Goal: Task Accomplishment & Management: Manage account settings

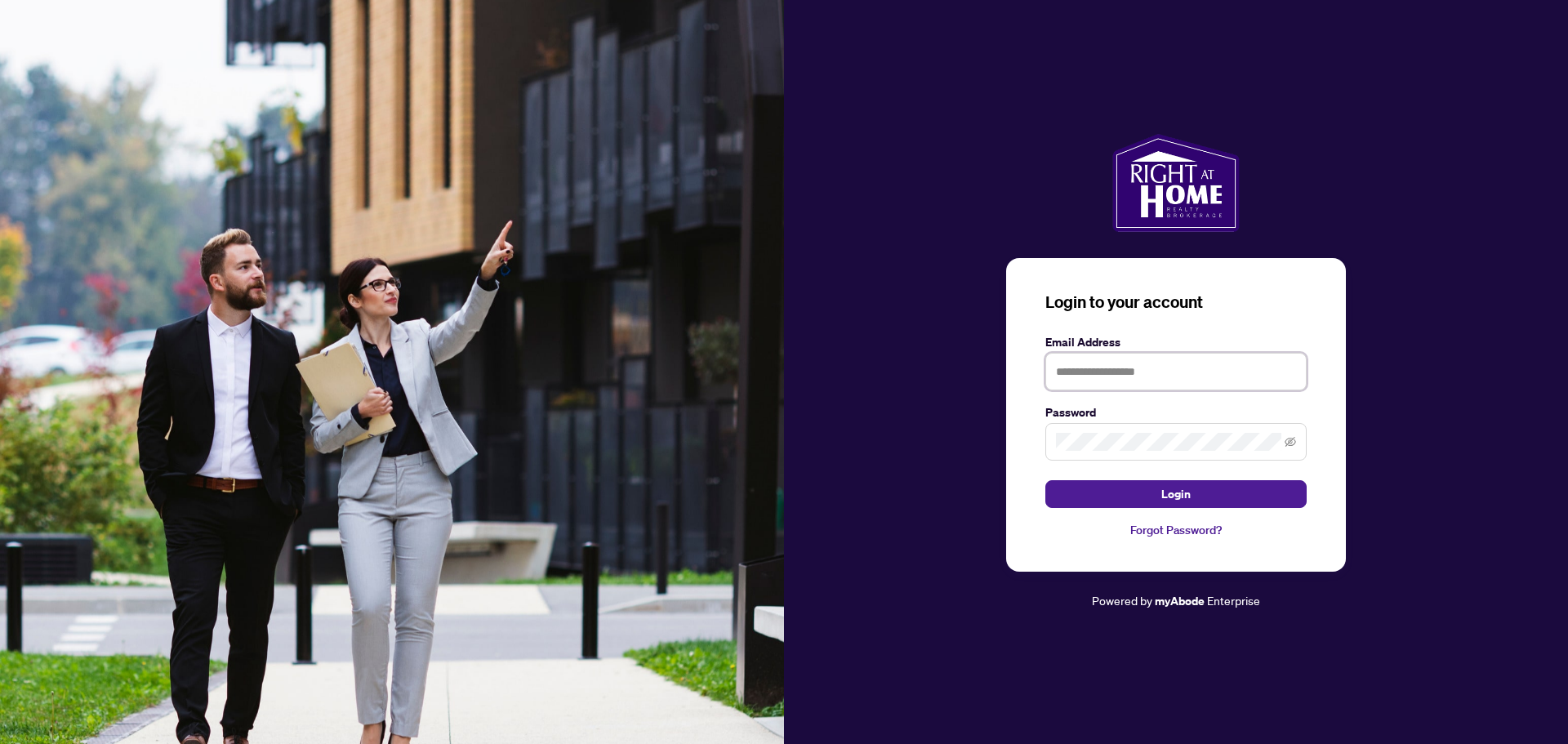
click at [1175, 357] on input "text" at bounding box center [1175, 371] width 261 height 37
type input "**********"
click at [1045, 480] on button "Login" at bounding box center [1175, 494] width 261 height 28
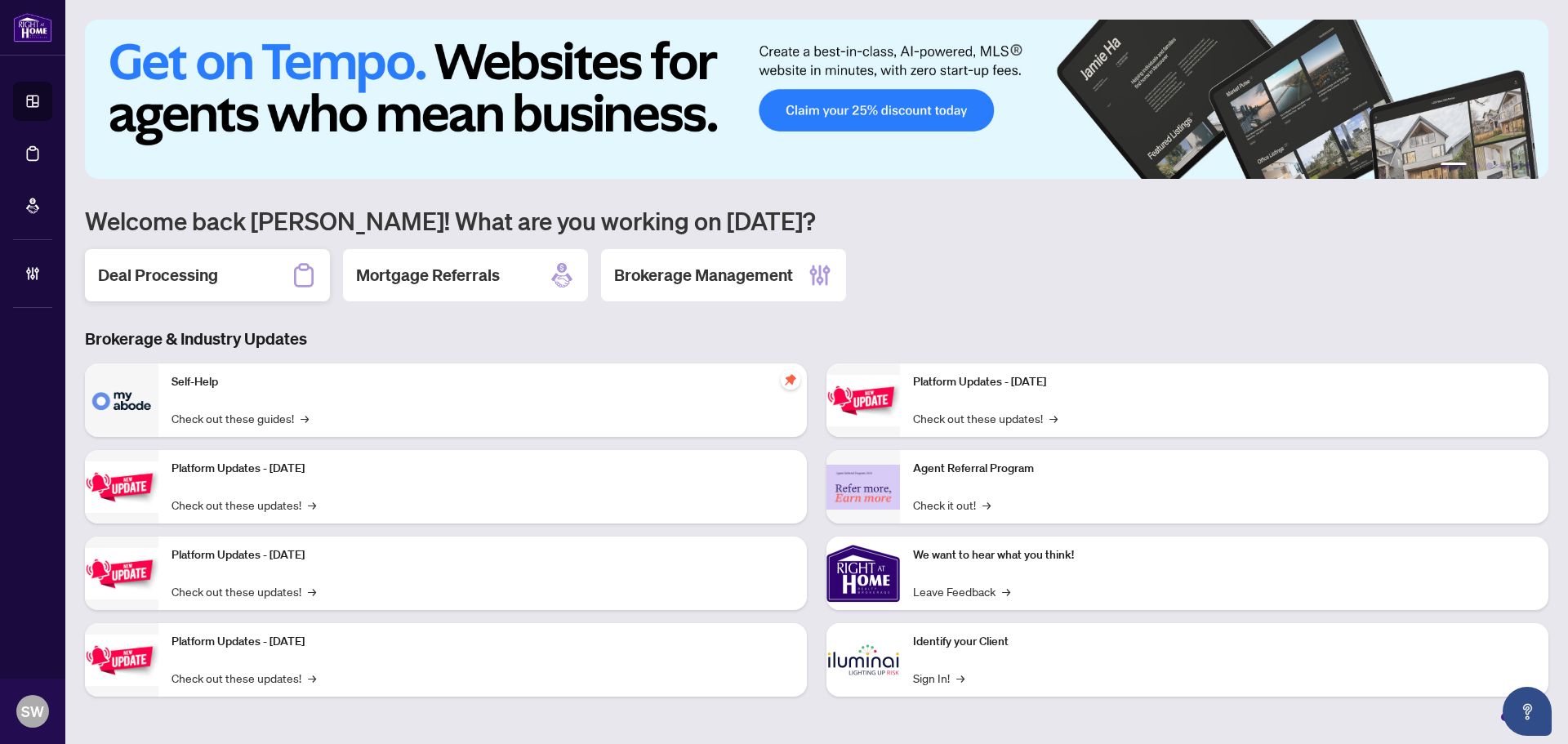
click at [142, 283] on h2 "Deal Processing" at bounding box center [158, 275] width 120 height 23
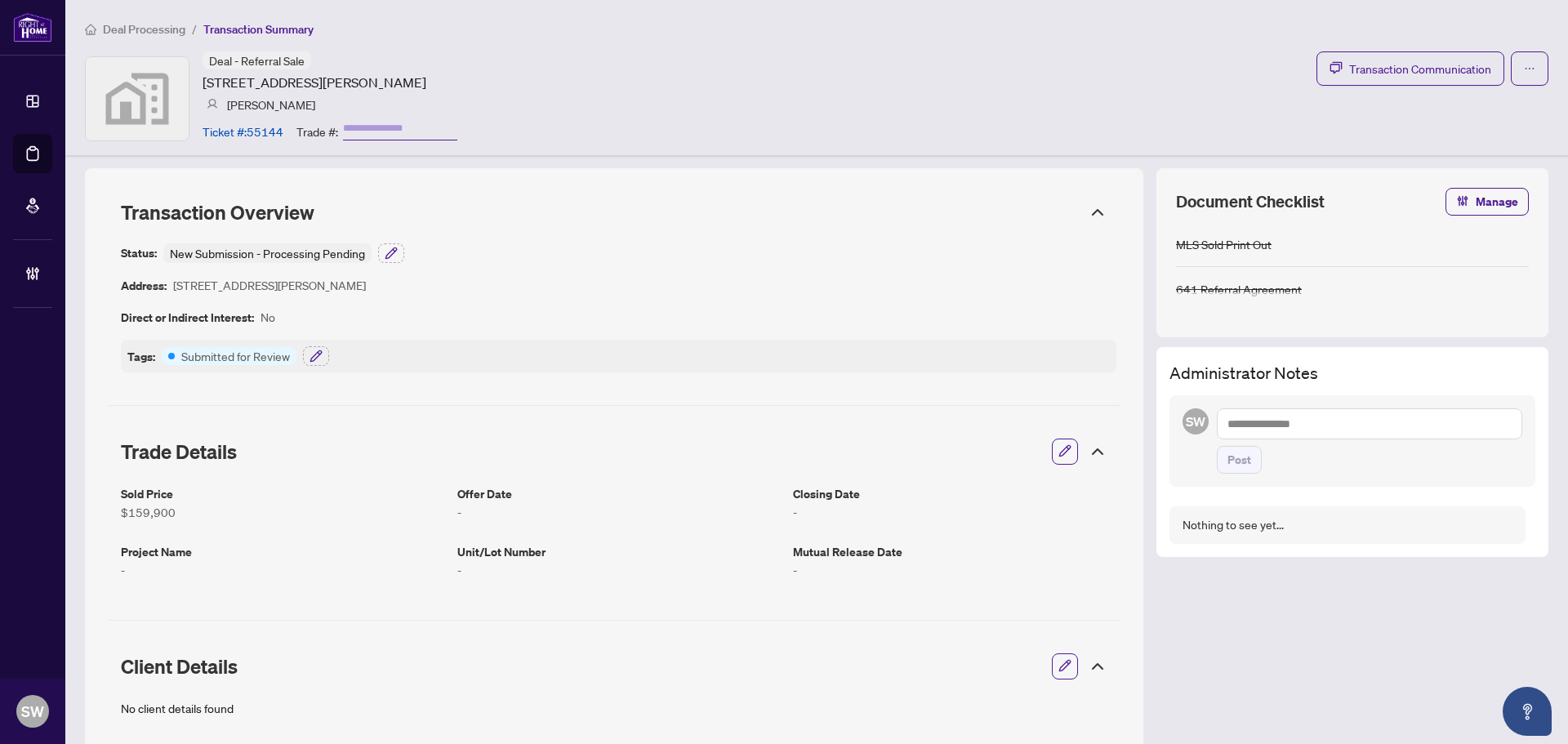
click at [956, 120] on div "Deal - Referral Sale [STREET_ADDRESS][PERSON_NAME] [PERSON_NAME] Ticket #: 5514…" at bounding box center [817, 98] width 1463 height 94
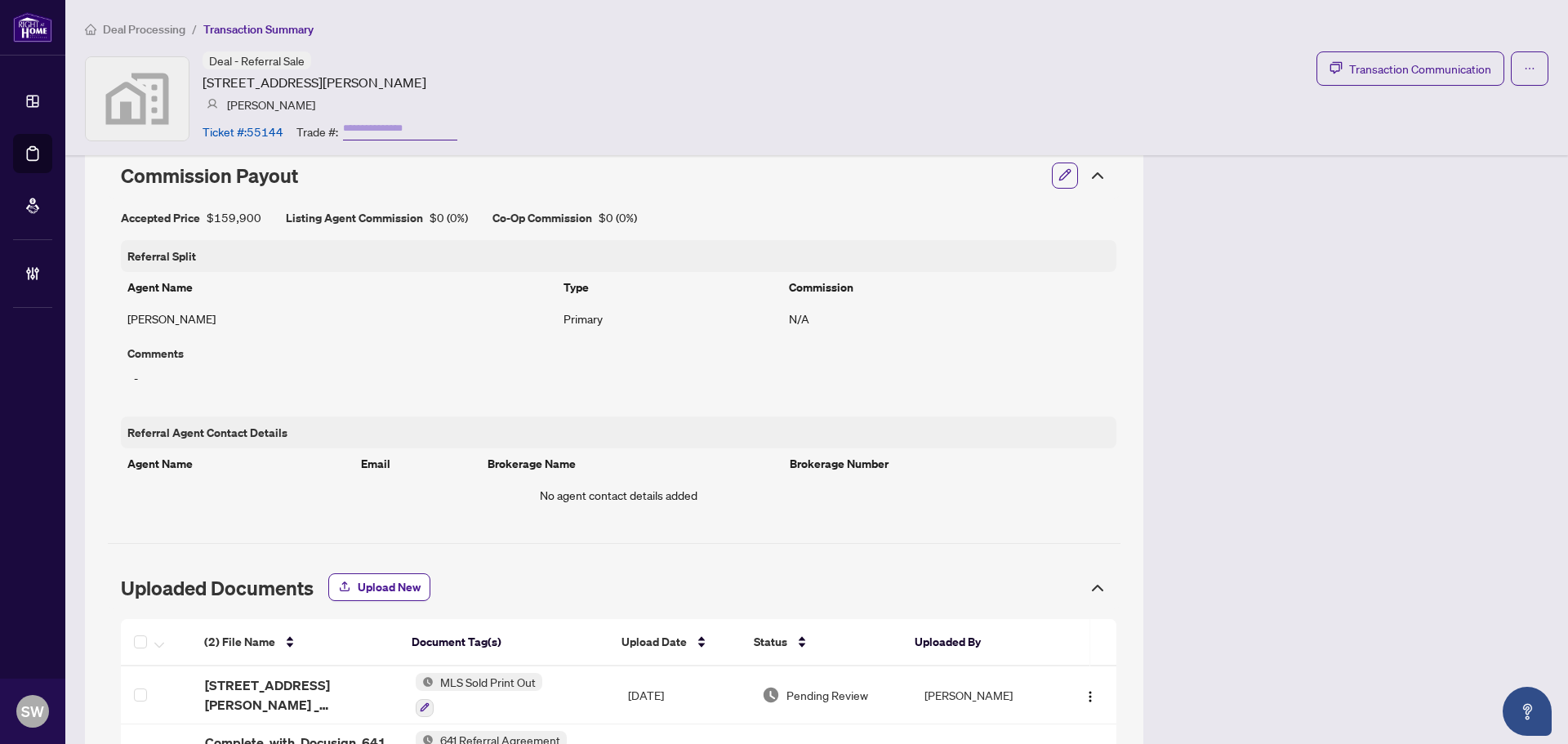
scroll to position [734, 0]
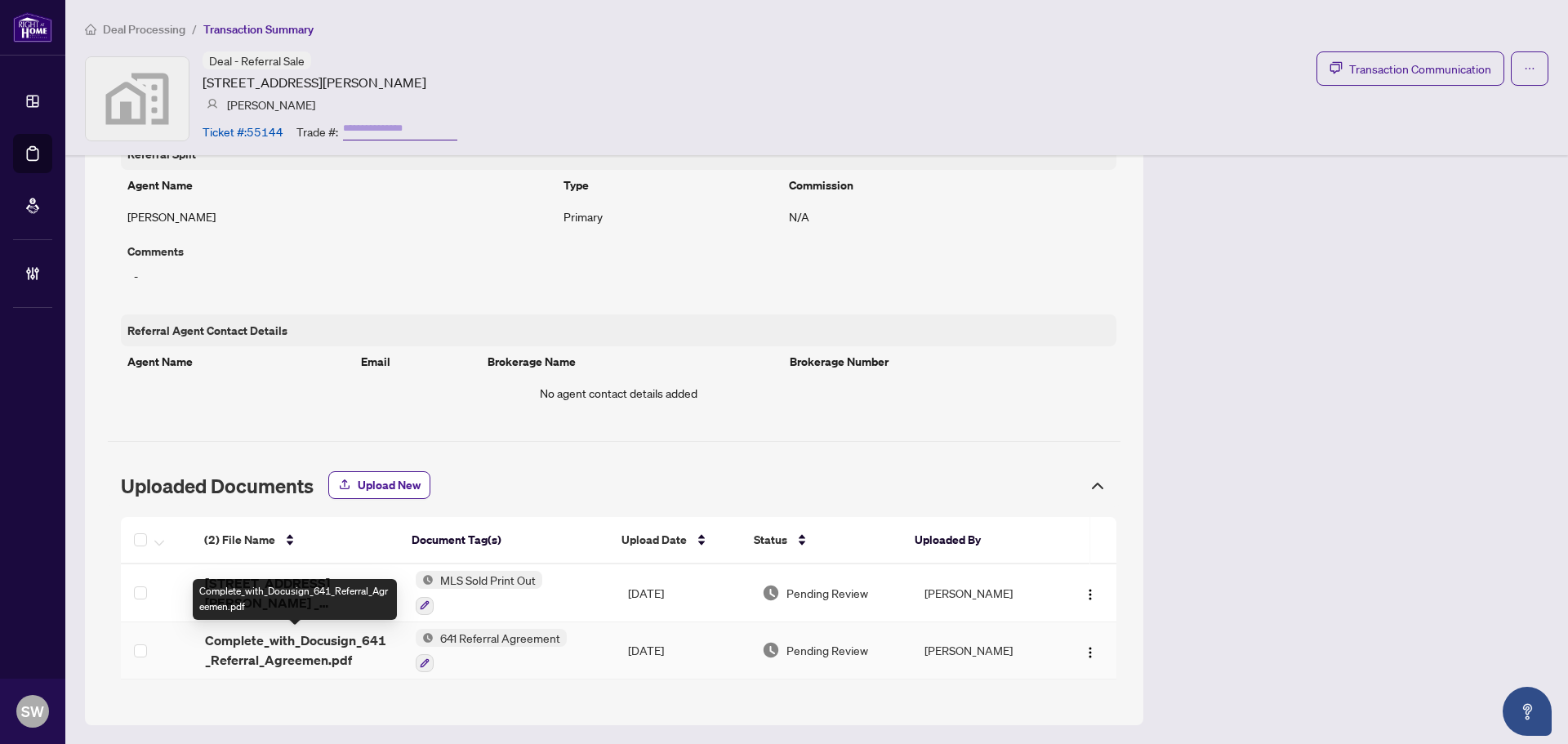
click at [330, 649] on span "Complete_with_Docusign_641_Referral_Agreemen.pdf" at bounding box center [297, 650] width 184 height 39
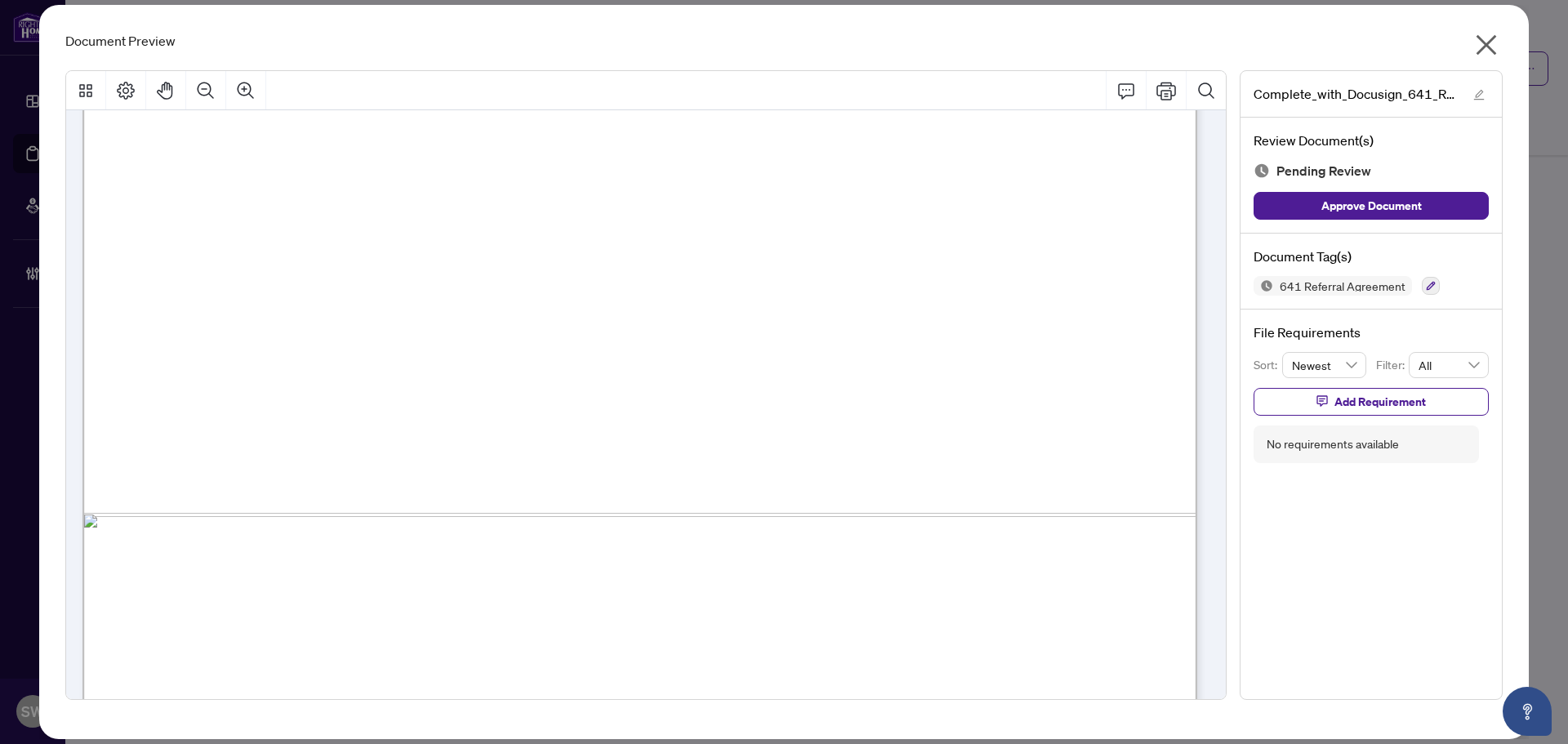
scroll to position [886, 0]
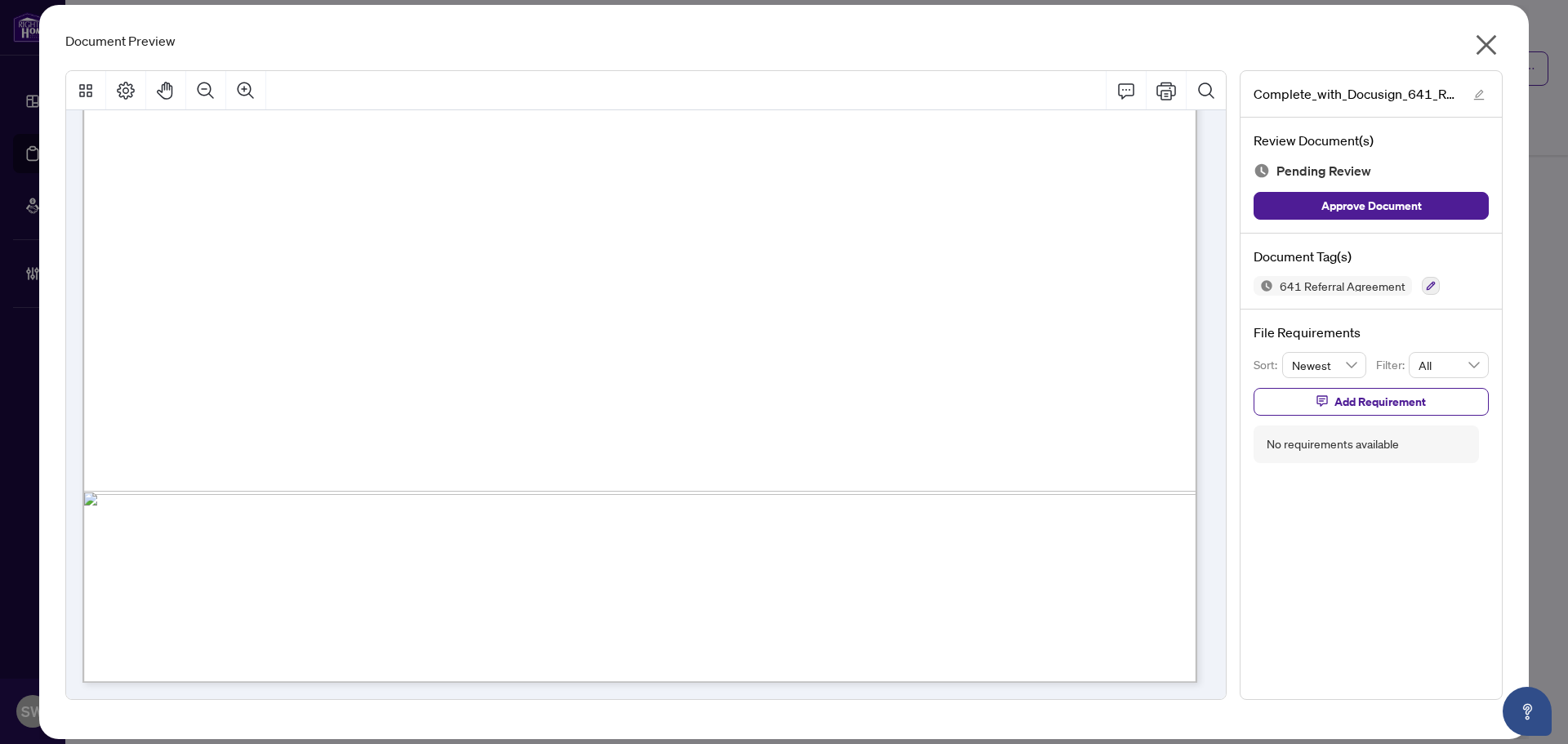
drag, startPoint x: 358, startPoint y: 424, endPoint x: 465, endPoint y: 425, distance: 107.0
click at [465, 425] on span "[STREET_ADDRESS][PERSON_NAME]" at bounding box center [468, 428] width 285 height 17
drag, startPoint x: 486, startPoint y: 424, endPoint x: 582, endPoint y: 424, distance: 96.0
click at [582, 424] on span "[STREET_ADDRESS][PERSON_NAME]" at bounding box center [468, 428] width 285 height 17
click at [611, 420] on span "[STREET_ADDRESS][PERSON_NAME]" at bounding box center [468, 428] width 285 height 17
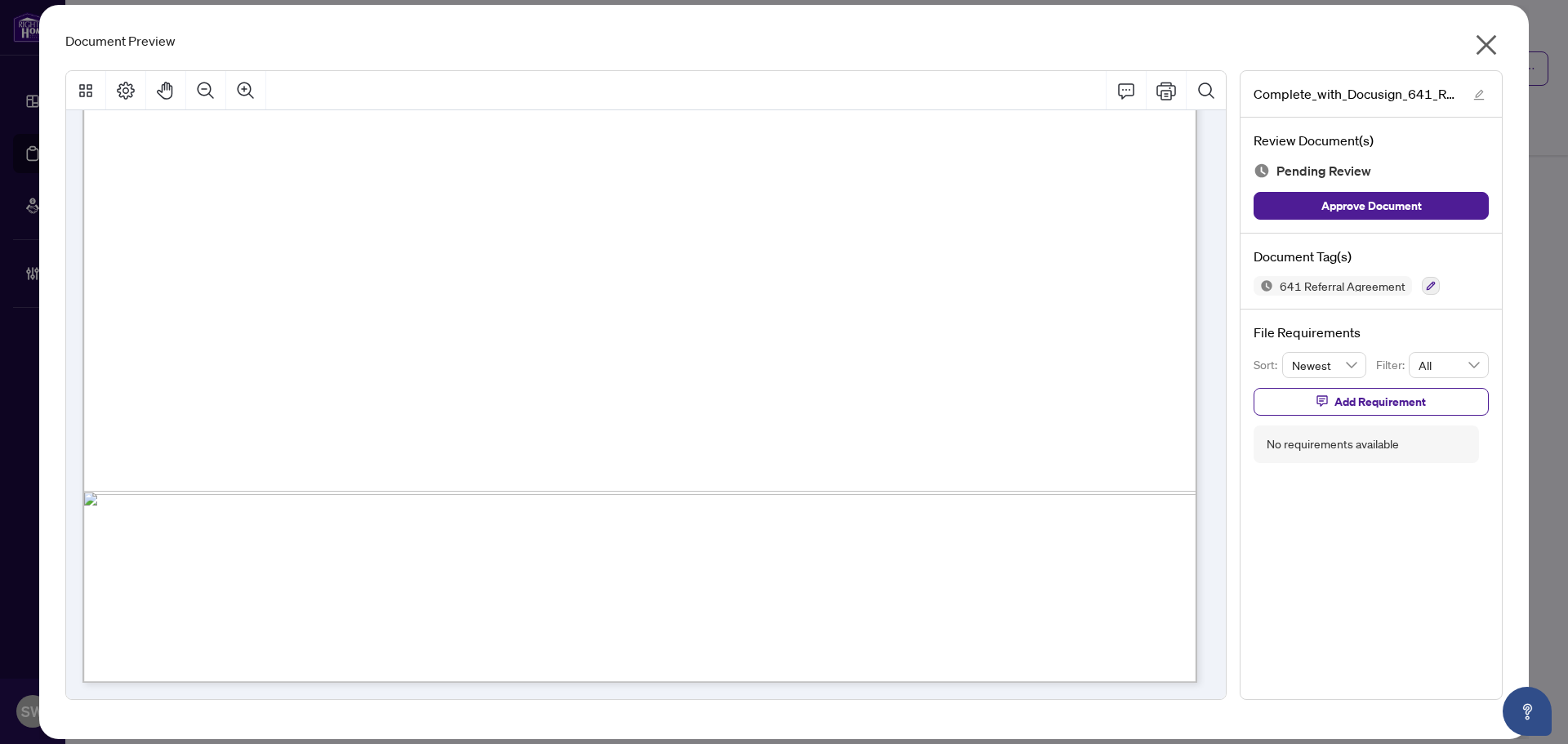
click at [611, 420] on span "[STREET_ADDRESS][PERSON_NAME]" at bounding box center [468, 428] width 285 height 17
click at [611, 424] on span "[STREET_ADDRESS][PERSON_NAME]" at bounding box center [468, 428] width 285 height 17
click at [1428, 287] on icon "button" at bounding box center [1431, 286] width 9 height 9
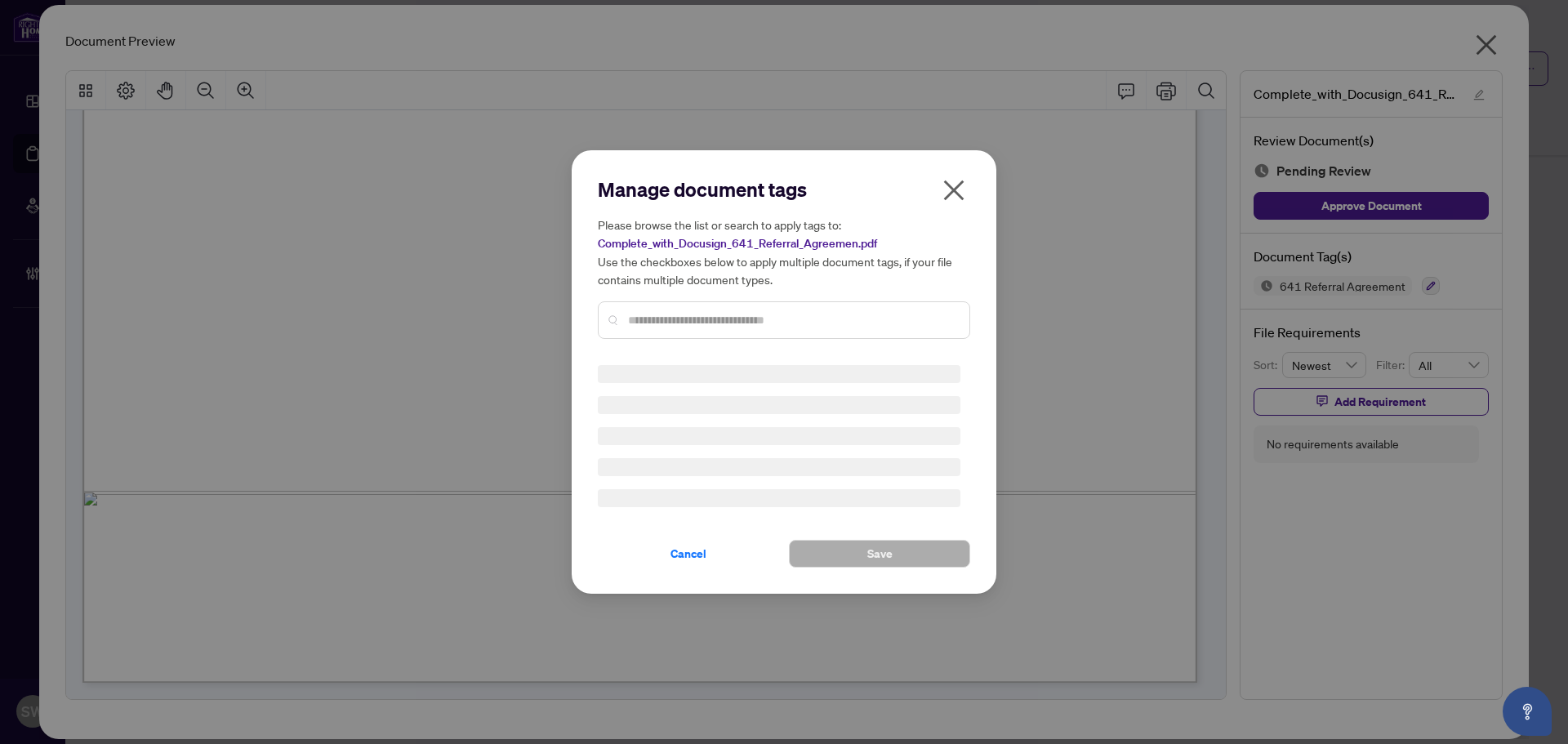
click at [722, 322] on input "text" at bounding box center [792, 320] width 328 height 18
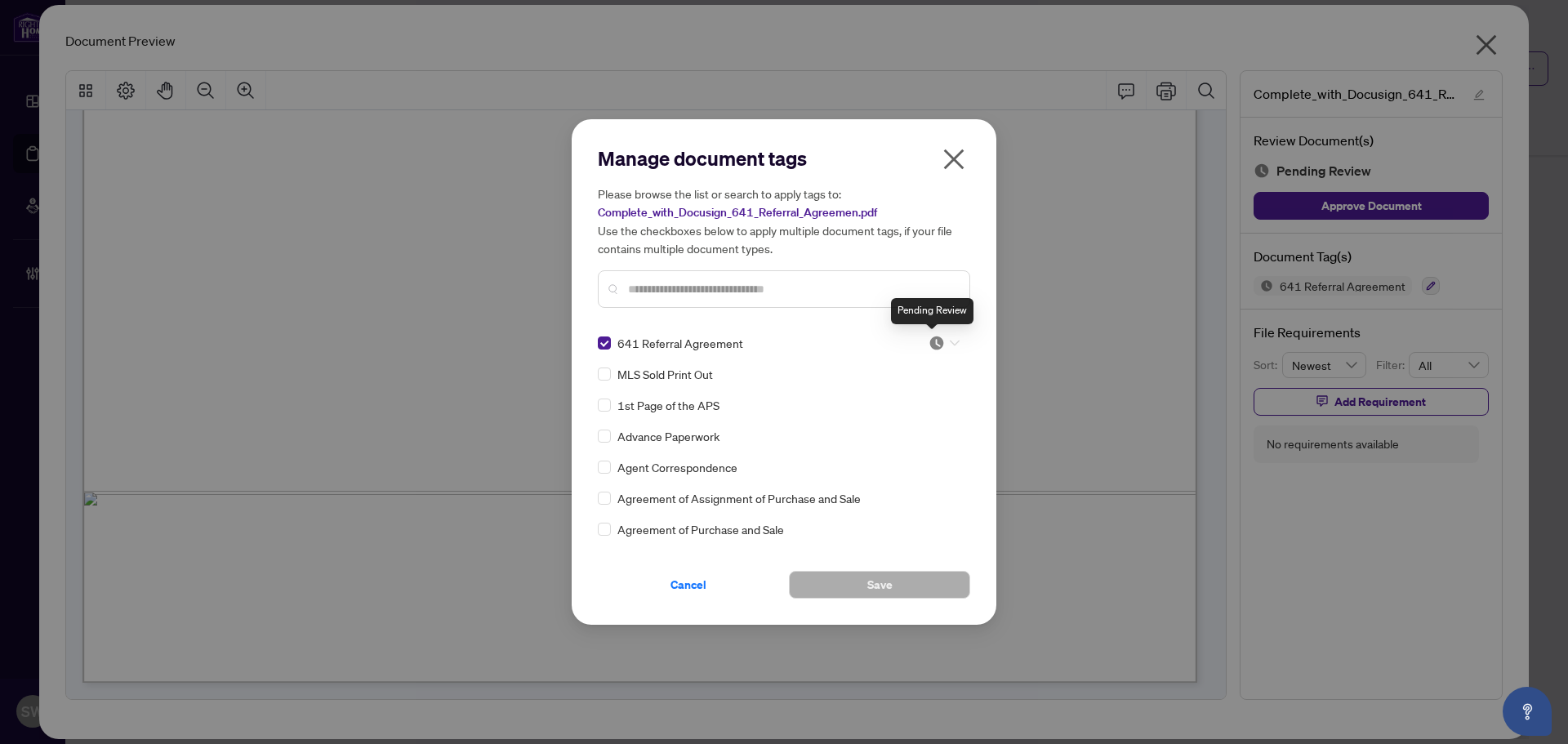
click at [937, 338] on img at bounding box center [937, 343] width 17 height 17
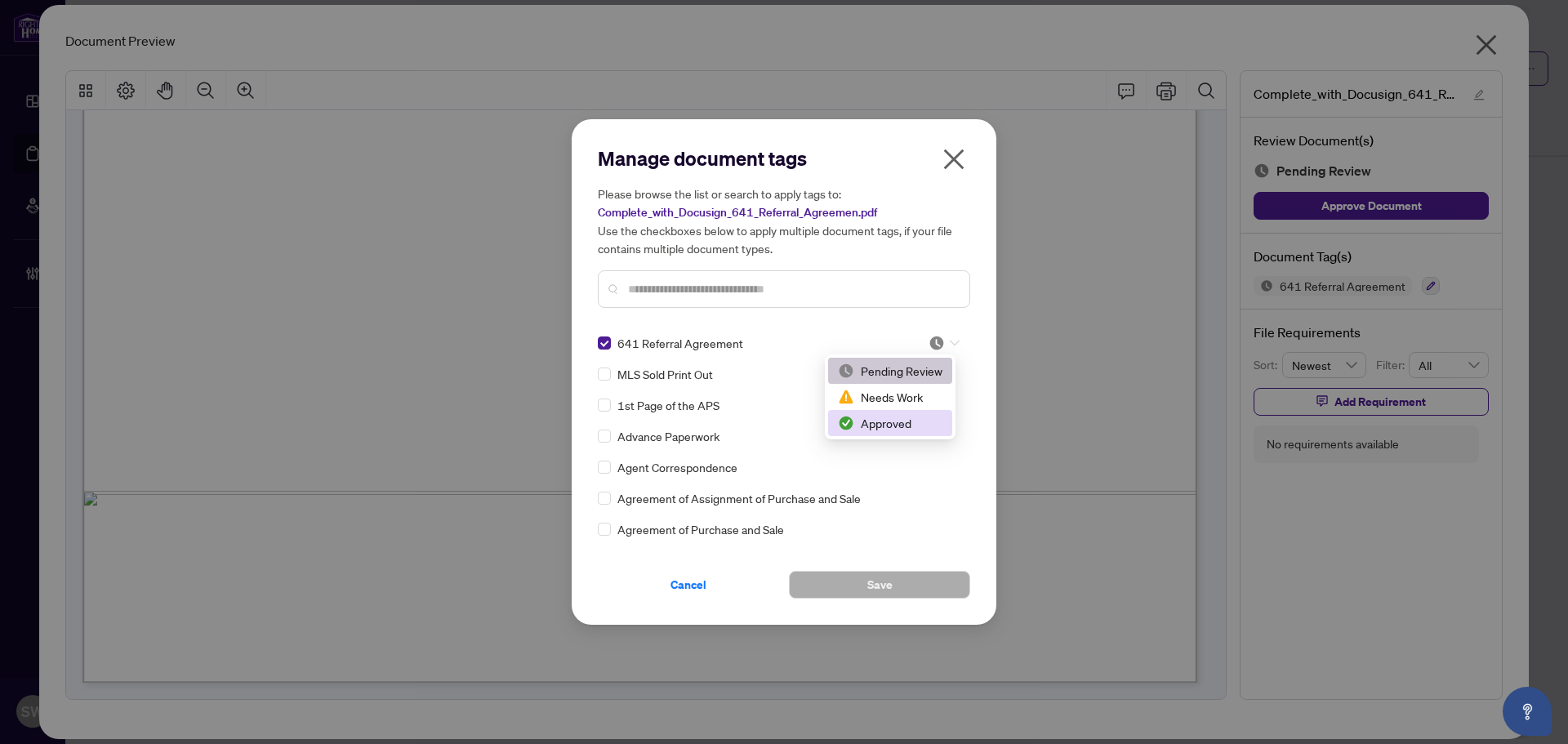
click at [878, 426] on div "Approved" at bounding box center [890, 423] width 104 height 18
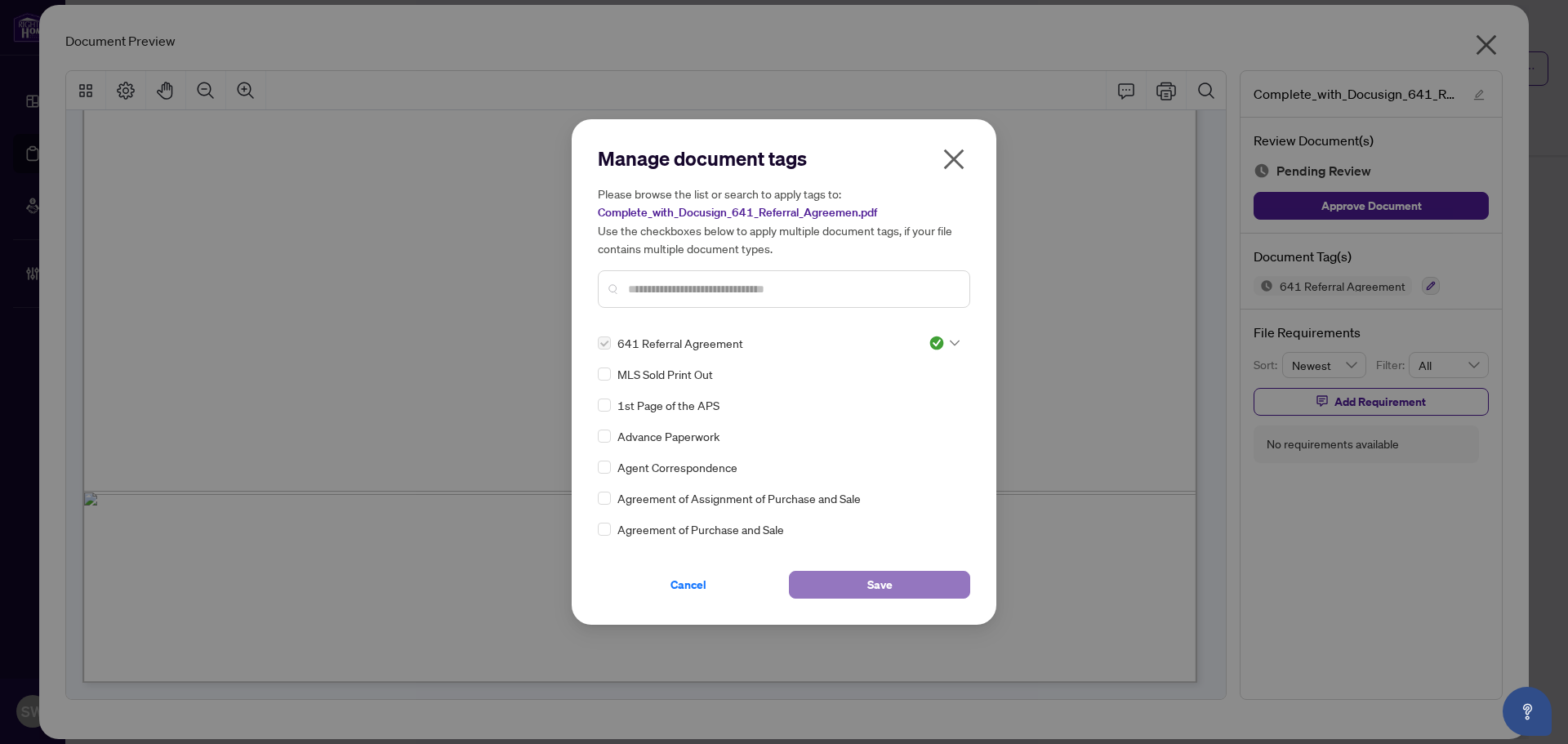
click at [881, 584] on span "Save" at bounding box center [879, 585] width 26 height 26
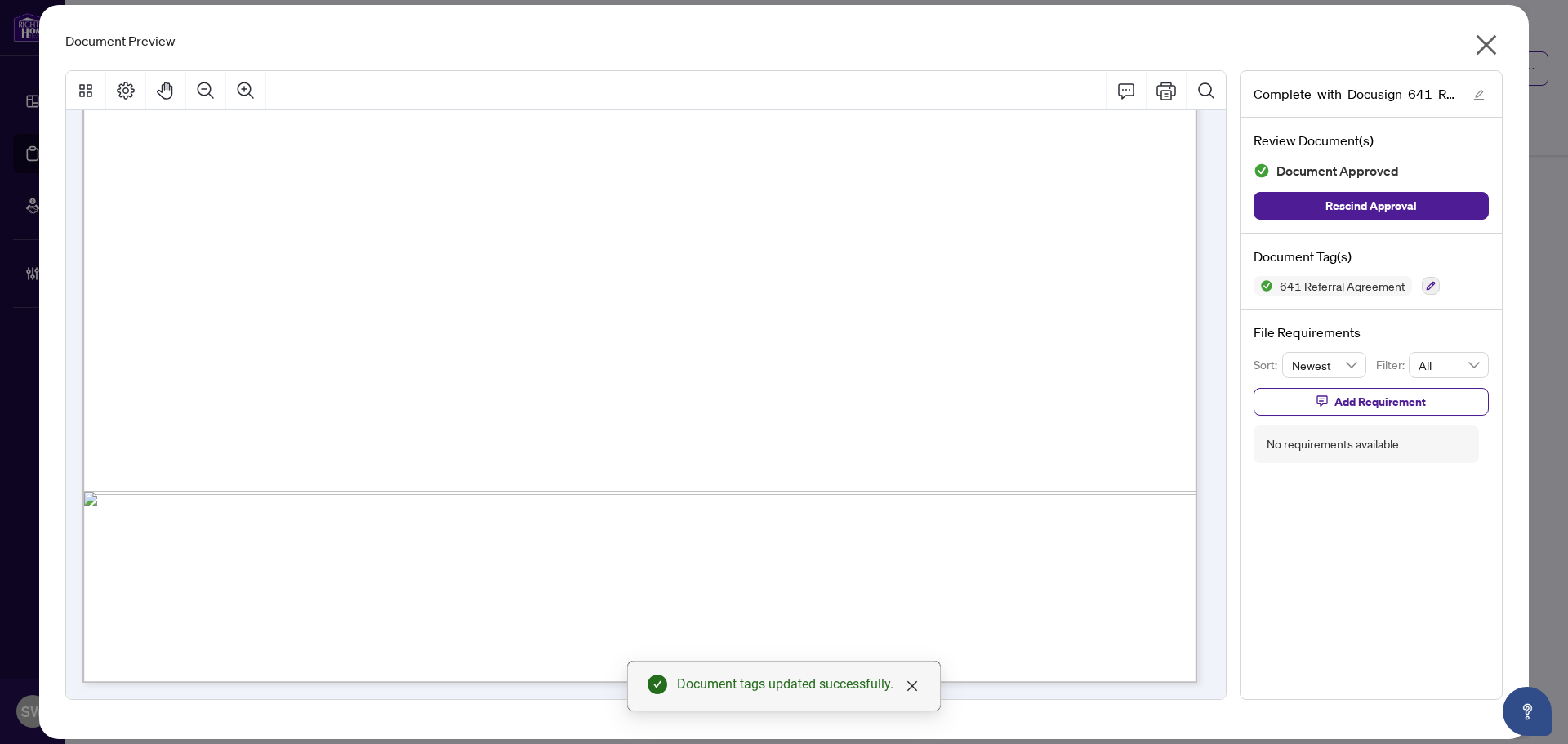
drag, startPoint x: 909, startPoint y: 30, endPoint x: 919, endPoint y: 107, distance: 77.6
click at [919, 107] on div "Document Preview Complete_with_Docusign_641_Referral_Agreemen.pdf Review Docume…" at bounding box center [784, 372] width 1489 height 734
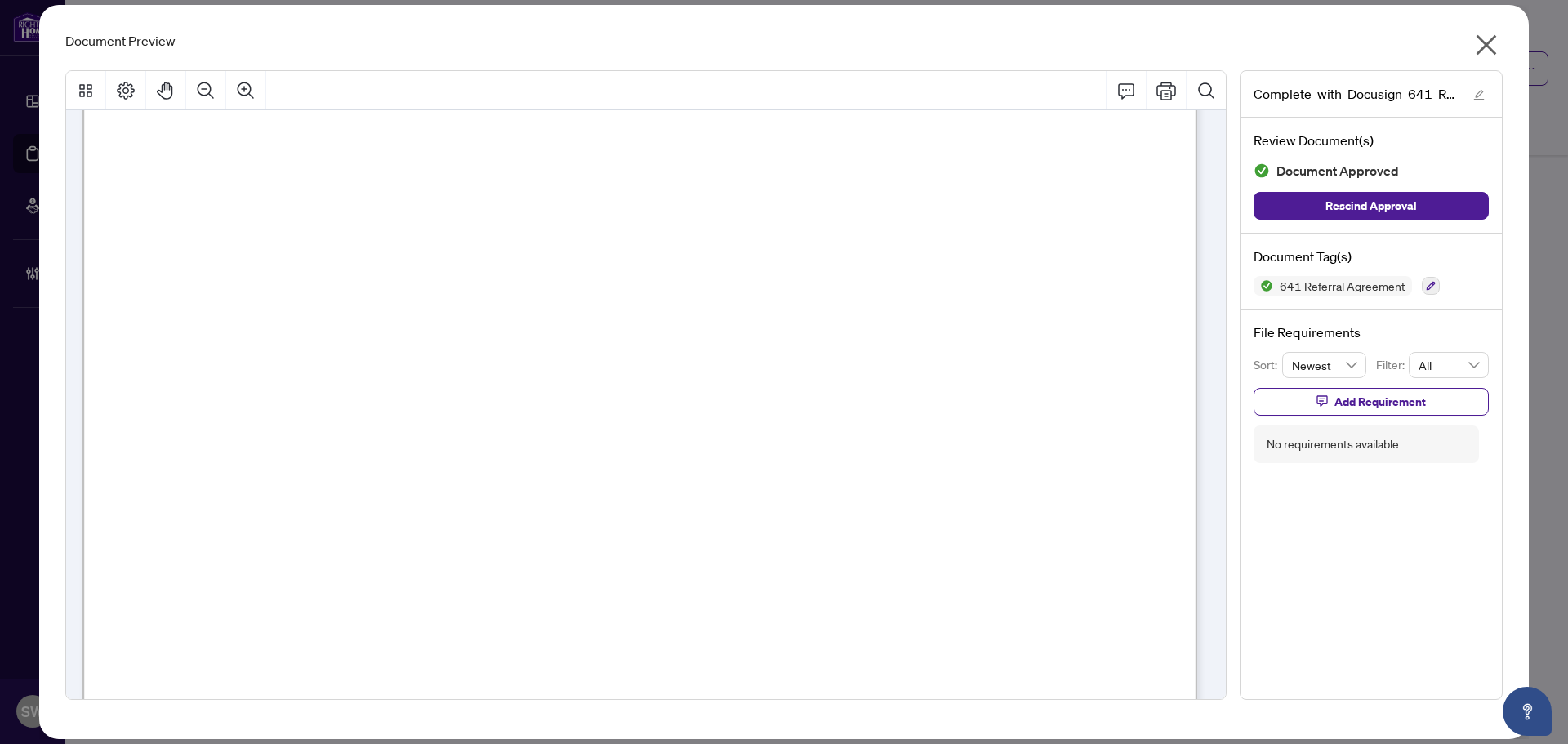
scroll to position [0, 0]
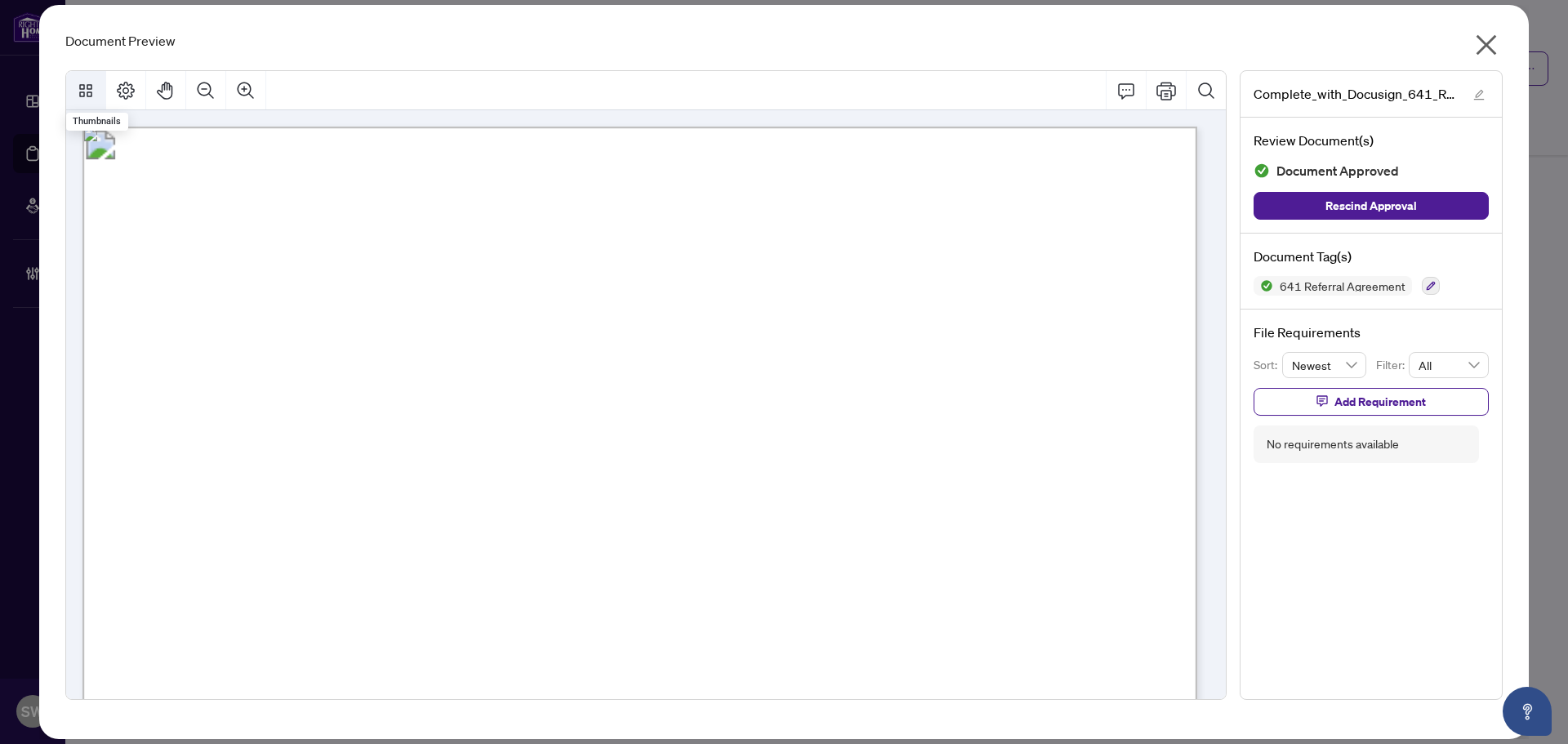
click at [86, 91] on icon "Thumbnails" at bounding box center [86, 91] width 20 height 20
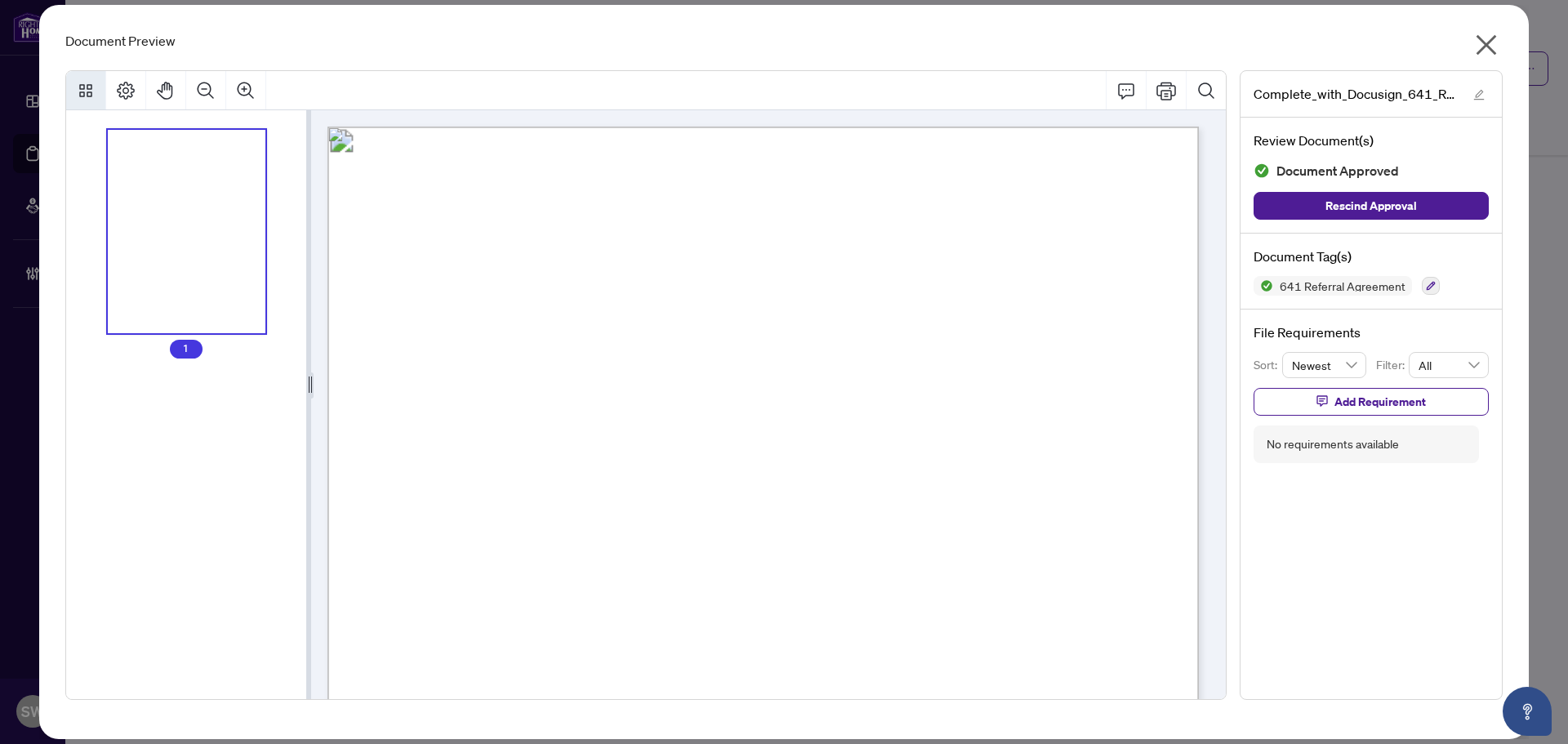
scroll to position [1, 0]
click at [117, 93] on icon "Page Layout" at bounding box center [126, 91] width 20 height 20
drag, startPoint x: 1031, startPoint y: 60, endPoint x: 999, endPoint y: 51, distance: 33.2
click at [999, 51] on div "Document Preview Complete_with_Docusign_641_Referral_Agreemen.pdf Review Docume…" at bounding box center [784, 372] width 1489 height 734
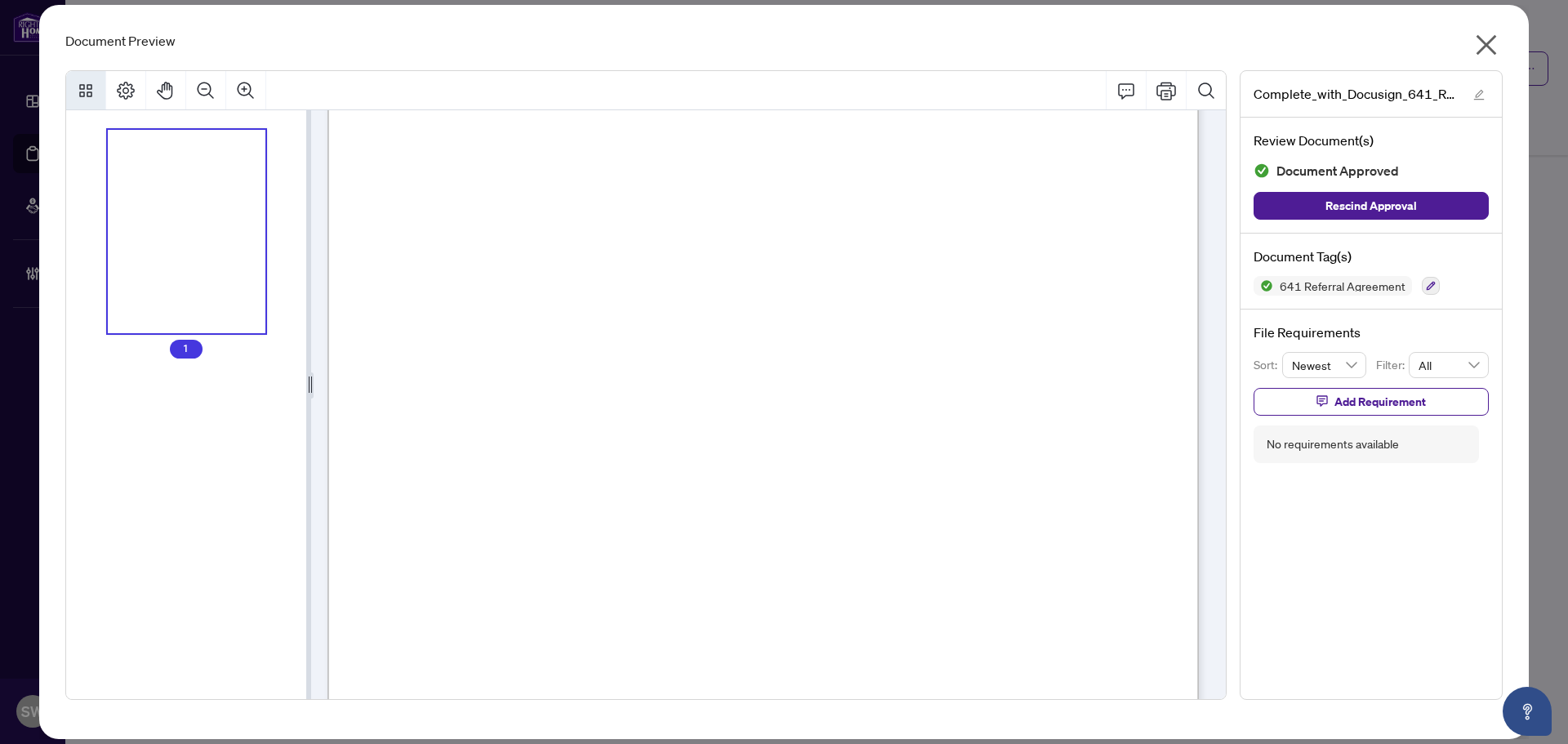
click at [1486, 45] on icon "close" at bounding box center [1486, 45] width 21 height 21
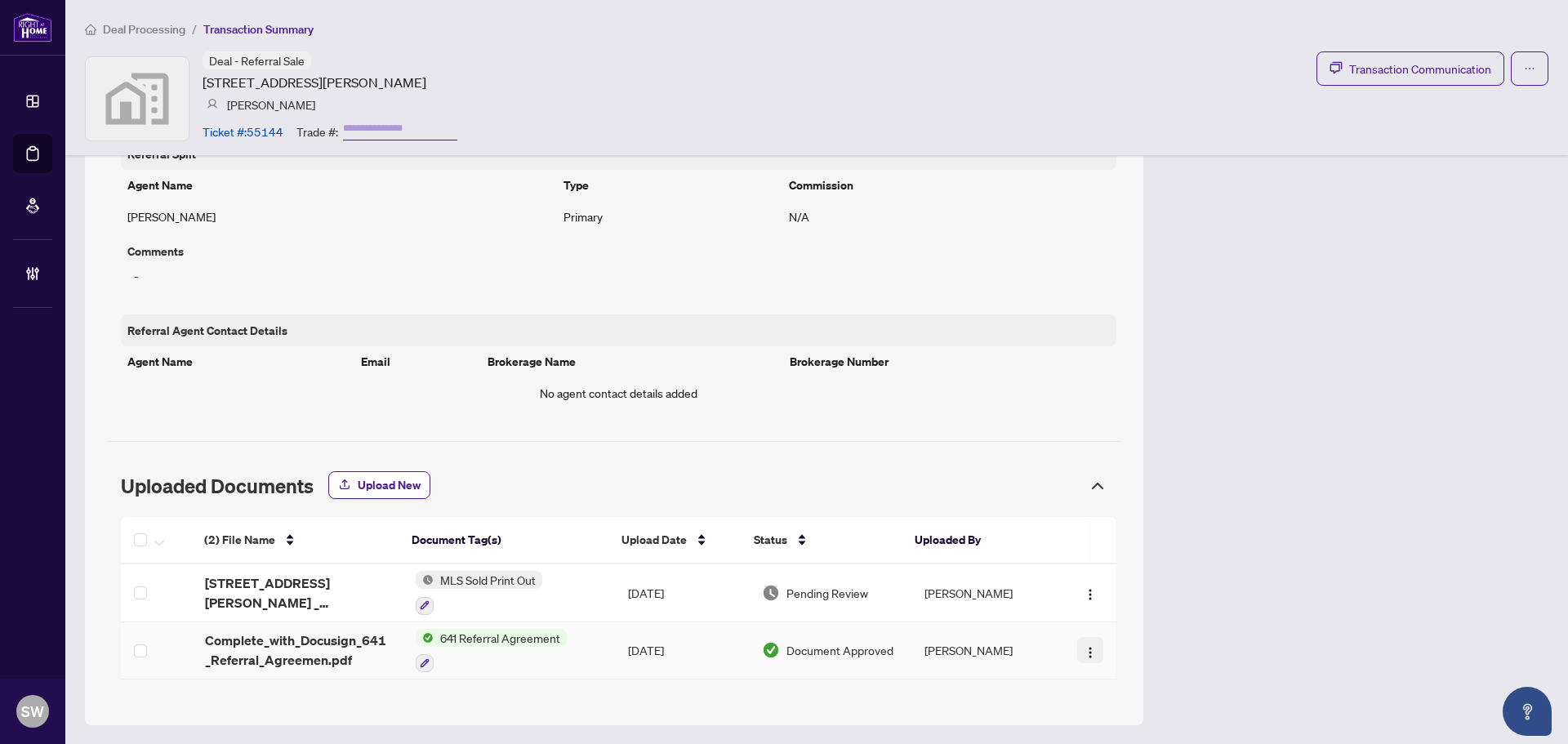
click at [1084, 651] on img "button" at bounding box center [1090, 652] width 13 height 13
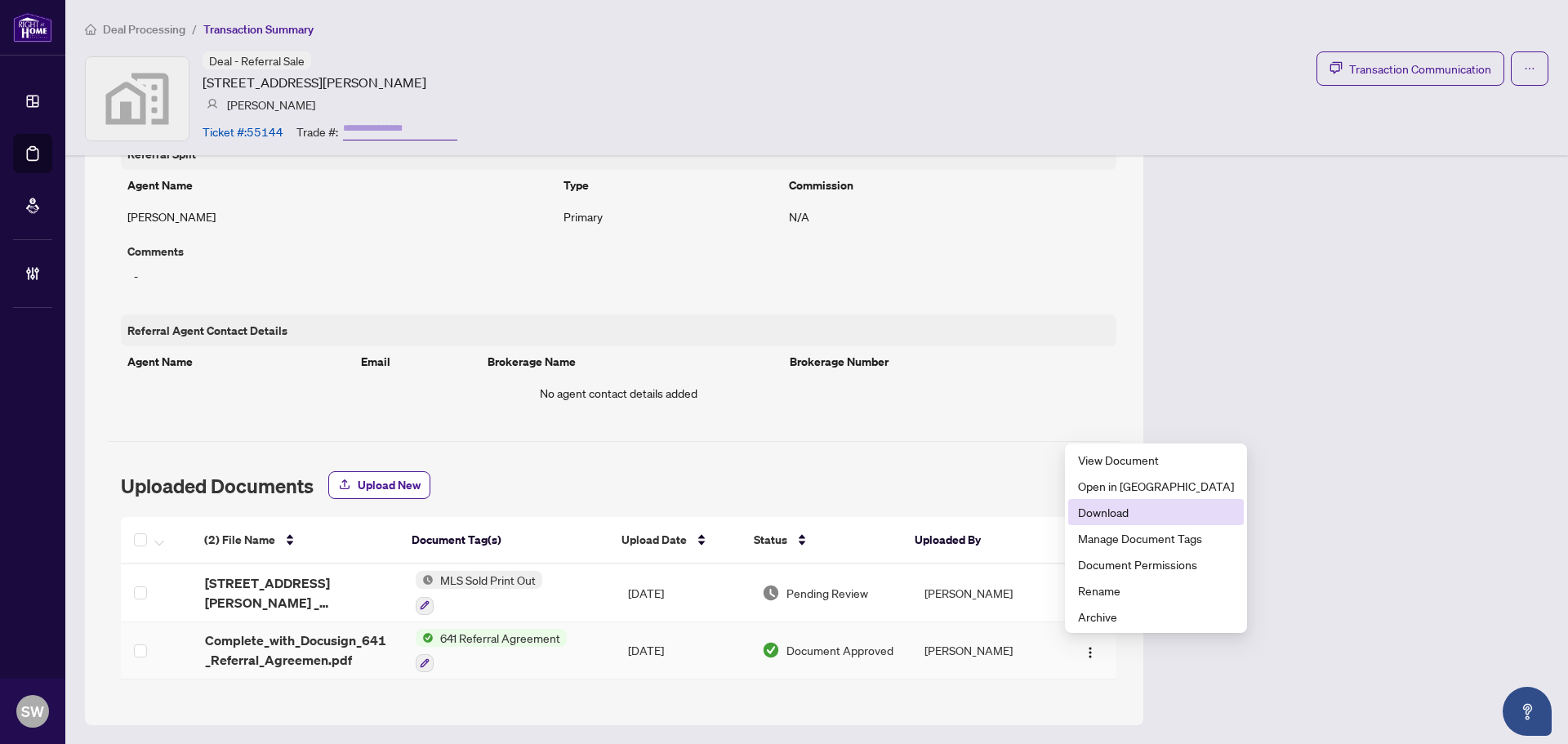
click at [1110, 513] on span "Download" at bounding box center [1156, 513] width 156 height 18
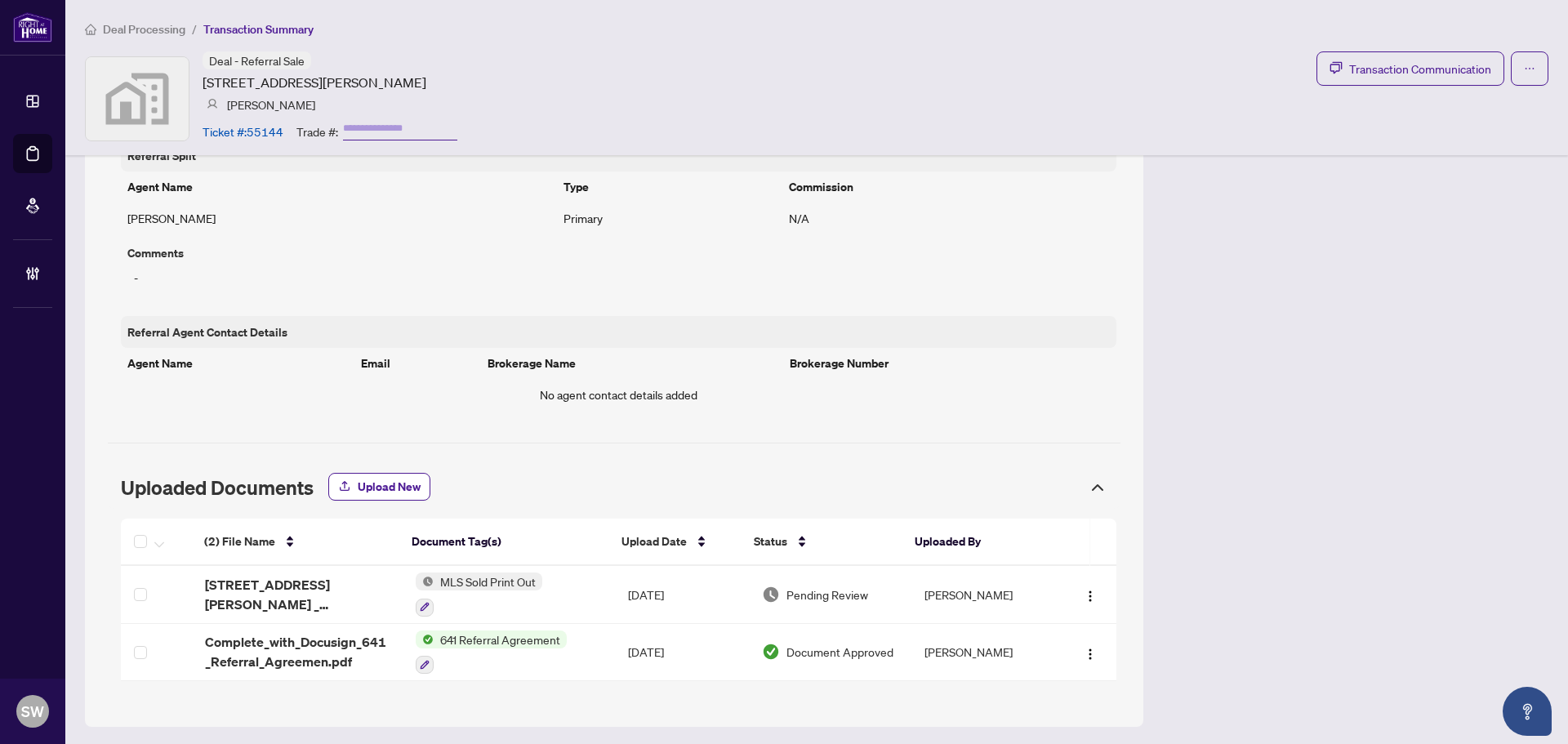
scroll to position [734, 0]
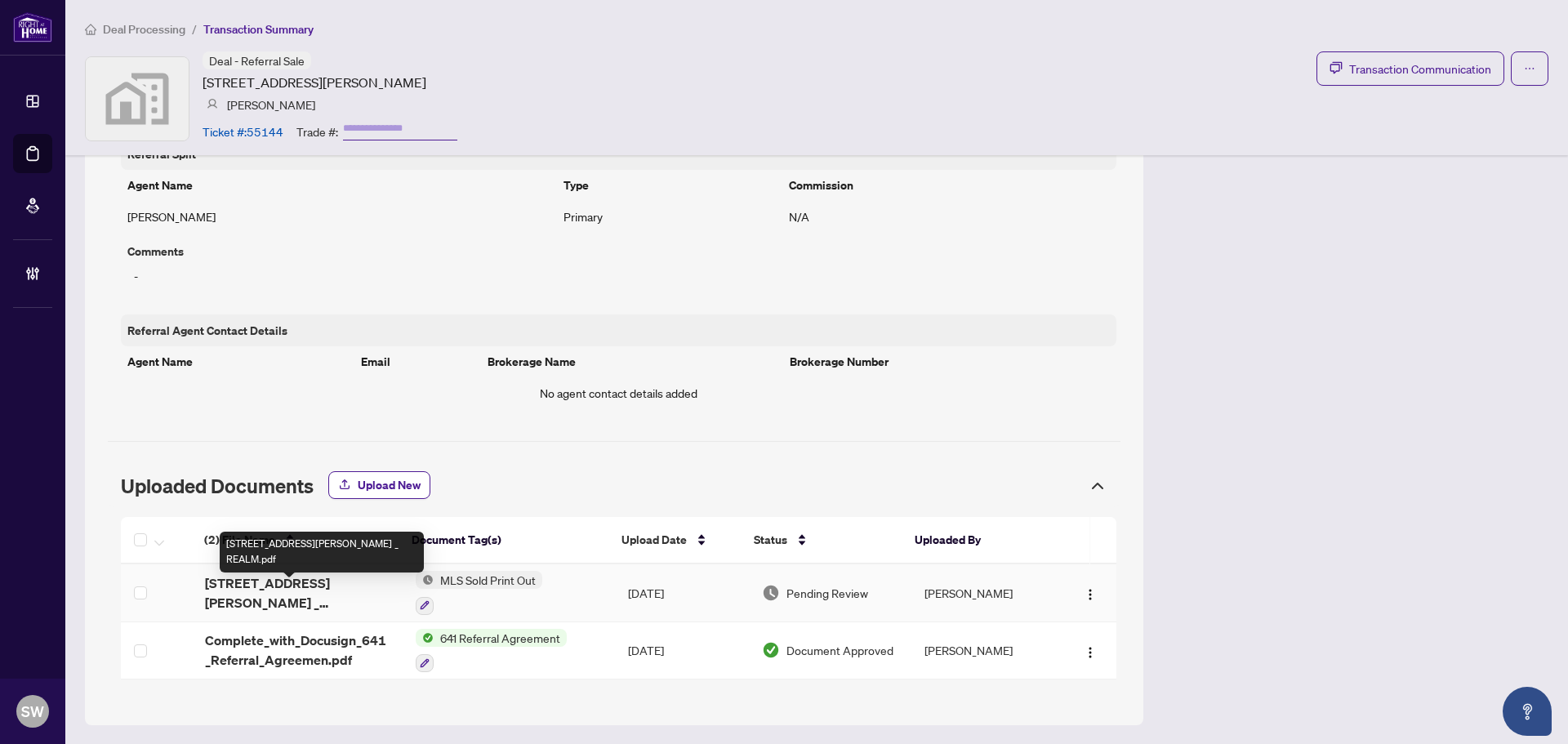
click at [319, 596] on span "[STREET_ADDRESS][PERSON_NAME] _ REALM.pdf" at bounding box center [297, 592] width 184 height 39
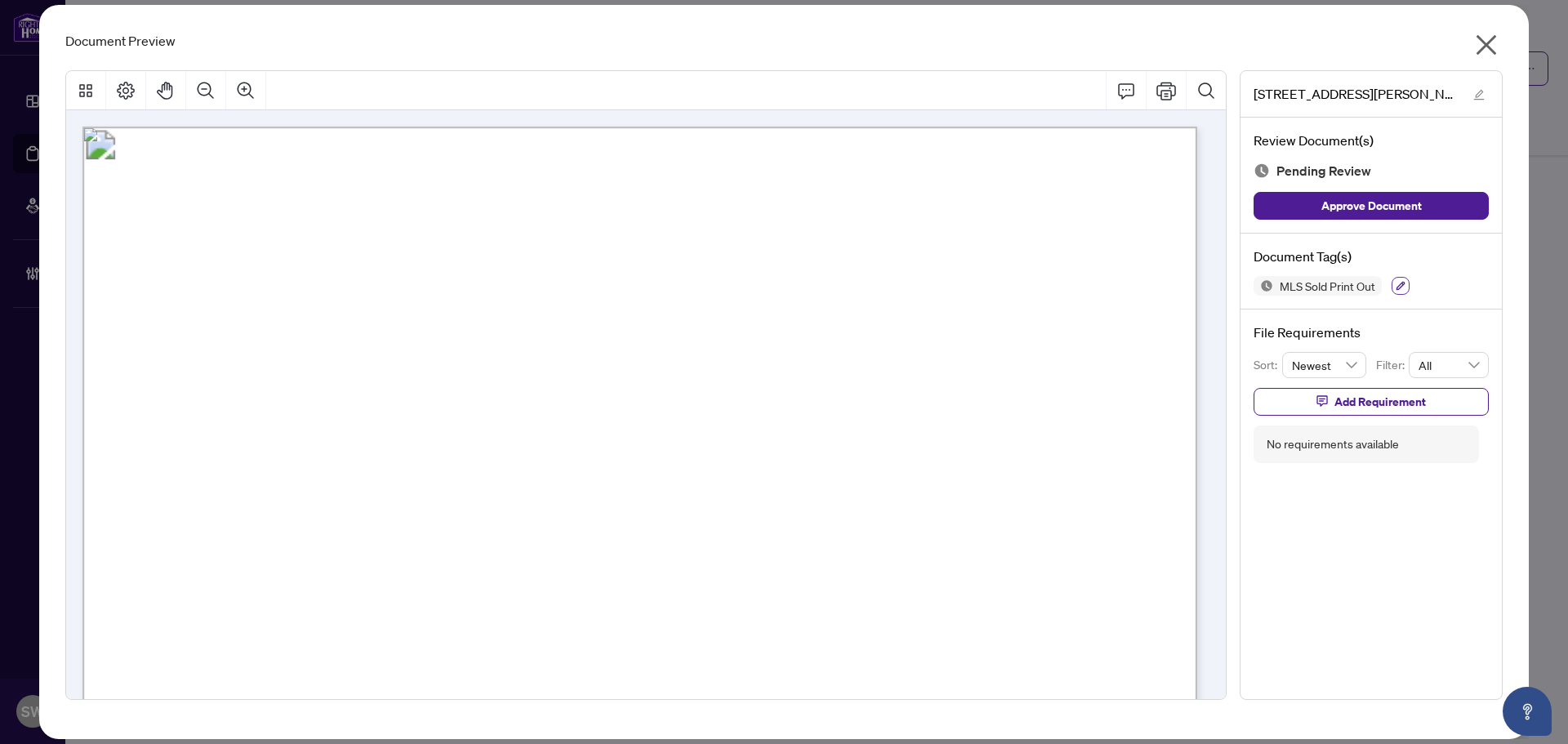
click at [1398, 285] on icon "button" at bounding box center [1400, 286] width 10 height 10
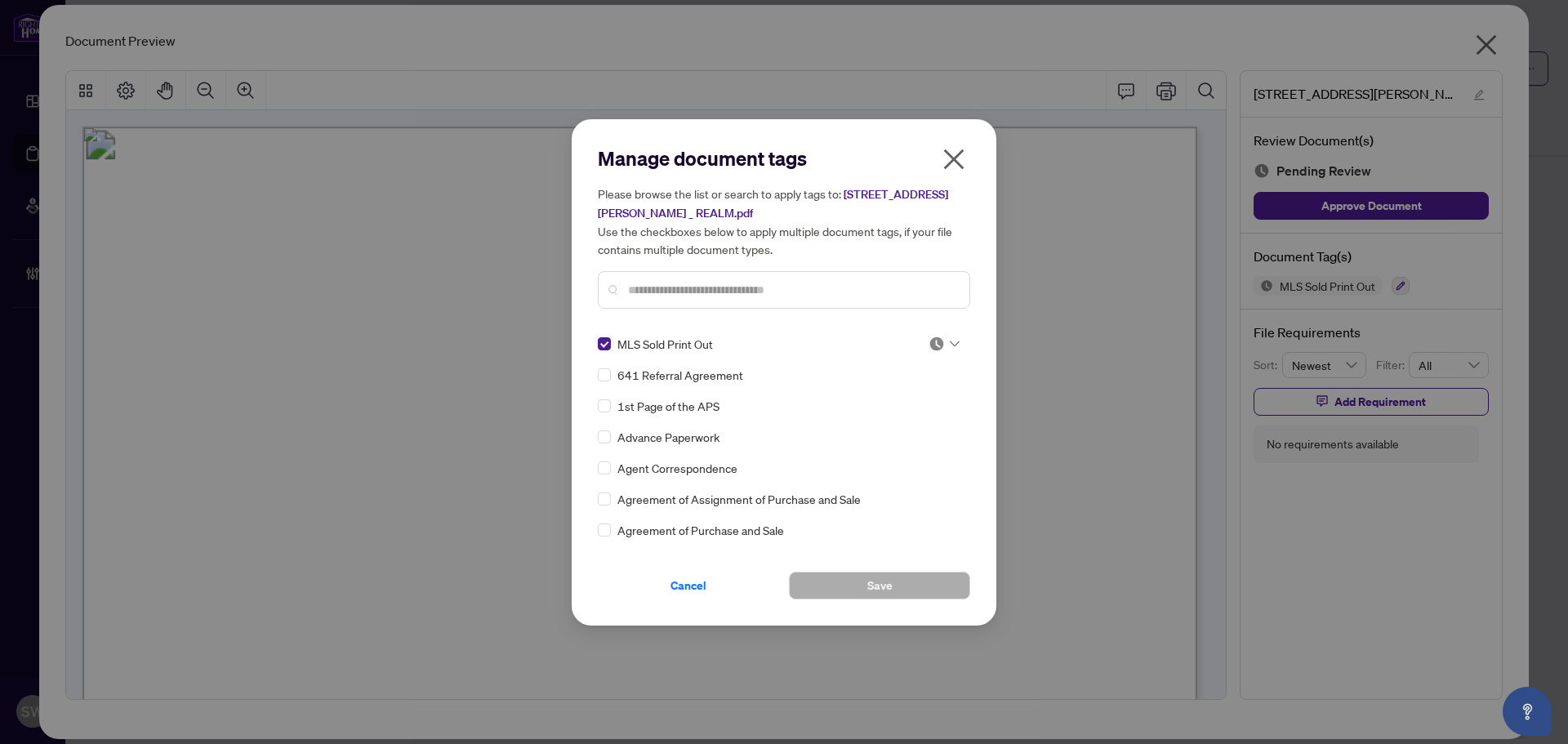
click at [950, 341] on icon at bounding box center [955, 344] width 10 height 7
click at [896, 418] on div "Approved" at bounding box center [890, 423] width 104 height 18
click at [849, 588] on button "Save" at bounding box center [879, 586] width 181 height 28
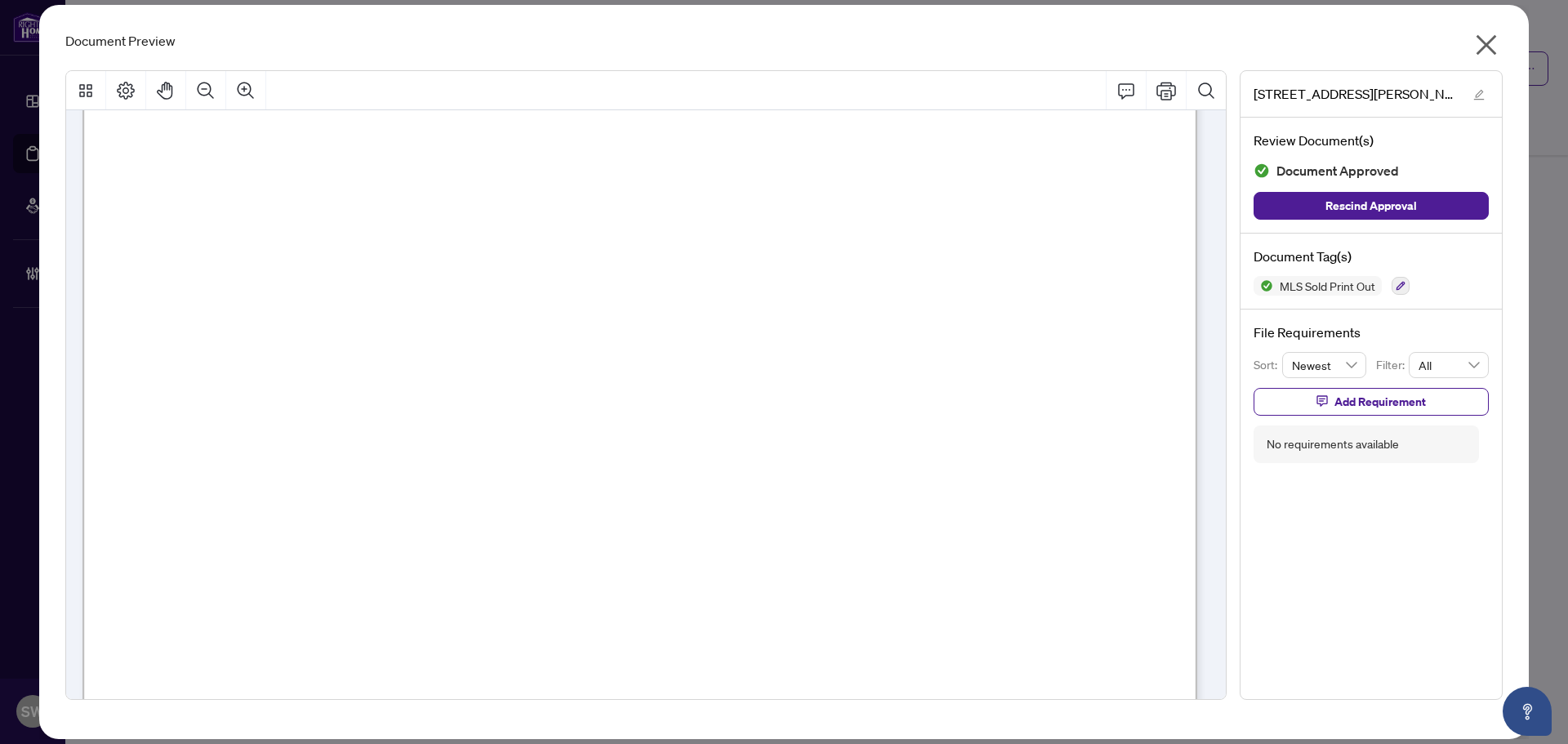
scroll to position [112, 0]
click at [236, 391] on span "X12315264" at bounding box center [226, 393] width 71 height 21
drag, startPoint x: 394, startPoint y: 389, endPoint x: 592, endPoint y: 393, distance: 198.0
click at [592, 14] on p "[STREET_ADDRESS][PERSON_NAME][PERSON_NAME] Sold: $159,900 List: $159,900 [PERSO…" at bounding box center [1325, 14] width 2485 height 0
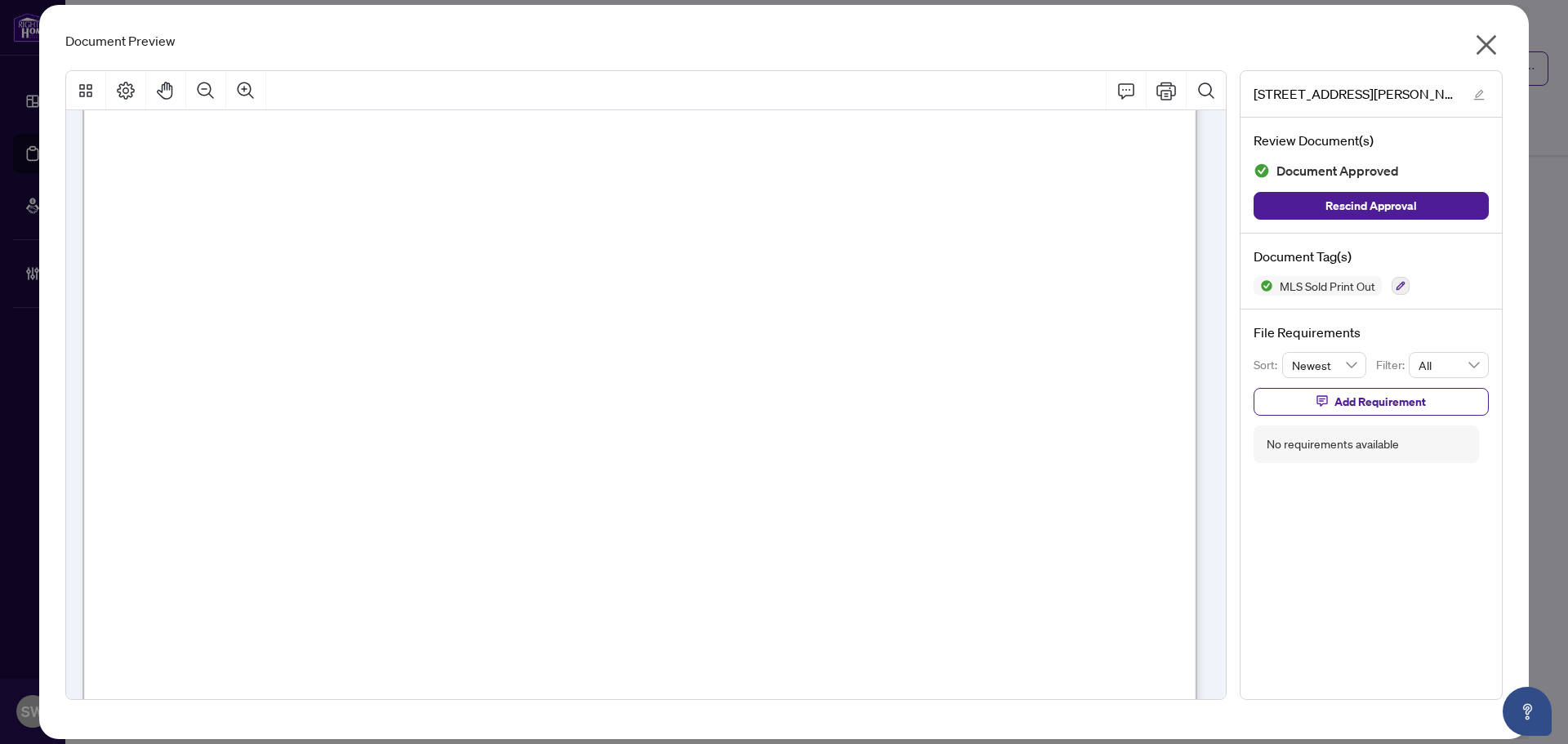
click at [1485, 43] on icon "close" at bounding box center [1486, 45] width 21 height 21
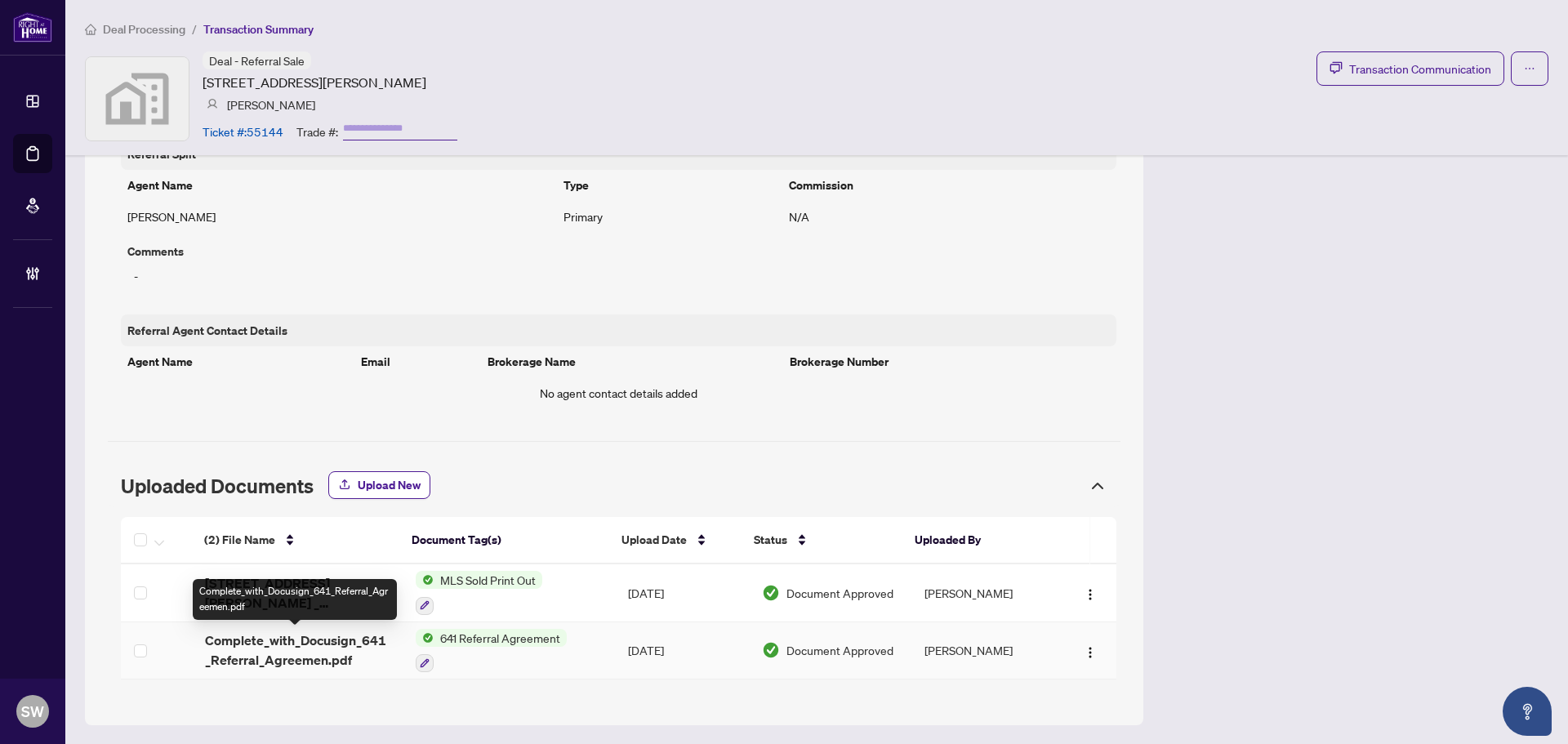
click at [360, 642] on span "Complete_with_Docusign_641_Referral_Agreemen.pdf" at bounding box center [297, 650] width 184 height 39
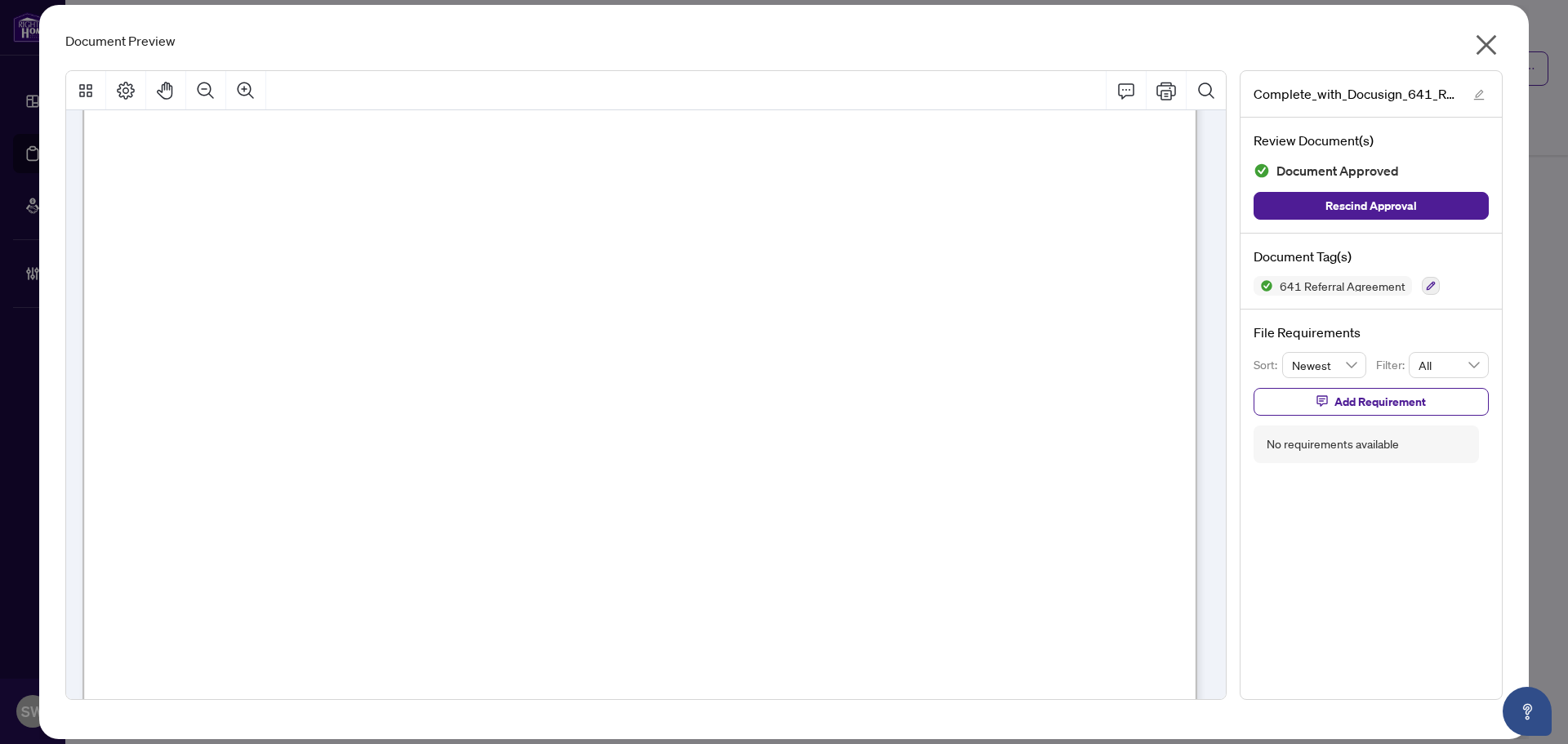
scroll to position [817, 0]
click at [325, 551] on span "$ 999.38" at bounding box center [337, 558] width 77 height 17
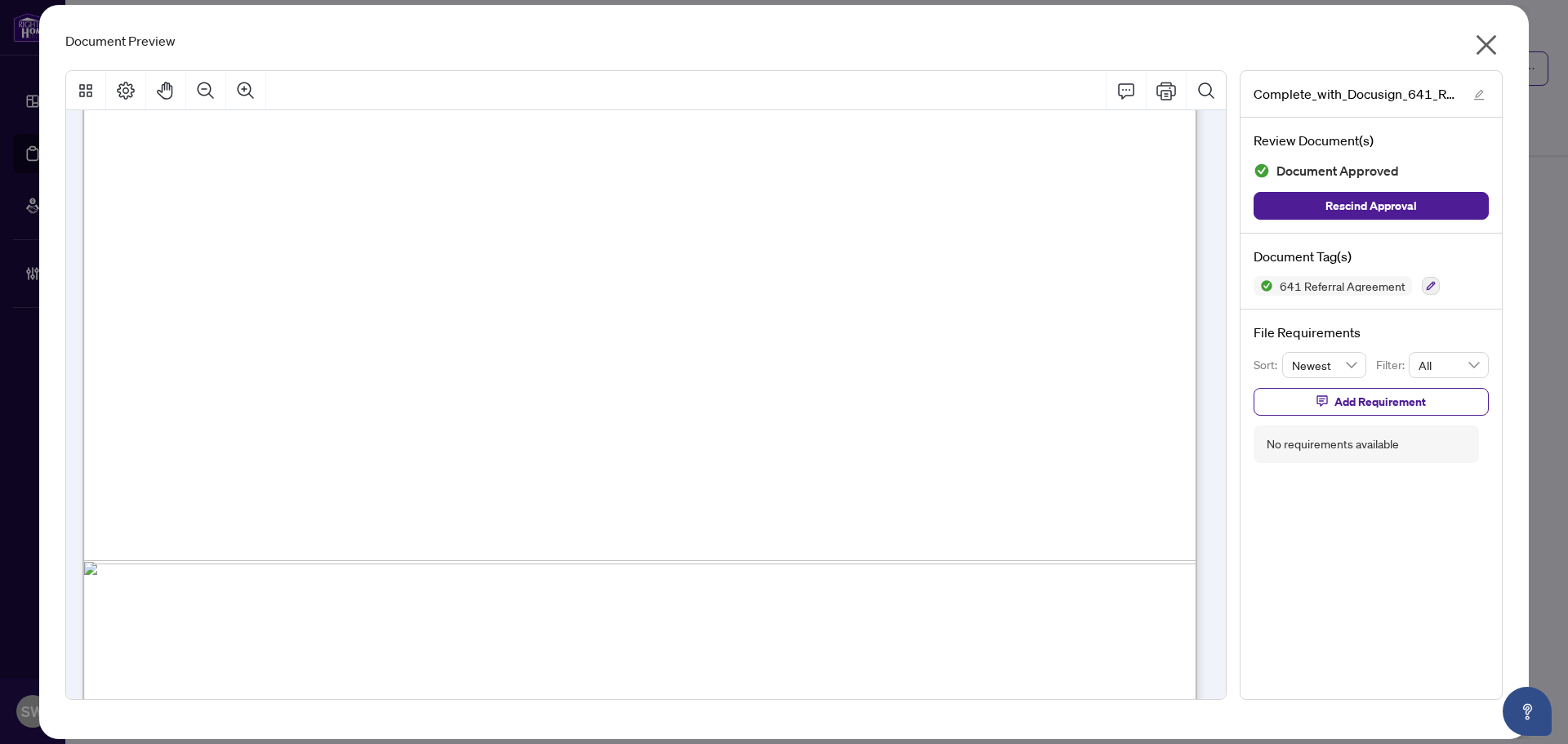
click at [325, 551] on span "$ 999.38" at bounding box center [337, 558] width 77 height 17
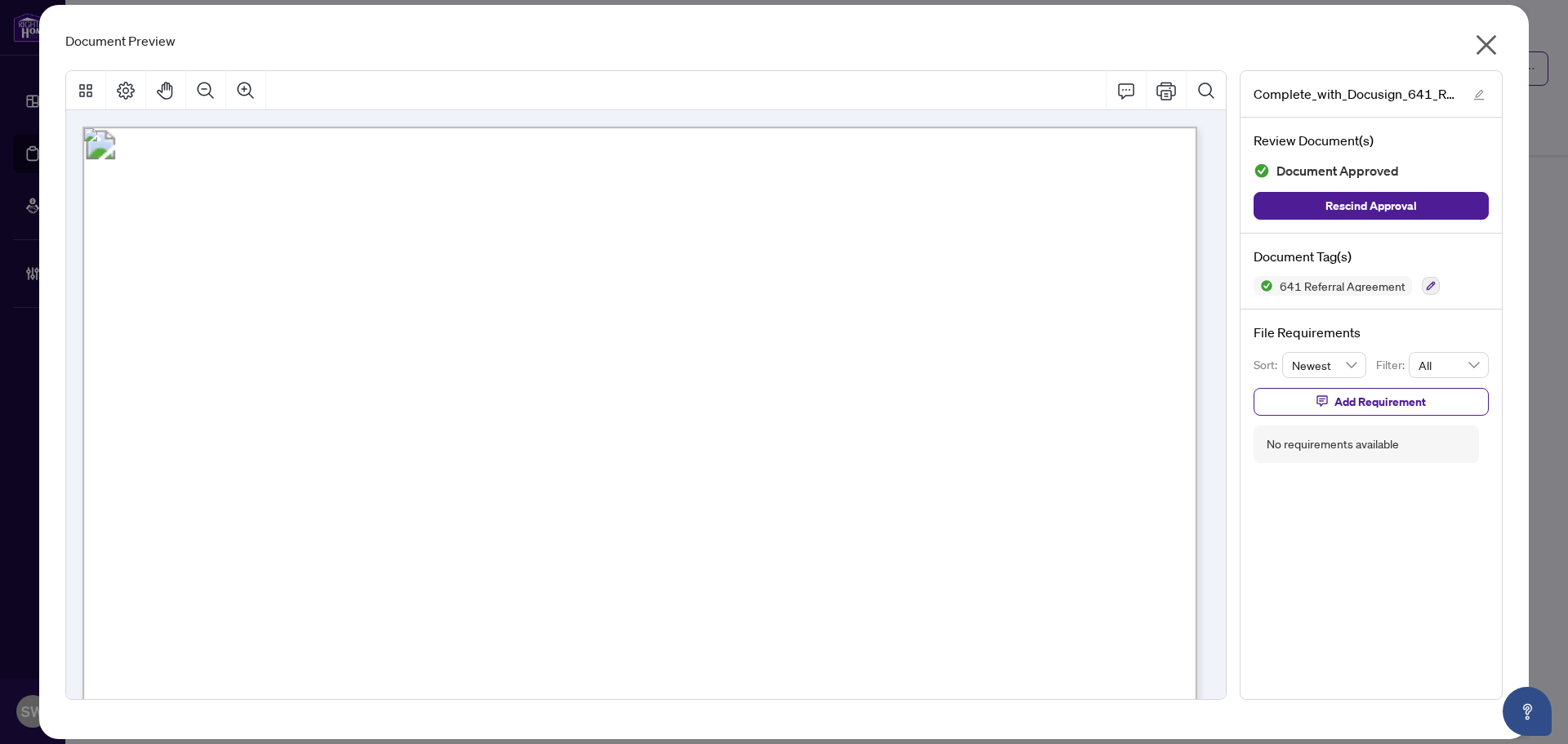
click at [877, 363] on span "[PERSON_NAME]" at bounding box center [870, 366] width 128 height 17
click at [321, 444] on span "[PHONE_NUMBER]" at bounding box center [340, 450] width 161 height 17
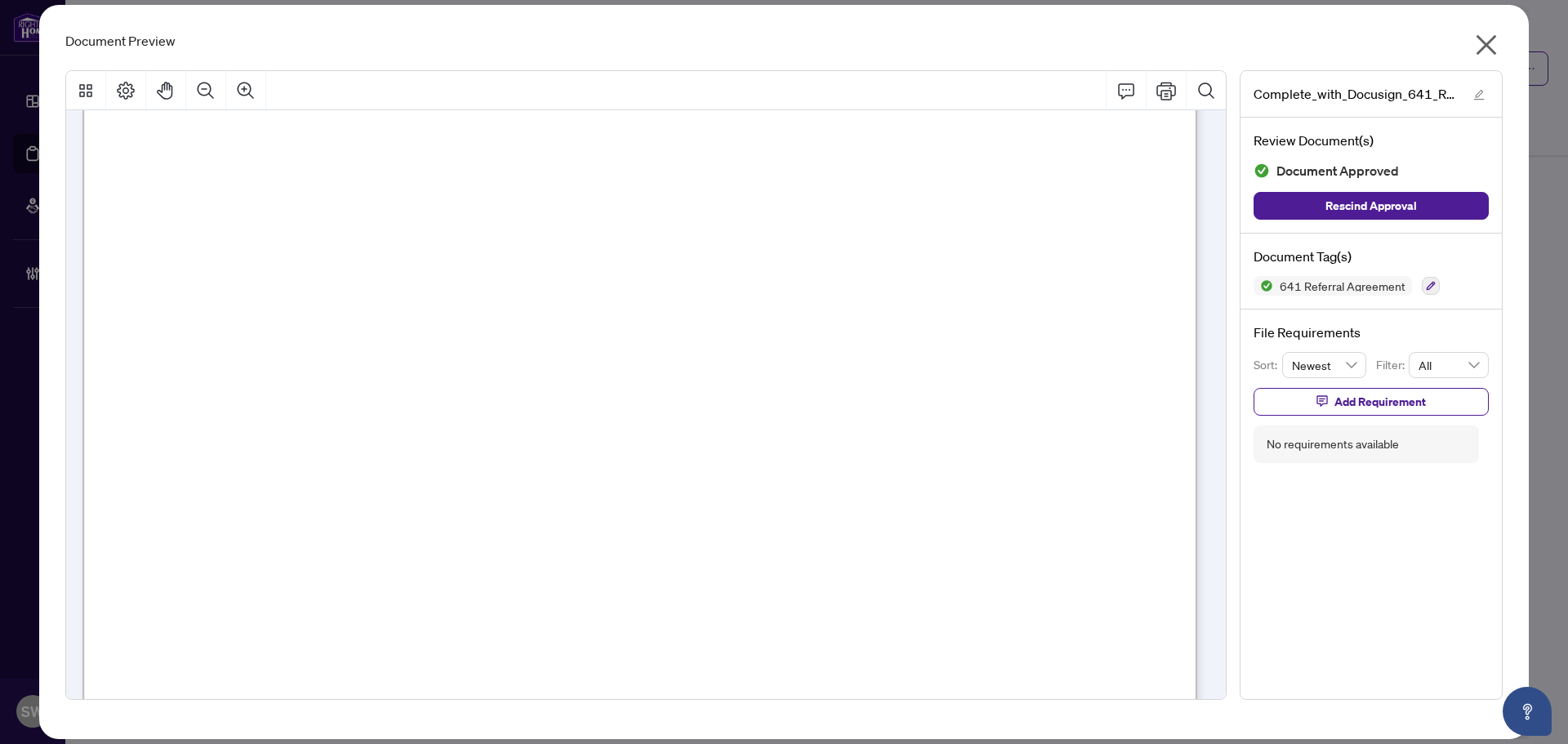
scroll to position [82, 0]
click at [1492, 45] on icon "close" at bounding box center [1486, 45] width 26 height 26
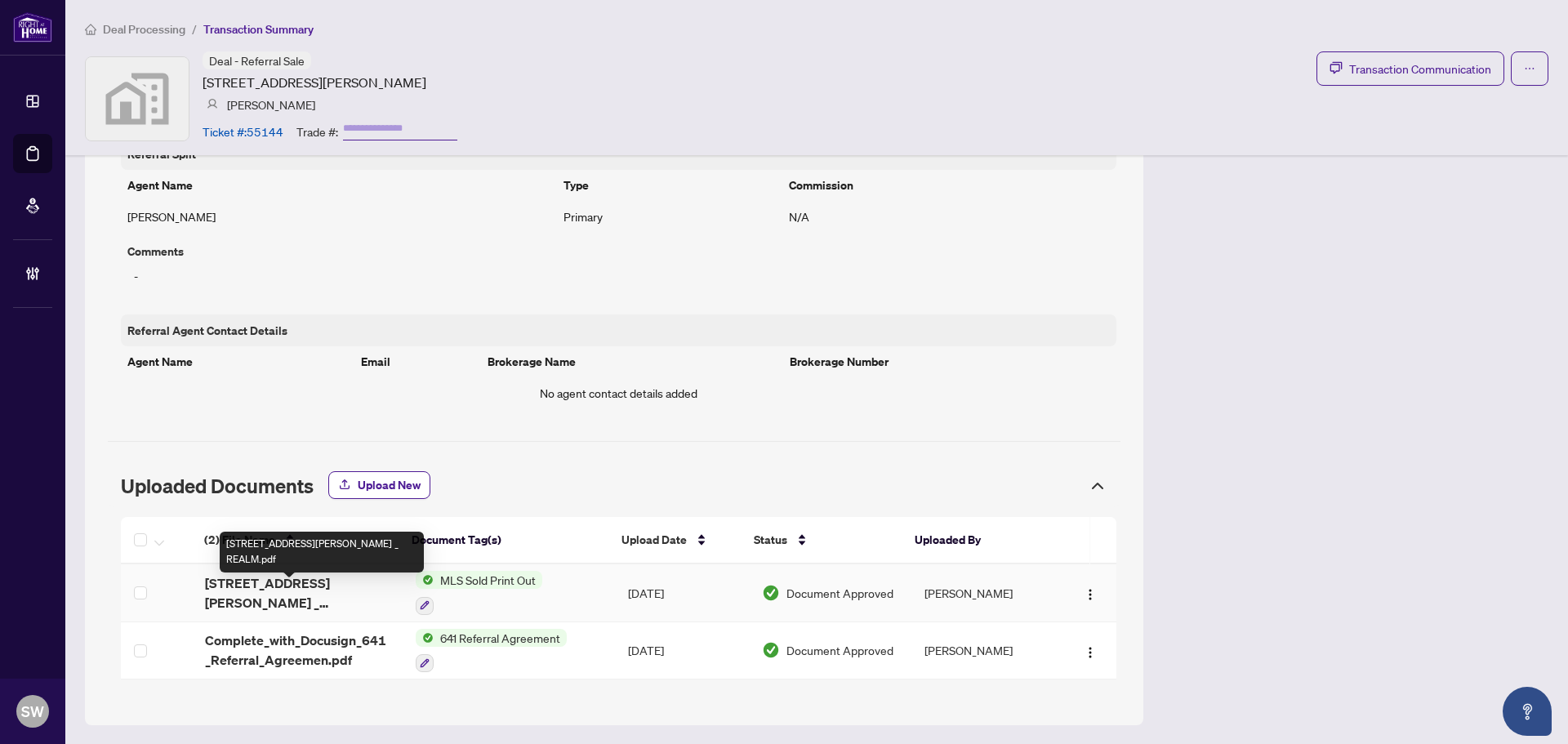
click at [319, 590] on span "[STREET_ADDRESS][PERSON_NAME] _ REALM.pdf" at bounding box center [297, 592] width 184 height 39
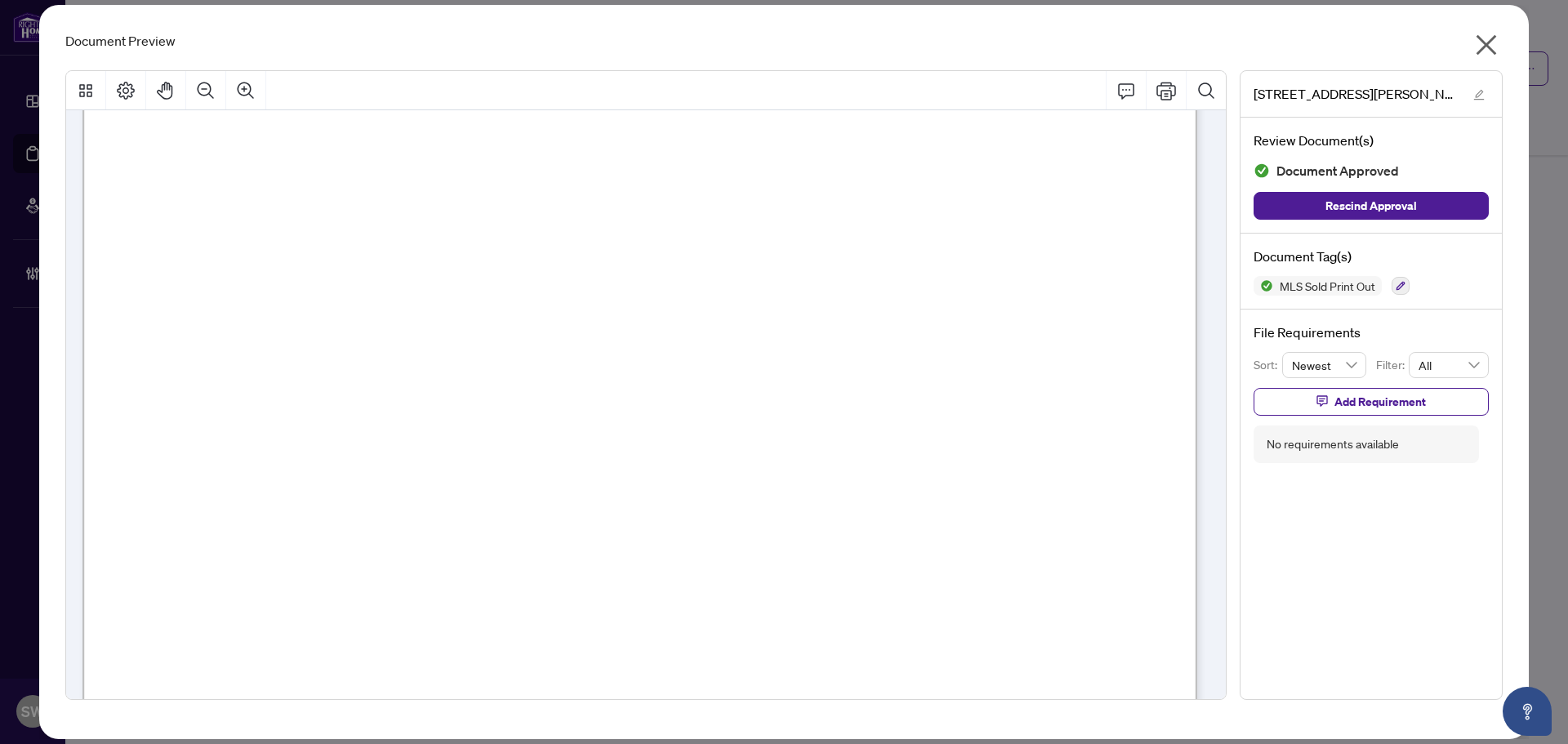
scroll to position [245, 0]
click at [1485, 40] on icon "close" at bounding box center [1486, 45] width 26 height 26
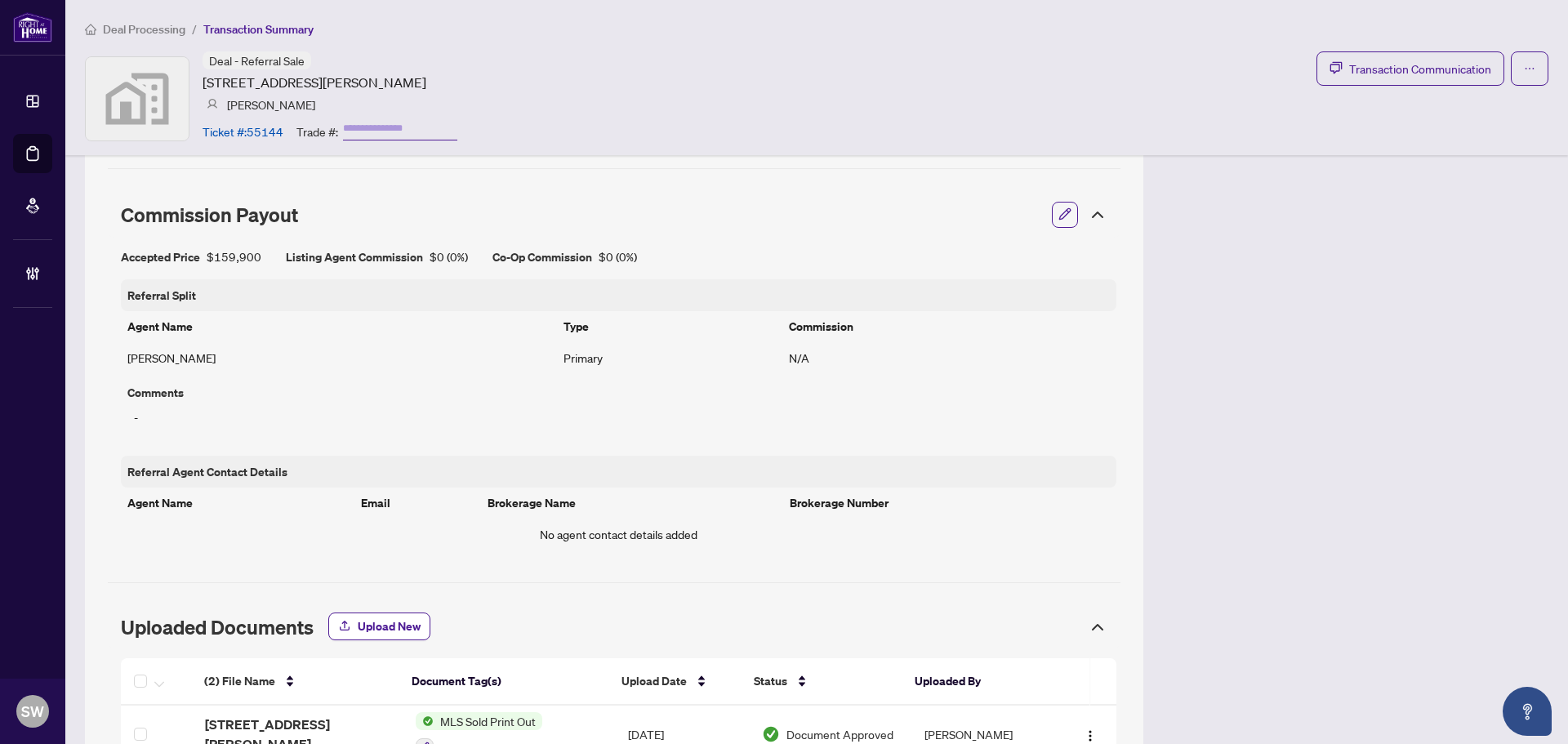
scroll to position [734, 0]
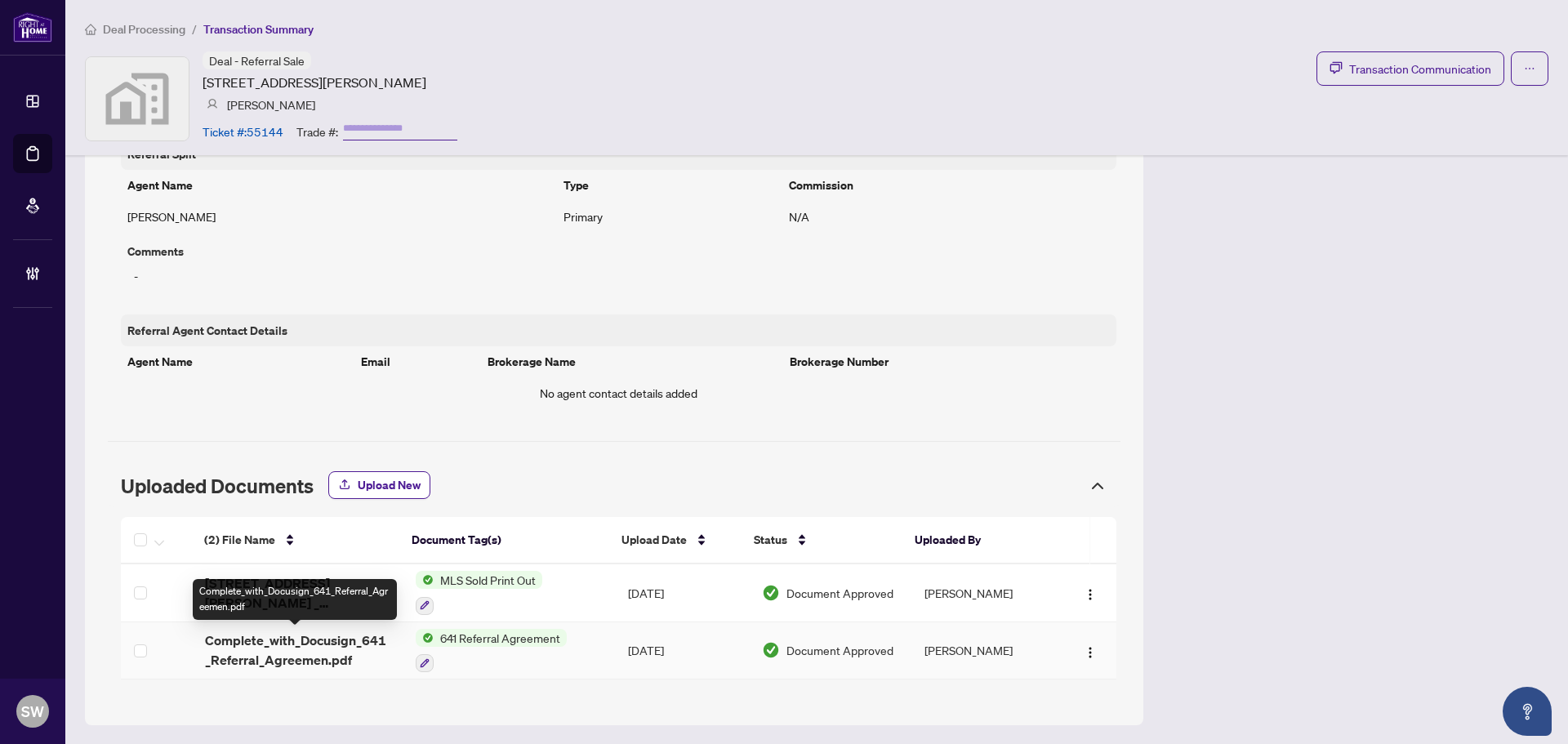
click at [293, 642] on span "Complete_with_Docusign_641_Referral_Agreemen.pdf" at bounding box center [297, 650] width 184 height 39
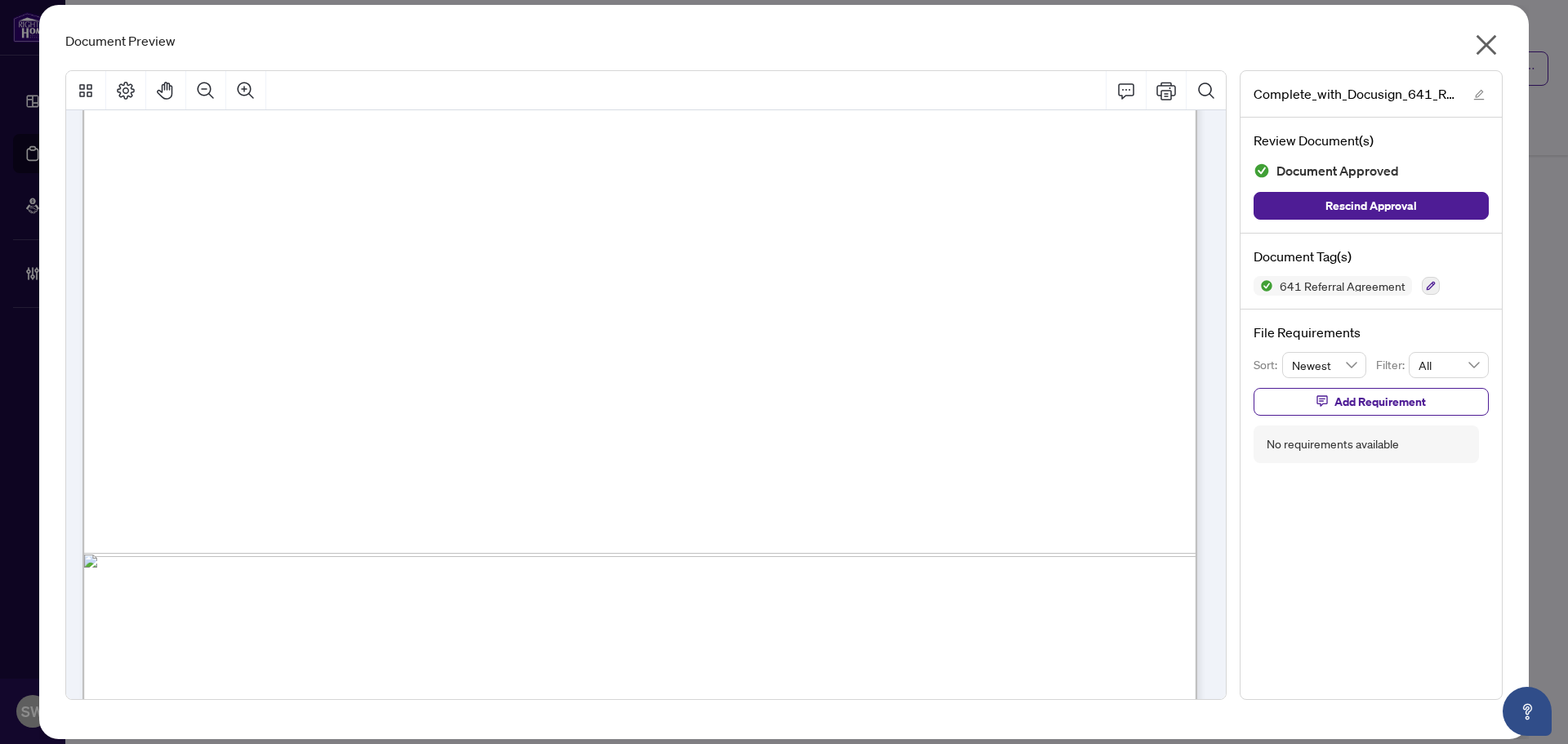
scroll to position [828, 0]
drag, startPoint x: 298, startPoint y: 545, endPoint x: 375, endPoint y: 552, distance: 77.3
click at [374, 538] on span "$ 999.38" at bounding box center [337, 546] width 77 height 17
drag, startPoint x: 376, startPoint y: 541, endPoint x: 299, endPoint y: 543, distance: 77.0
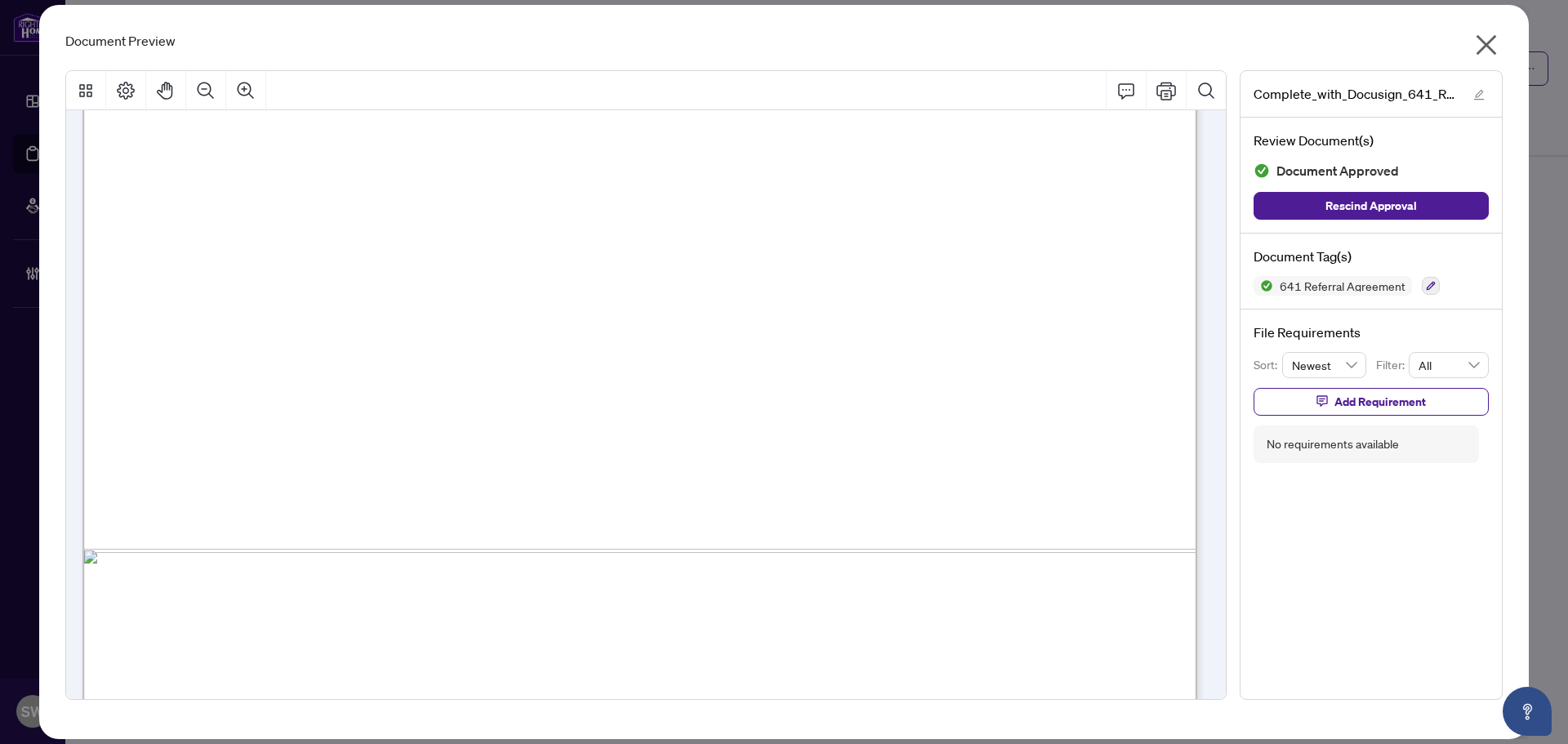
click at [299, 543] on span "$ 999.38" at bounding box center [337, 546] width 77 height 17
click at [1472, 49] on button "button" at bounding box center [1486, 49] width 33 height 35
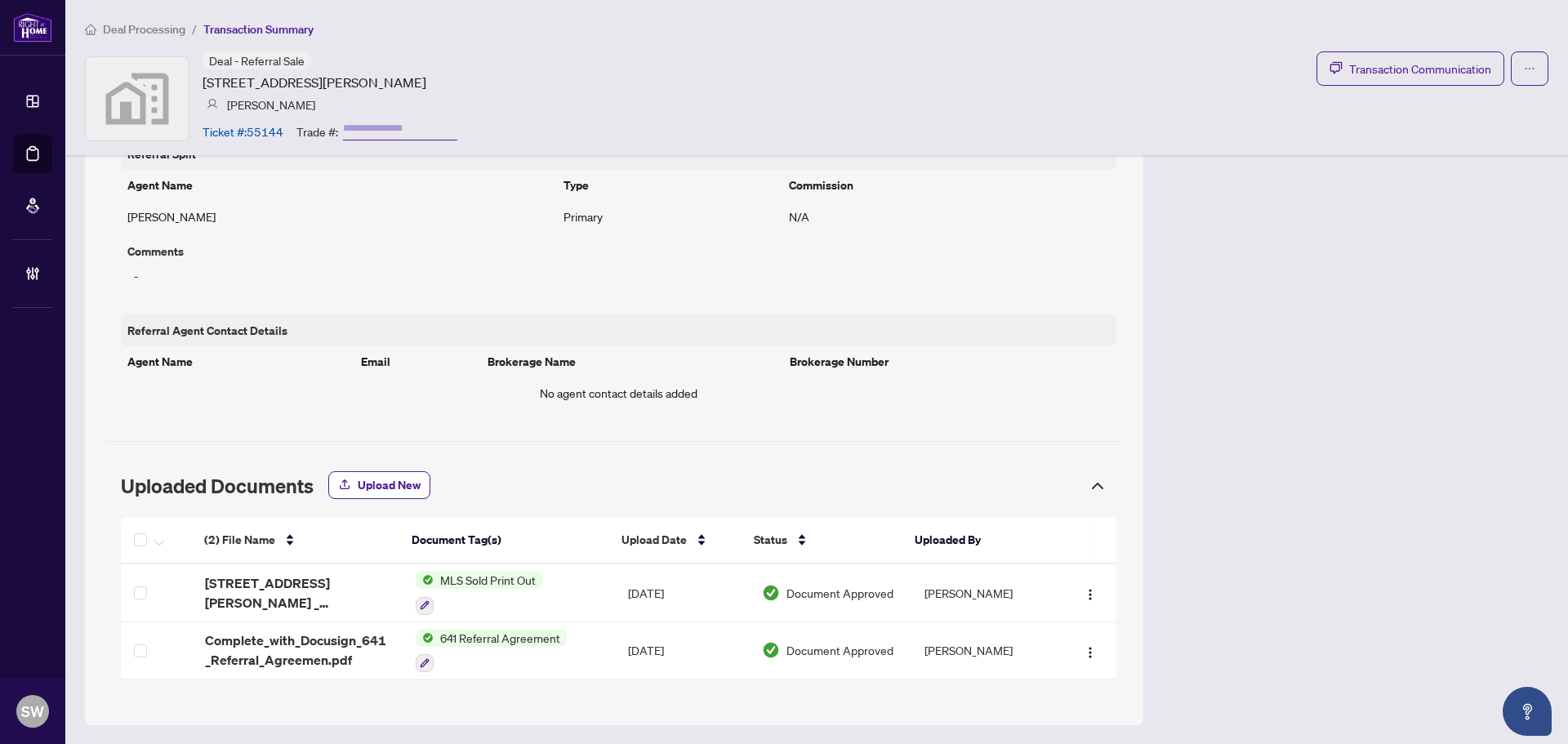
click at [269, 124] on article "Ticket #: 55144" at bounding box center [243, 131] width 81 height 18
copy article "55144"
click at [366, 124] on input "text" at bounding box center [400, 128] width 114 height 24
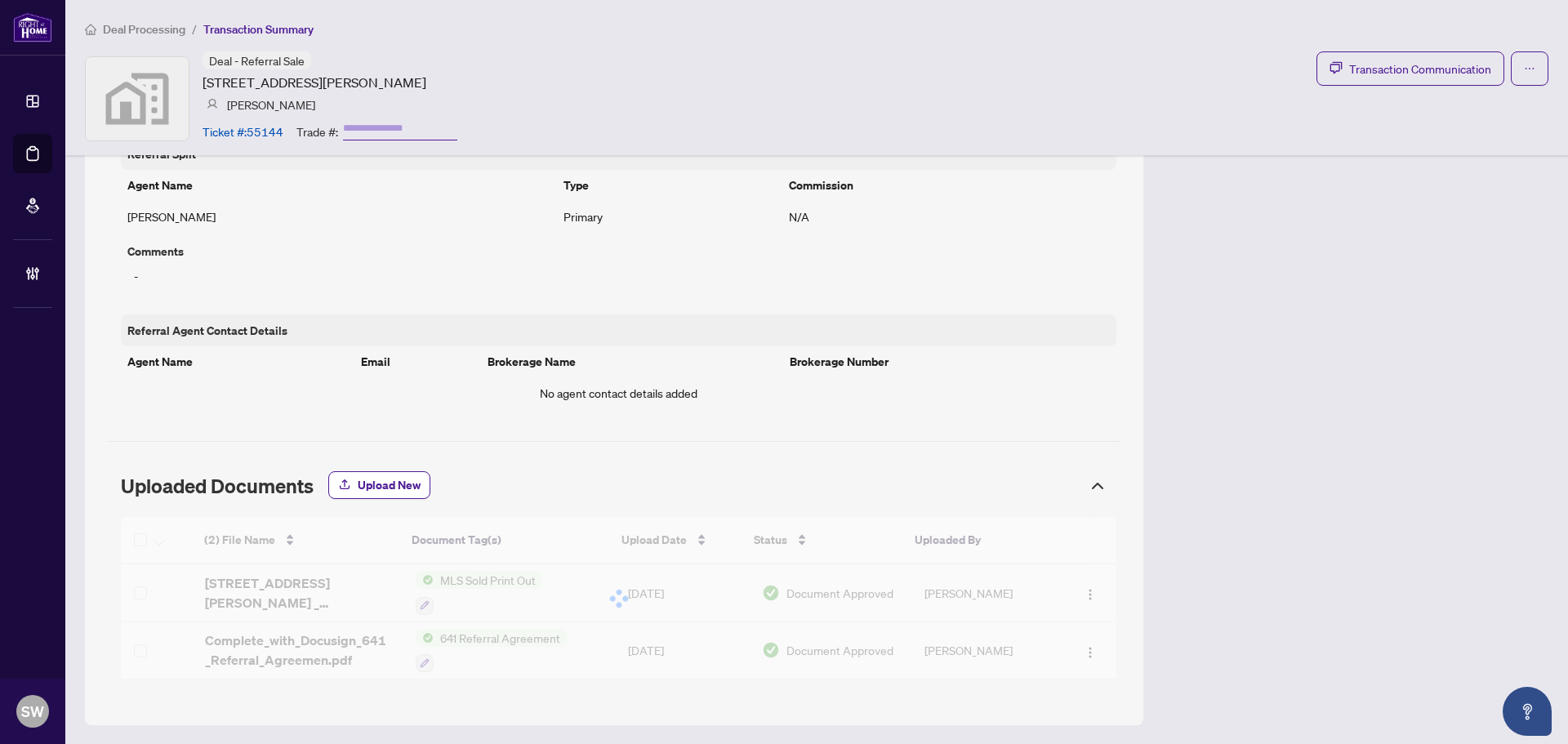
paste input "*******"
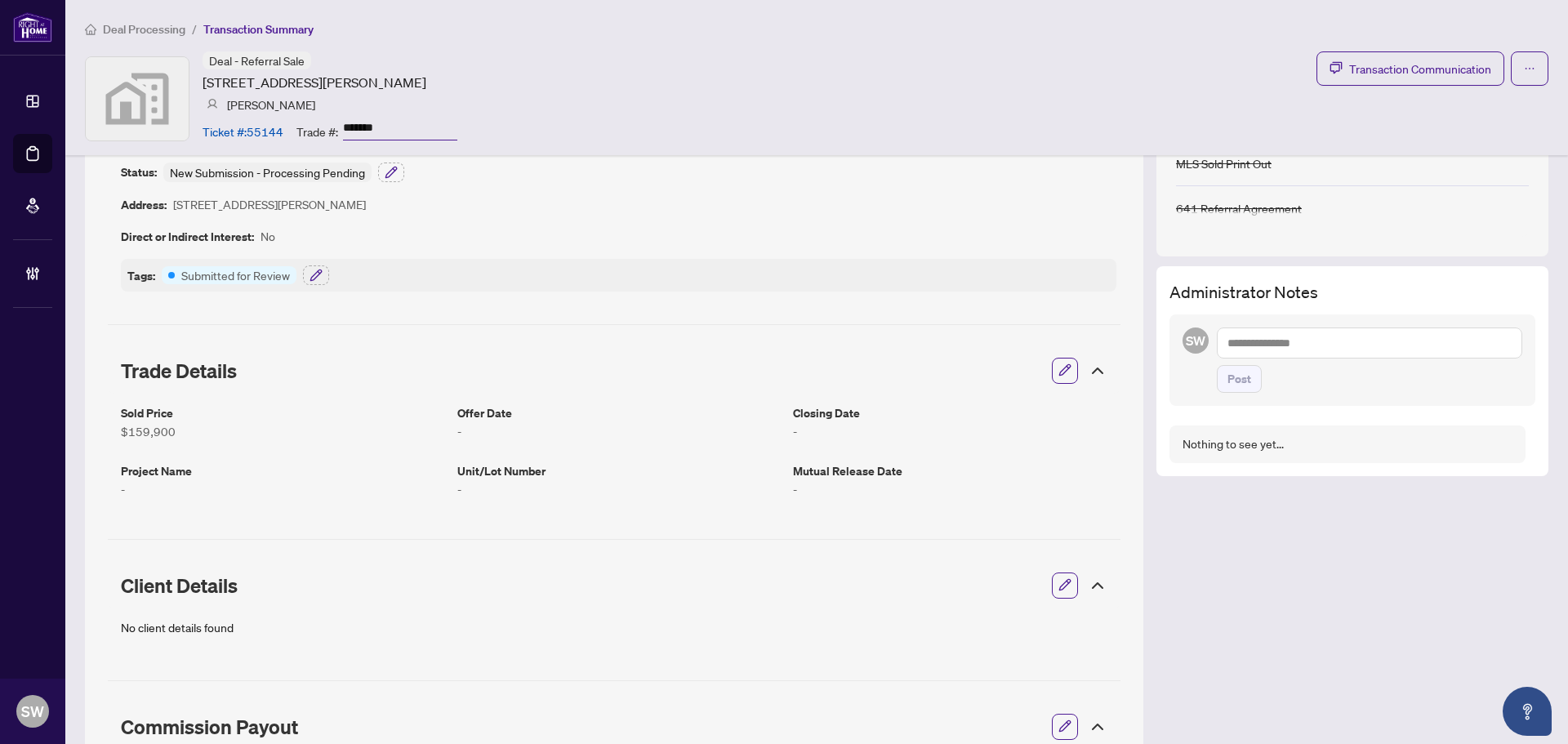
scroll to position [0, 0]
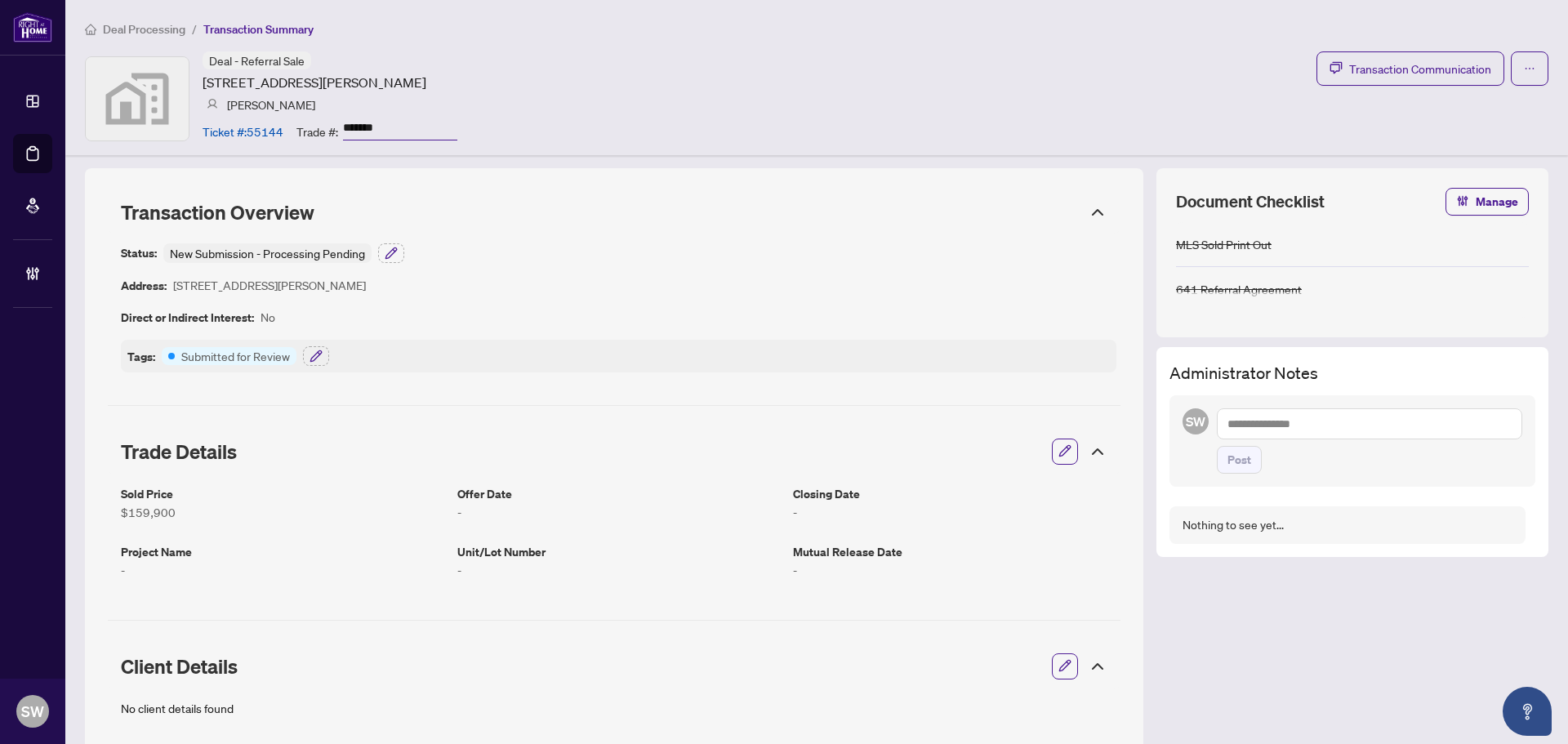
type input "*******"
click at [374, 127] on input "*******" at bounding box center [400, 128] width 114 height 24
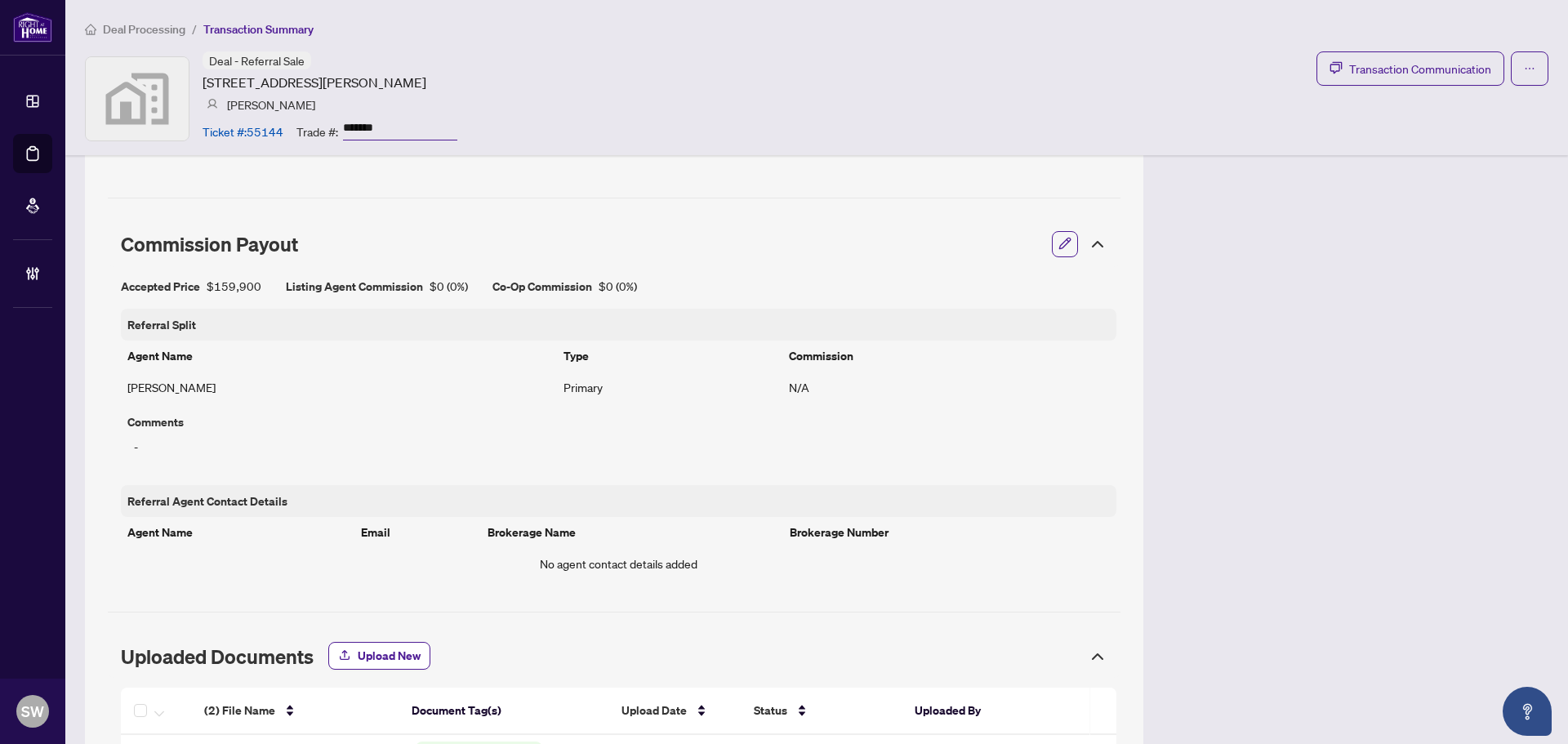
scroll to position [734, 0]
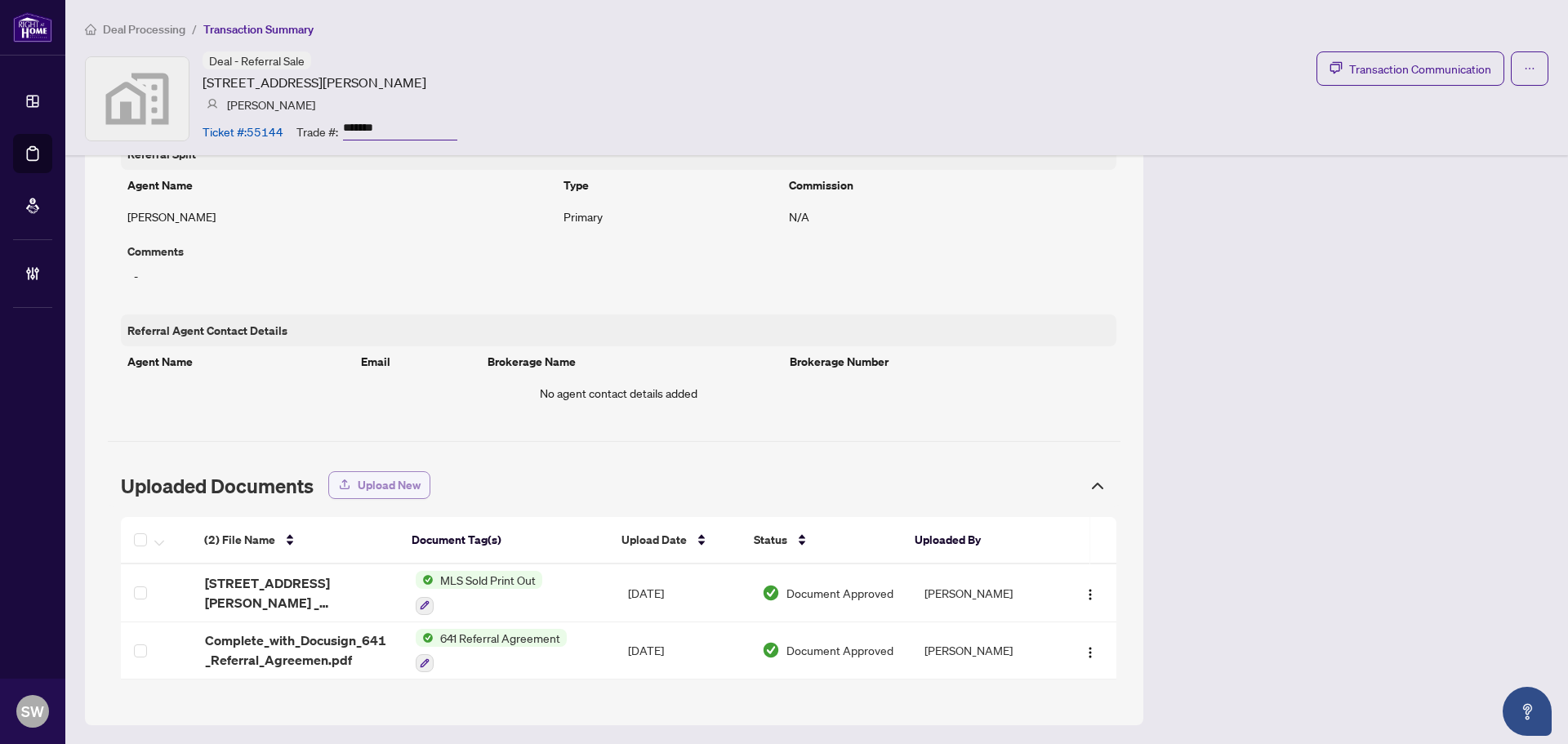
click at [379, 477] on span "Upload New" at bounding box center [389, 485] width 63 height 26
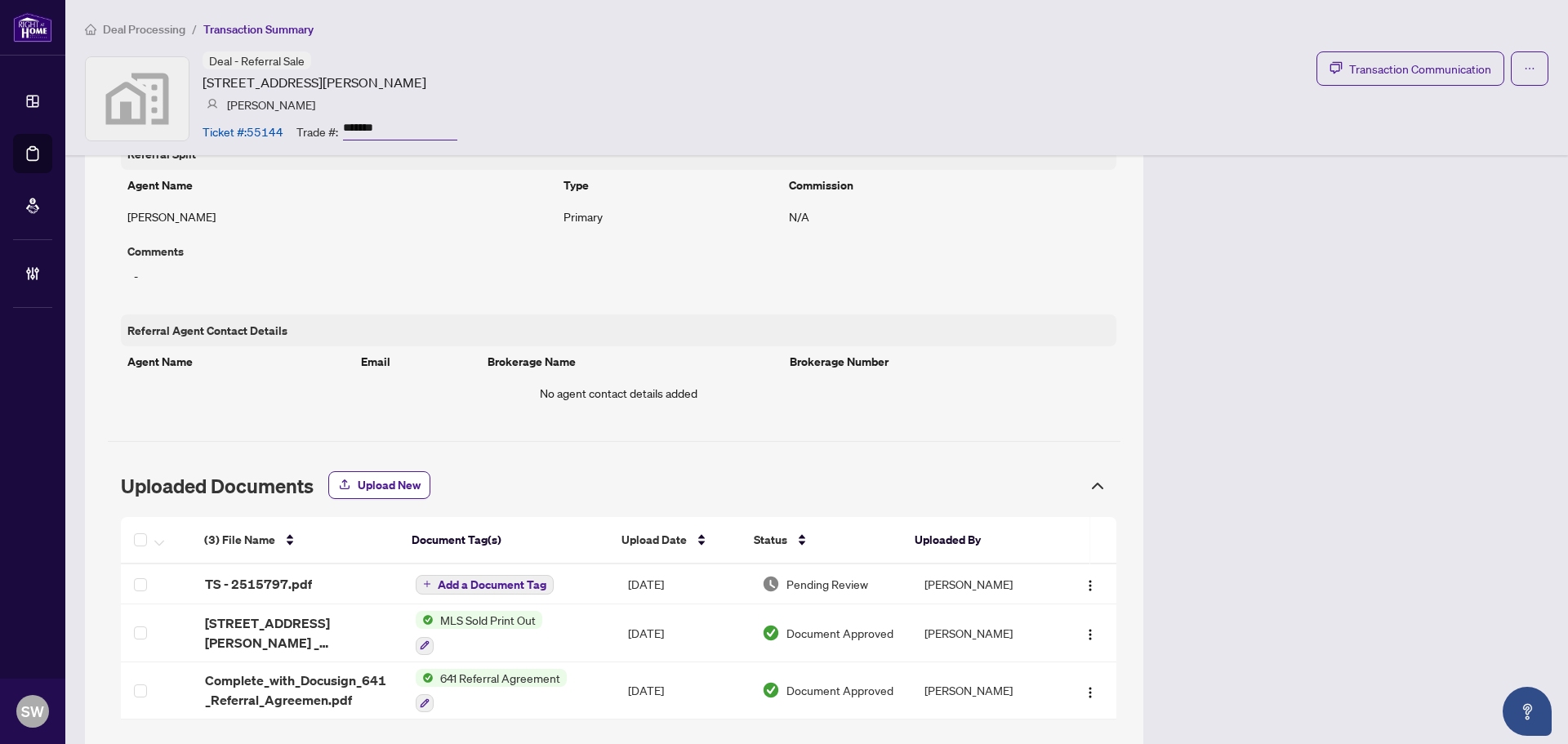
click at [717, 107] on div "Deal - Referral Sale [STREET_ADDRESS][PERSON_NAME] [PERSON_NAME] Ticket #: 5514…" at bounding box center [817, 98] width 1463 height 94
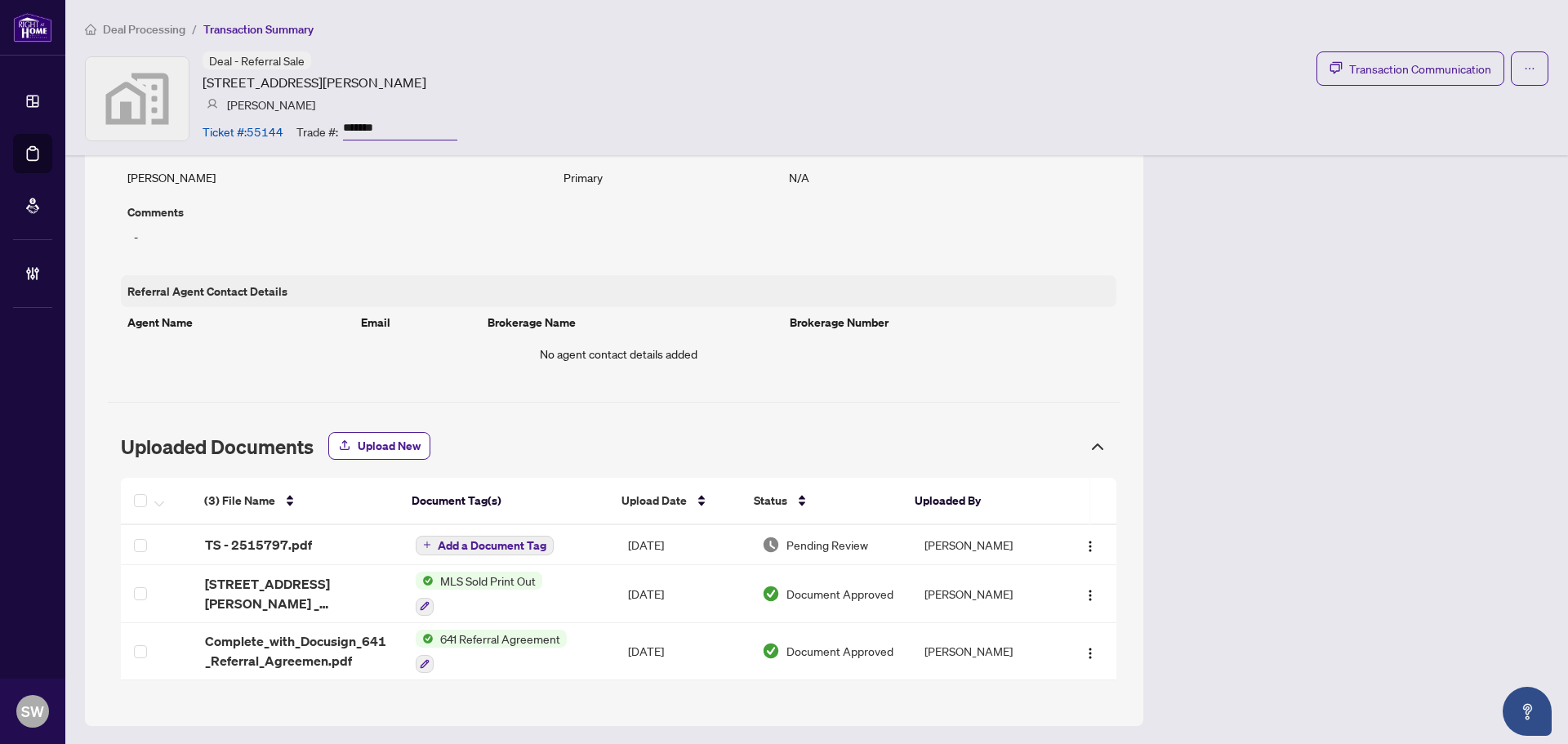
scroll to position [775, 0]
click at [321, 545] on div "TS - 2515797.pdf" at bounding box center [297, 544] width 184 height 20
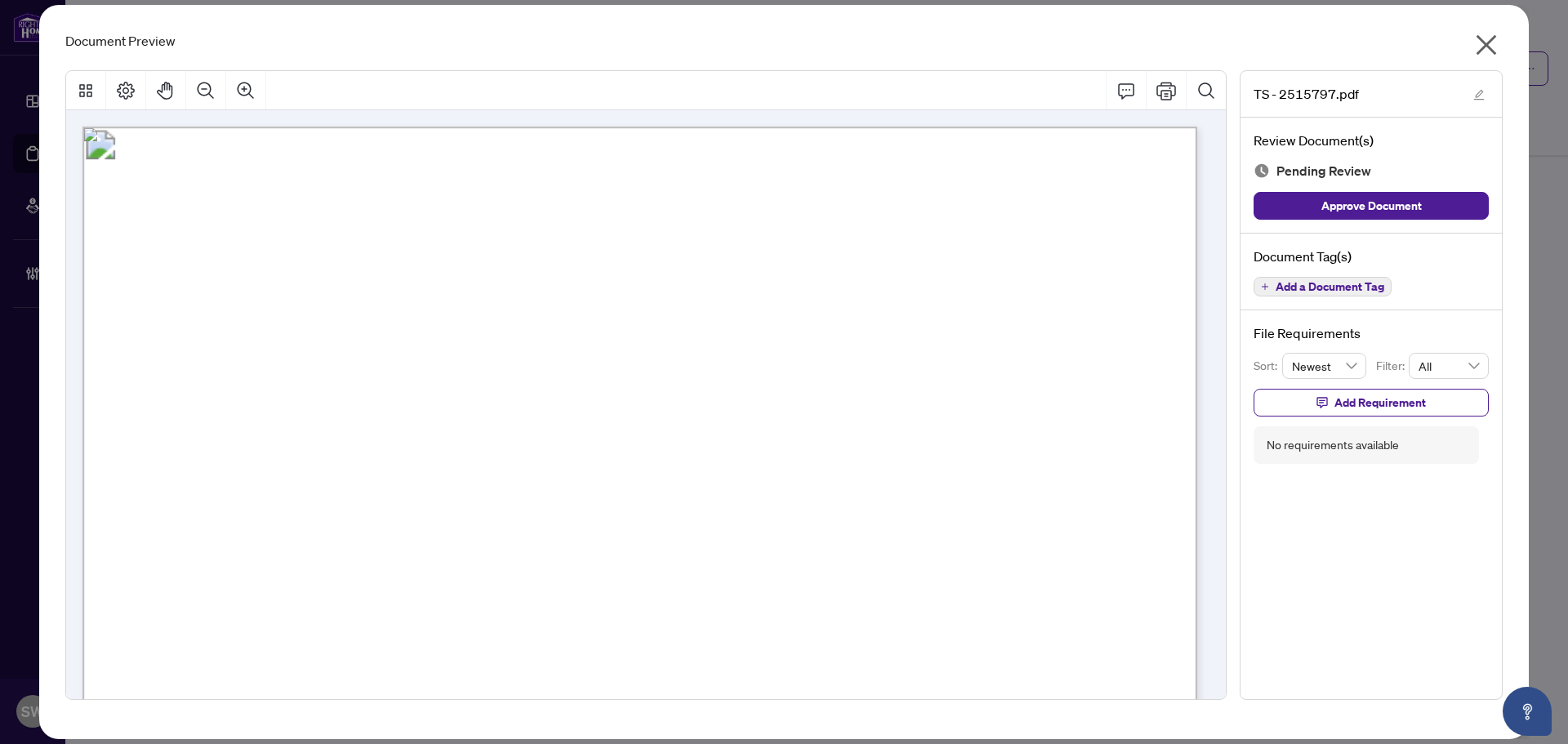
click at [1343, 292] on span "Add a Document Tag" at bounding box center [1329, 287] width 108 height 12
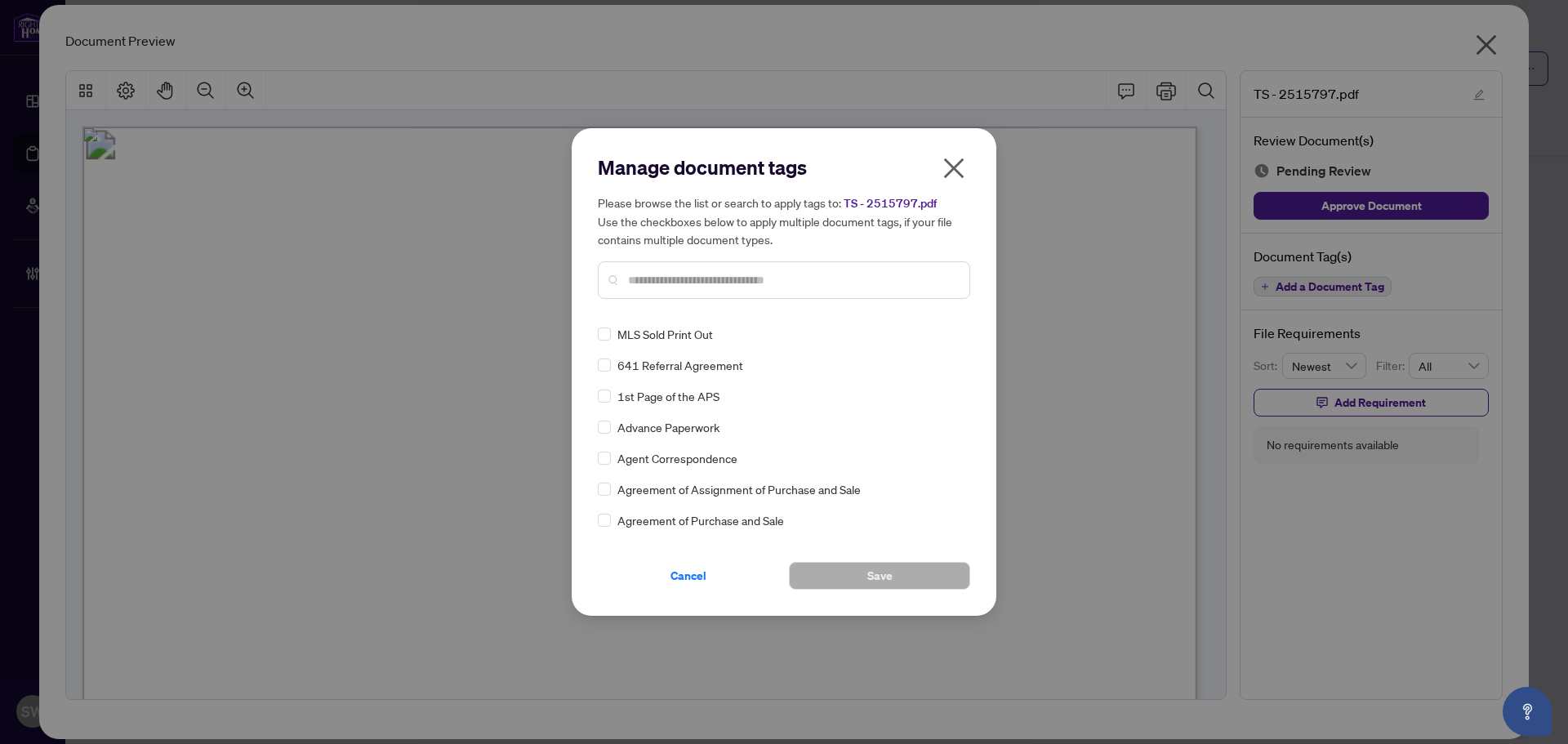
click at [828, 306] on div "Manage document tags Please browse the list or search to apply tags to: TS - 25…" at bounding box center [784, 233] width 372 height 158
click at [810, 280] on input "text" at bounding box center [792, 280] width 328 height 18
type input "*****"
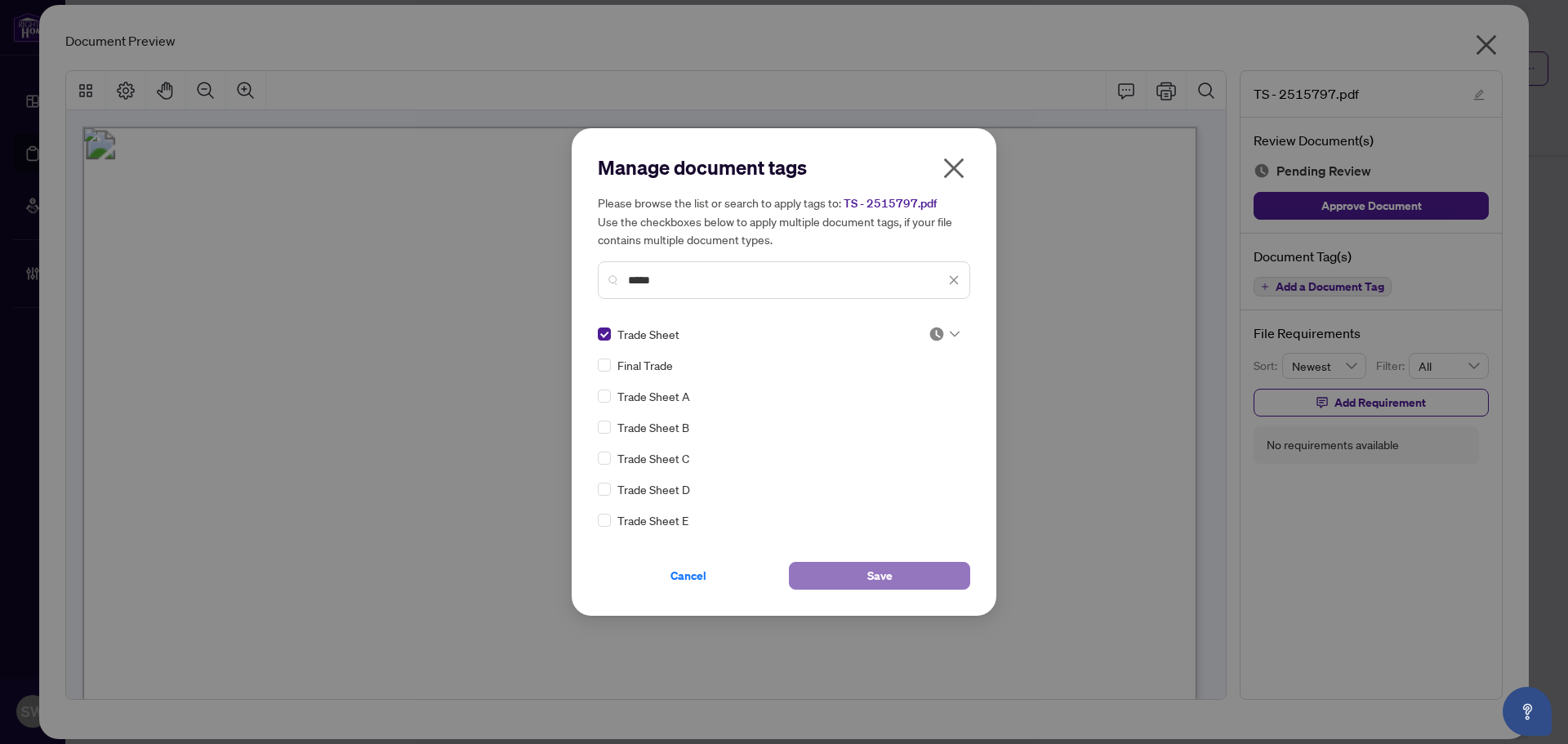
click at [859, 574] on button "Save" at bounding box center [879, 576] width 181 height 28
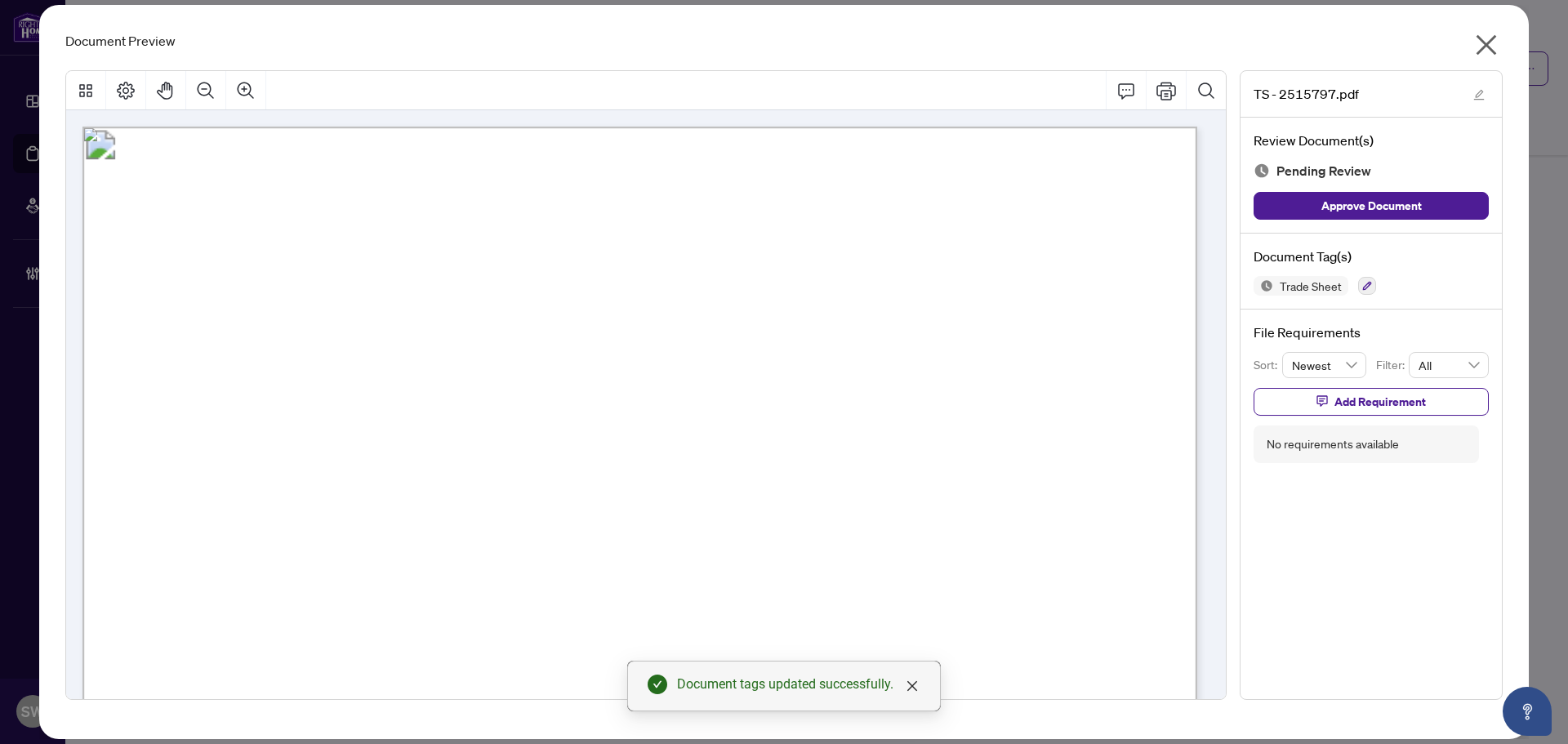
click at [1487, 47] on icon "close" at bounding box center [1486, 45] width 21 height 21
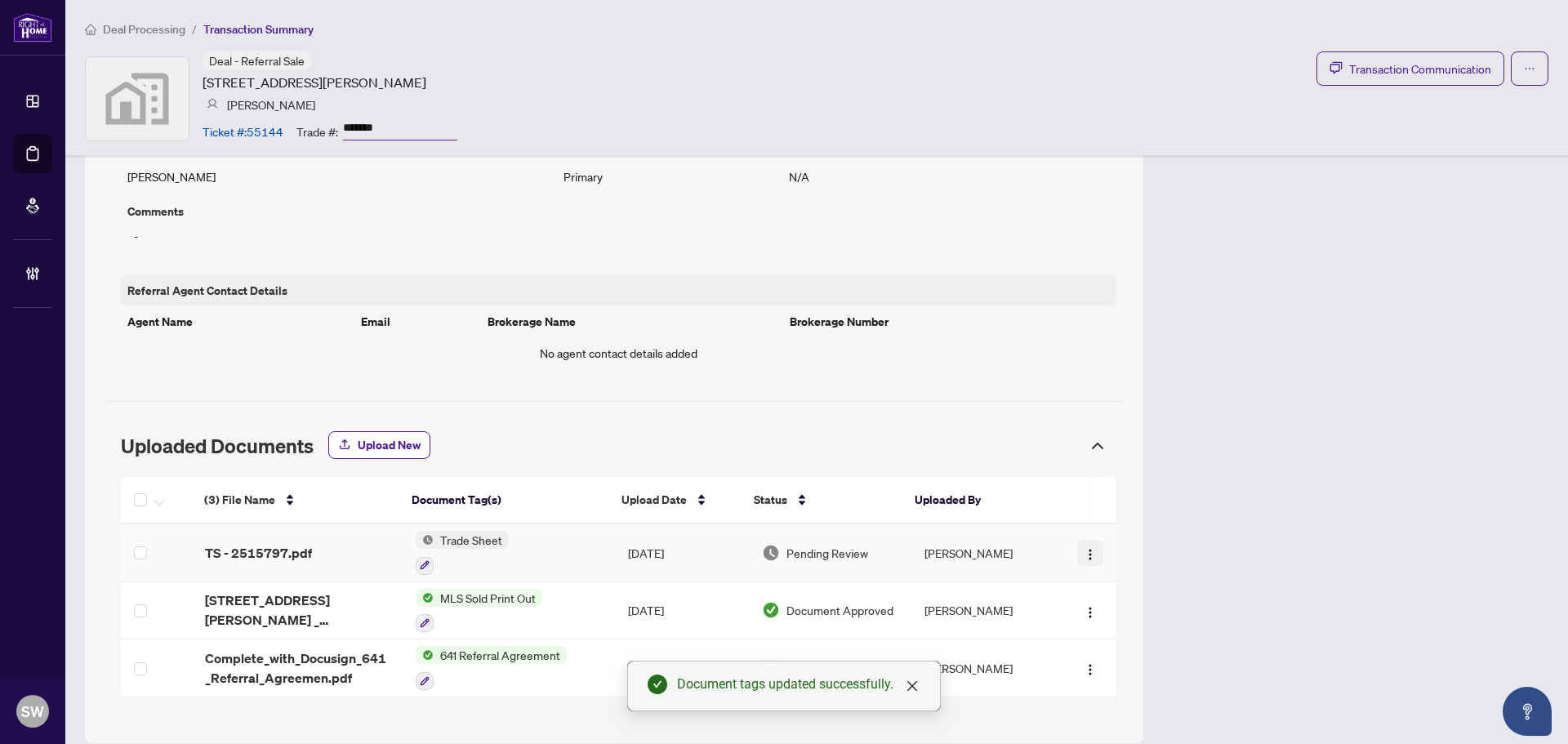
click at [1084, 556] on img "button" at bounding box center [1090, 555] width 13 height 13
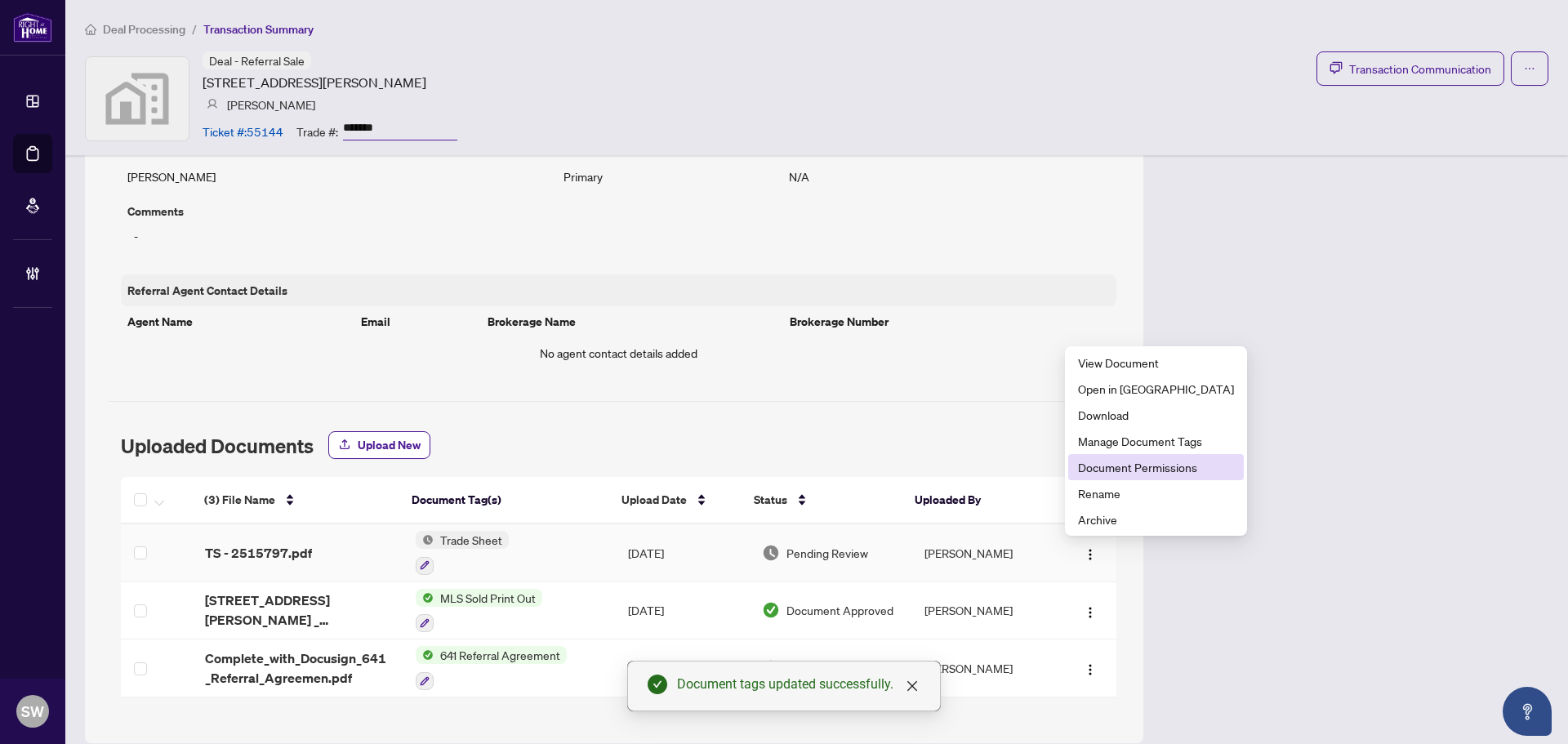
click at [1130, 468] on span "Document Permissions" at bounding box center [1156, 467] width 156 height 18
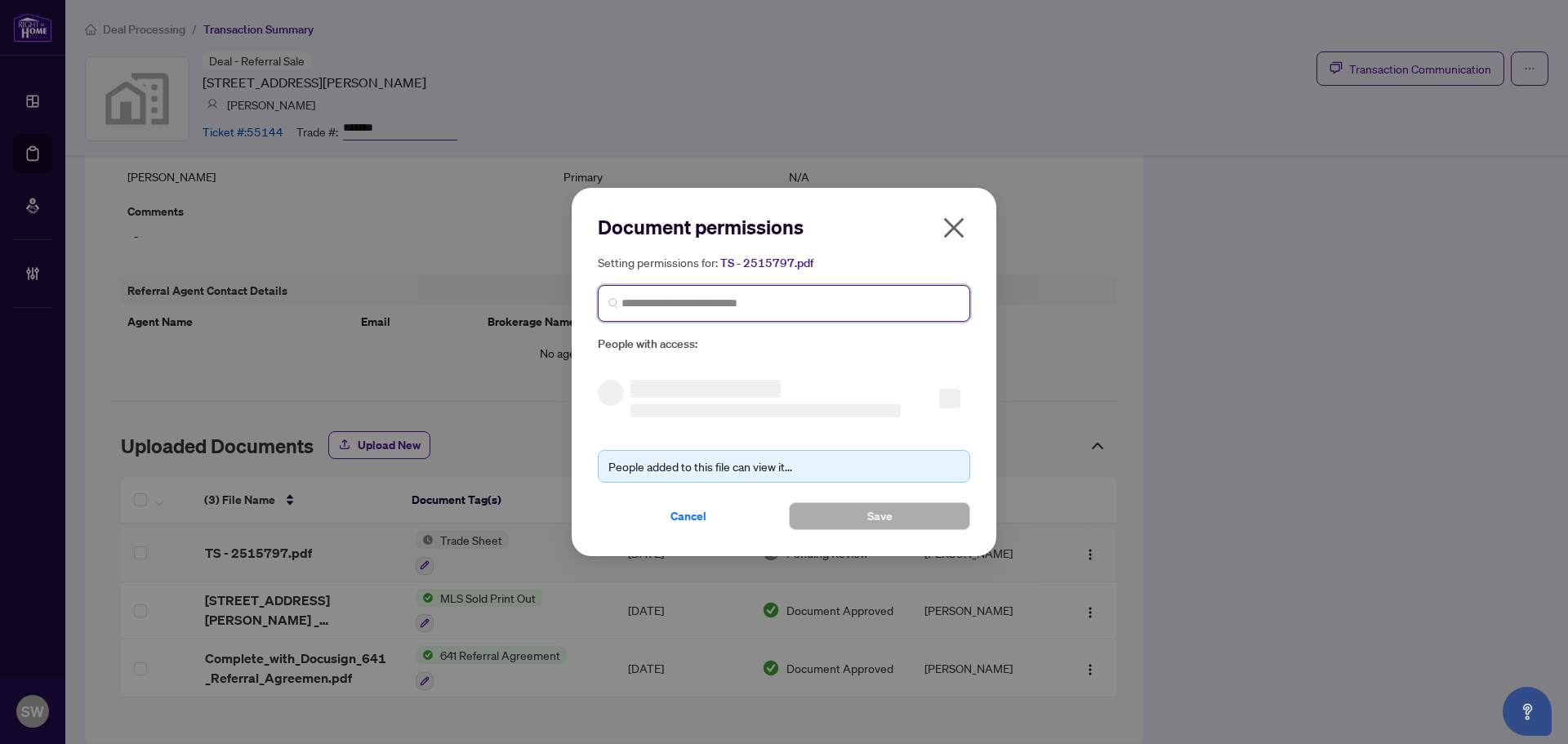
click at [640, 304] on input "search" at bounding box center [790, 303] width 338 height 17
type input "*******"
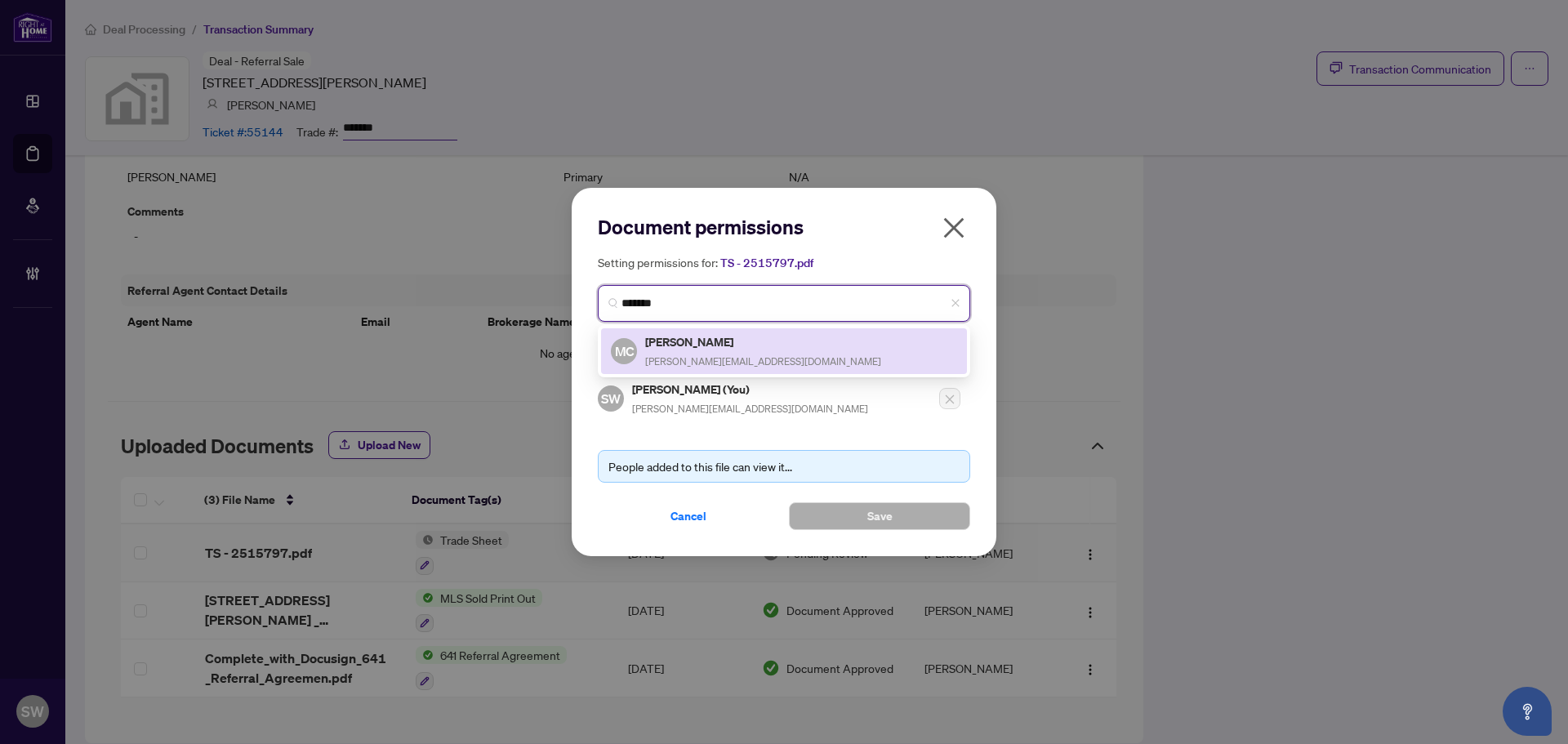
click at [736, 346] on h5 "[PERSON_NAME]" at bounding box center [762, 341] width 236 height 19
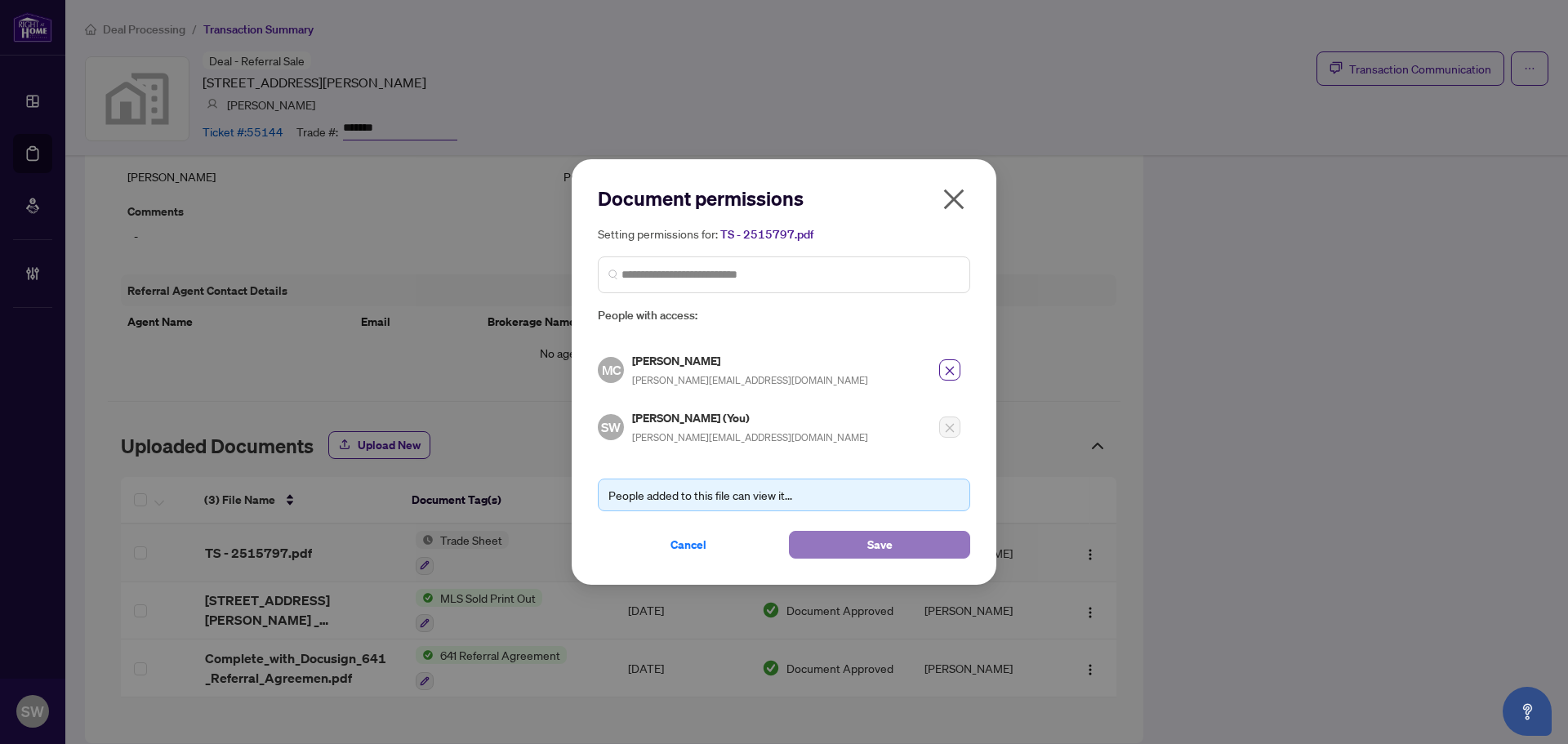
click at [858, 542] on button "Save" at bounding box center [879, 545] width 181 height 28
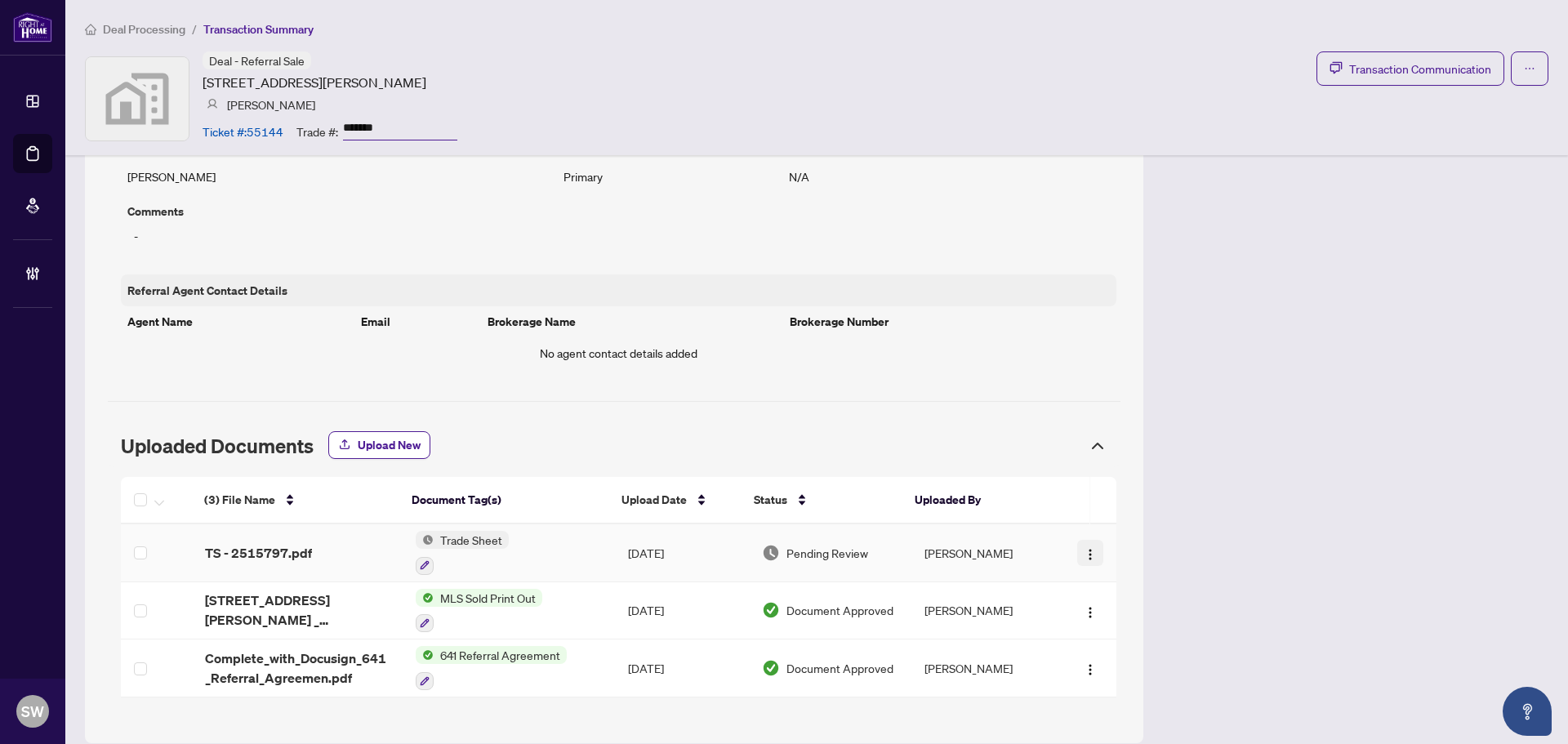
click at [1084, 556] on img "button" at bounding box center [1090, 555] width 13 height 13
click at [307, 556] on span "TS - 2515797.pdf" at bounding box center [258, 553] width 107 height 20
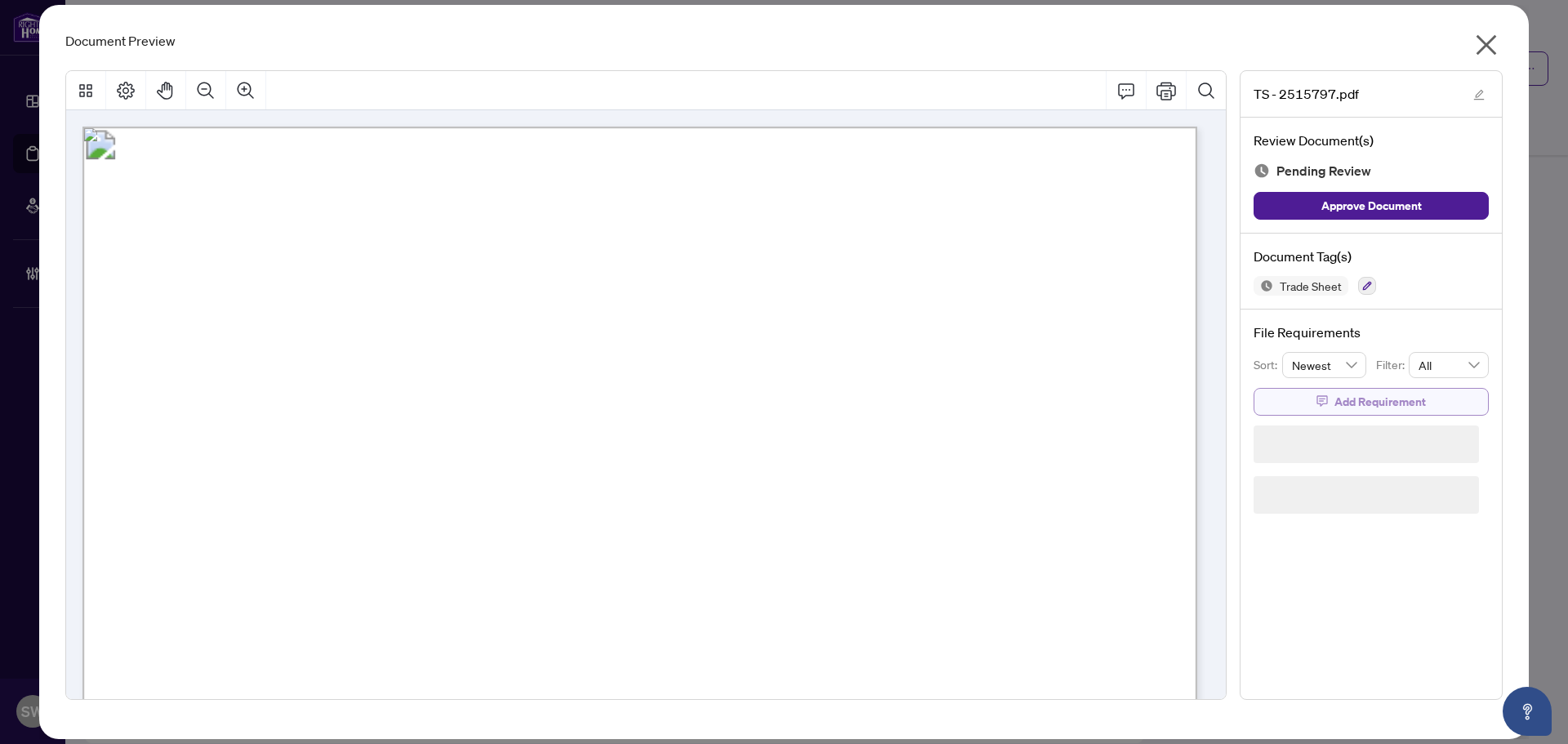
click at [1404, 407] on span "Add Requirement" at bounding box center [1380, 402] width 92 height 26
click at [1373, 417] on textarea at bounding box center [1388, 417] width 174 height 31
paste textarea "**********"
type textarea "**********"
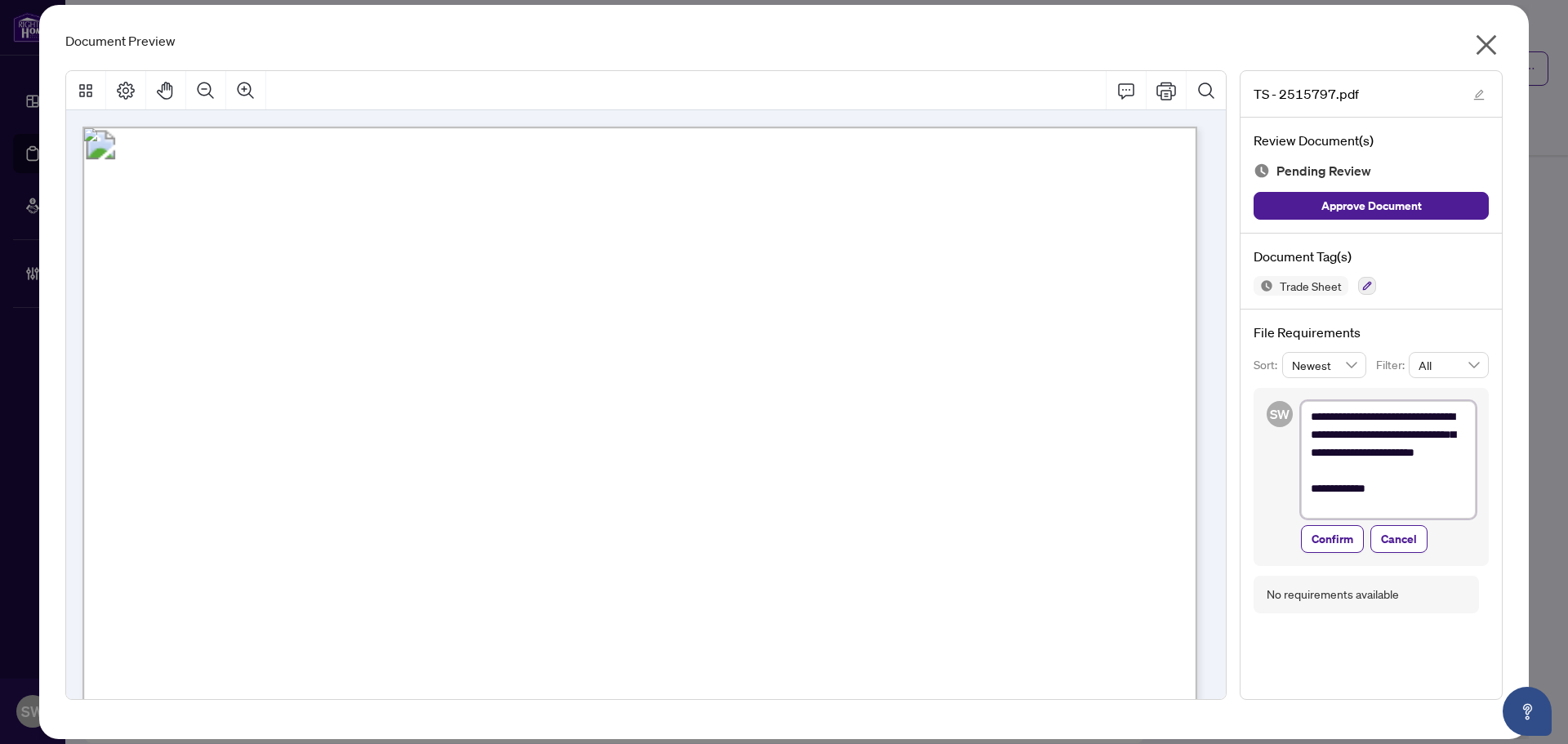
scroll to position [0, 0]
type textarea "**********"
click at [1348, 546] on span "Confirm" at bounding box center [1332, 542] width 41 height 26
type textarea "**********"
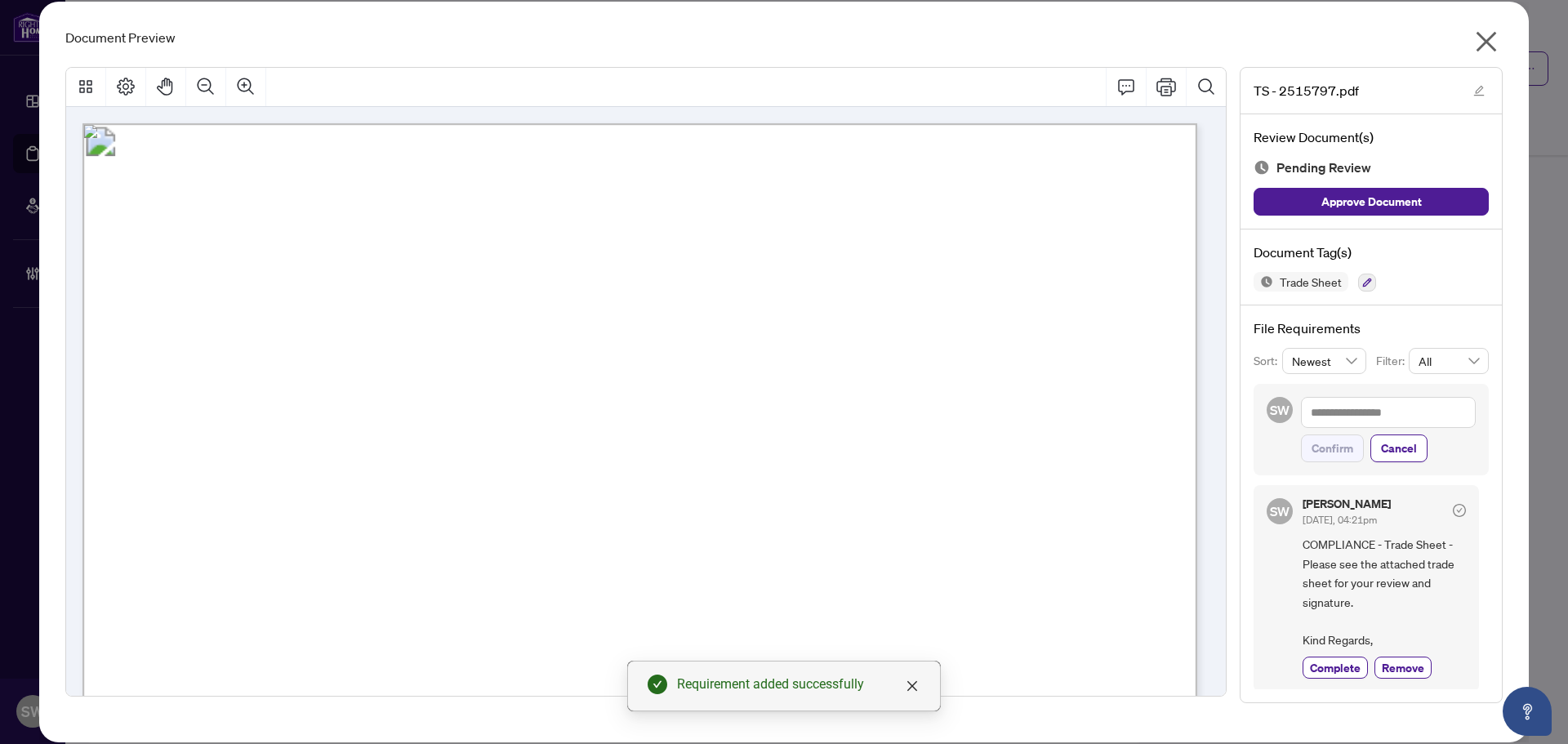
click at [1492, 41] on icon "close" at bounding box center [1486, 42] width 26 height 26
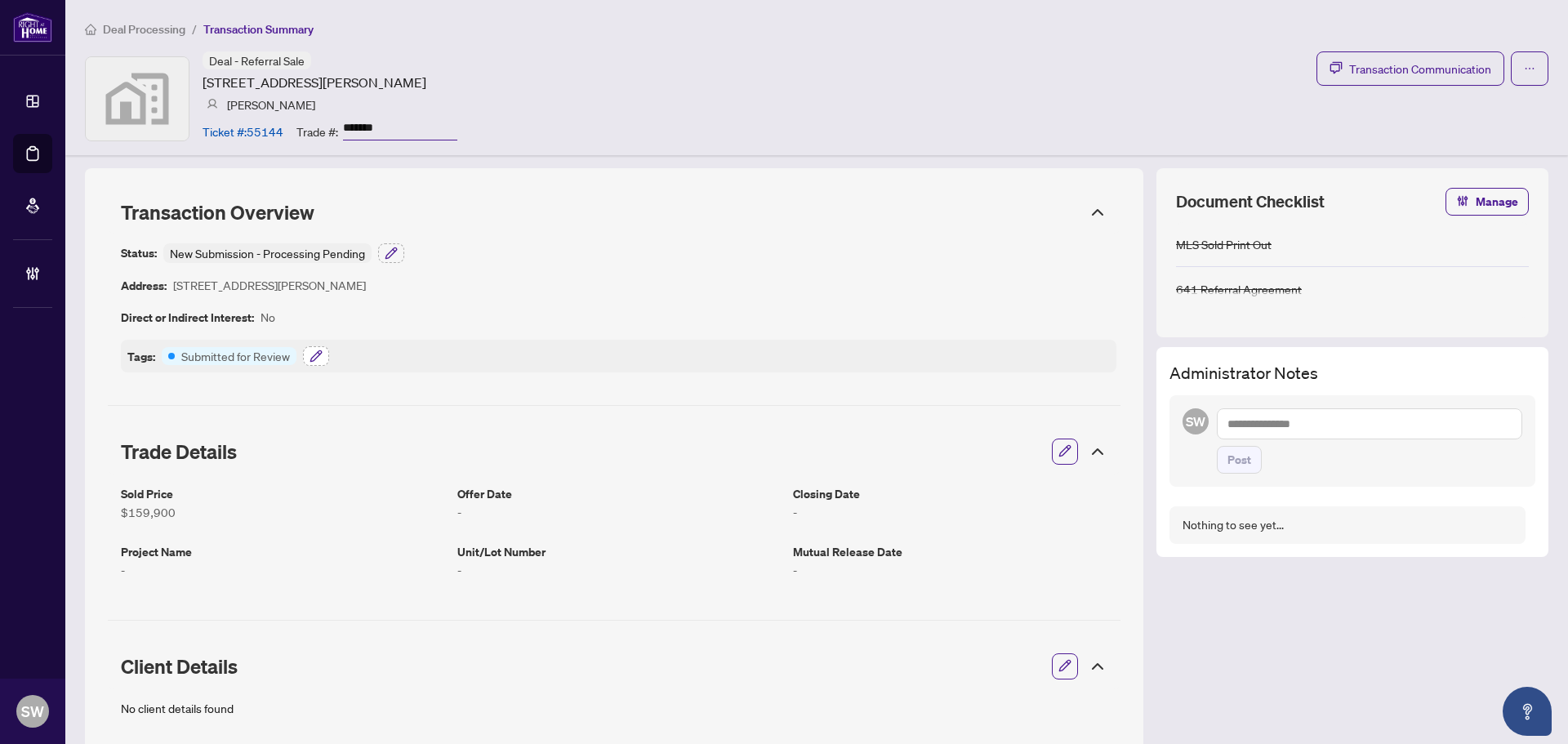
click at [317, 355] on icon "button" at bounding box center [316, 356] width 13 height 13
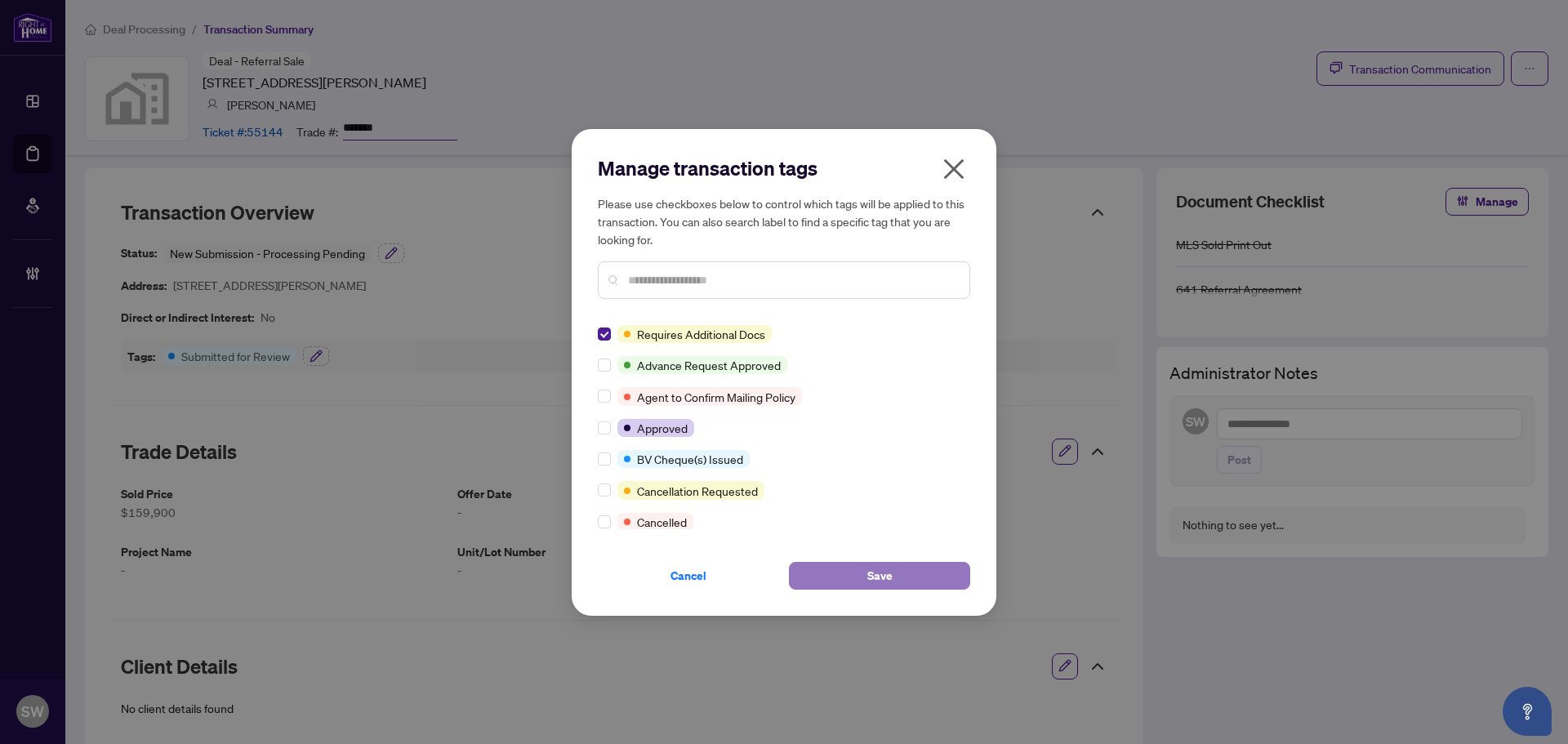
click at [901, 579] on button "Save" at bounding box center [879, 576] width 181 height 28
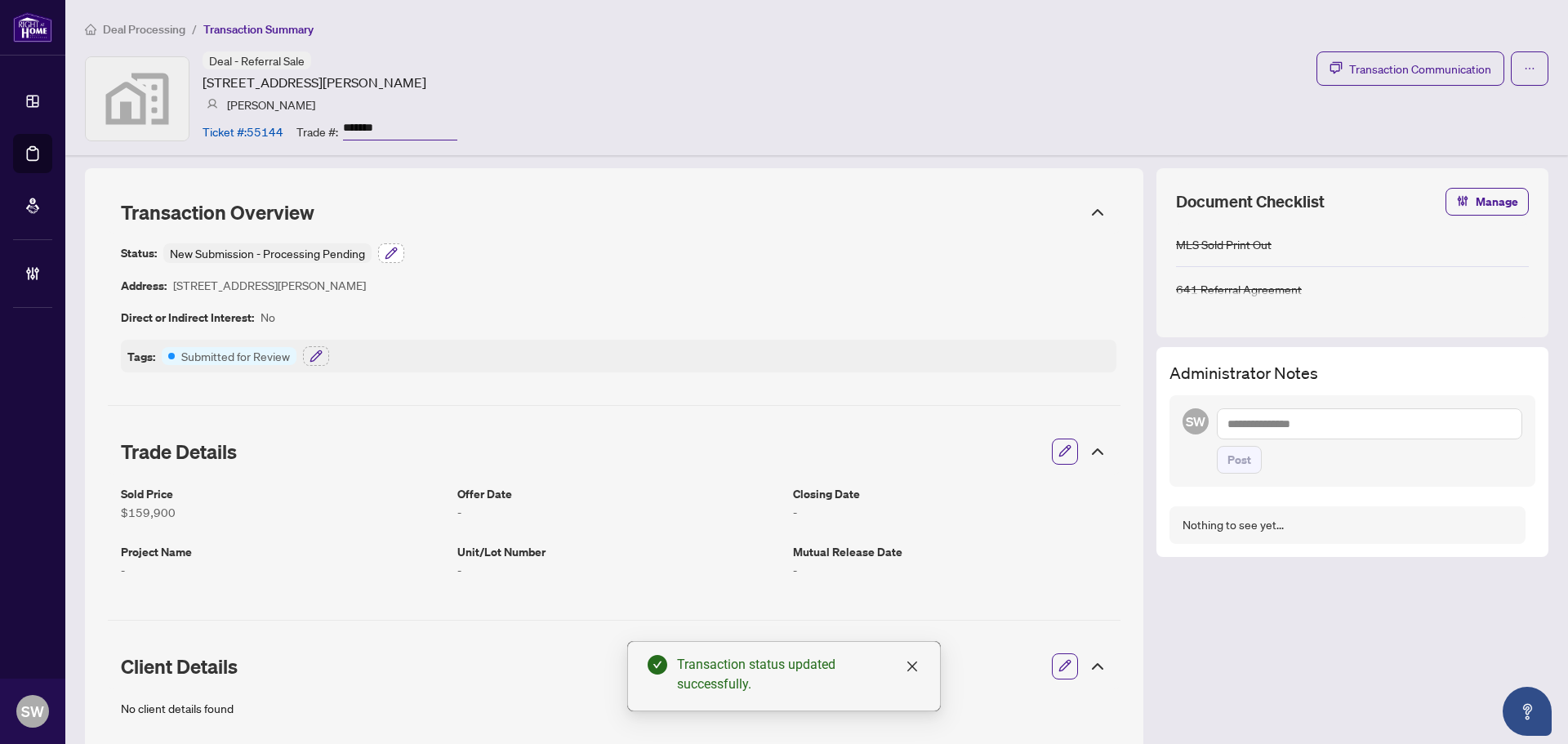
click at [388, 247] on icon "button" at bounding box center [391, 253] width 13 height 13
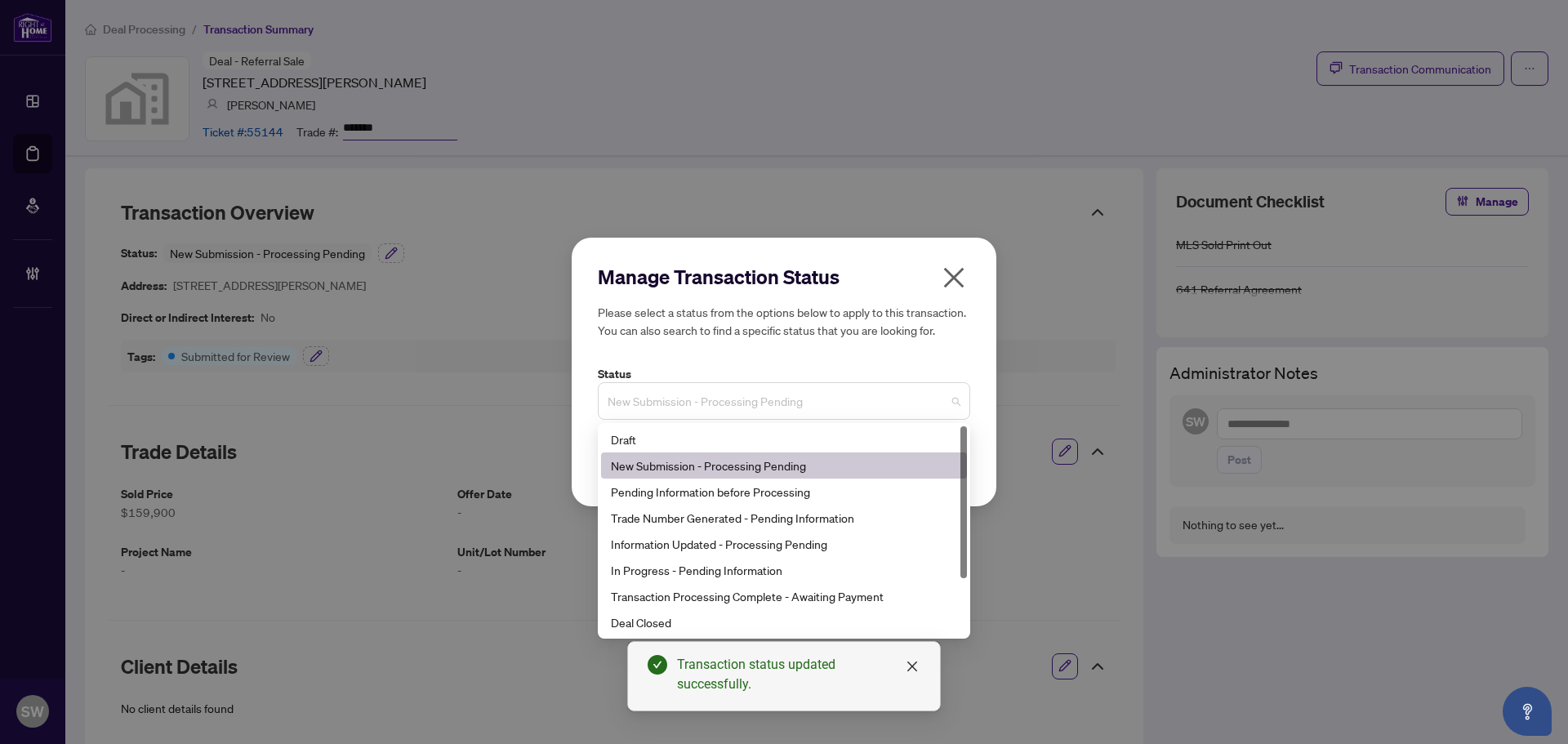
click at [665, 385] on span "New Submission - Processing Pending" at bounding box center [784, 401] width 353 height 31
click at [751, 515] on div "Trade Number Generated - Pending Information" at bounding box center [784, 517] width 346 height 18
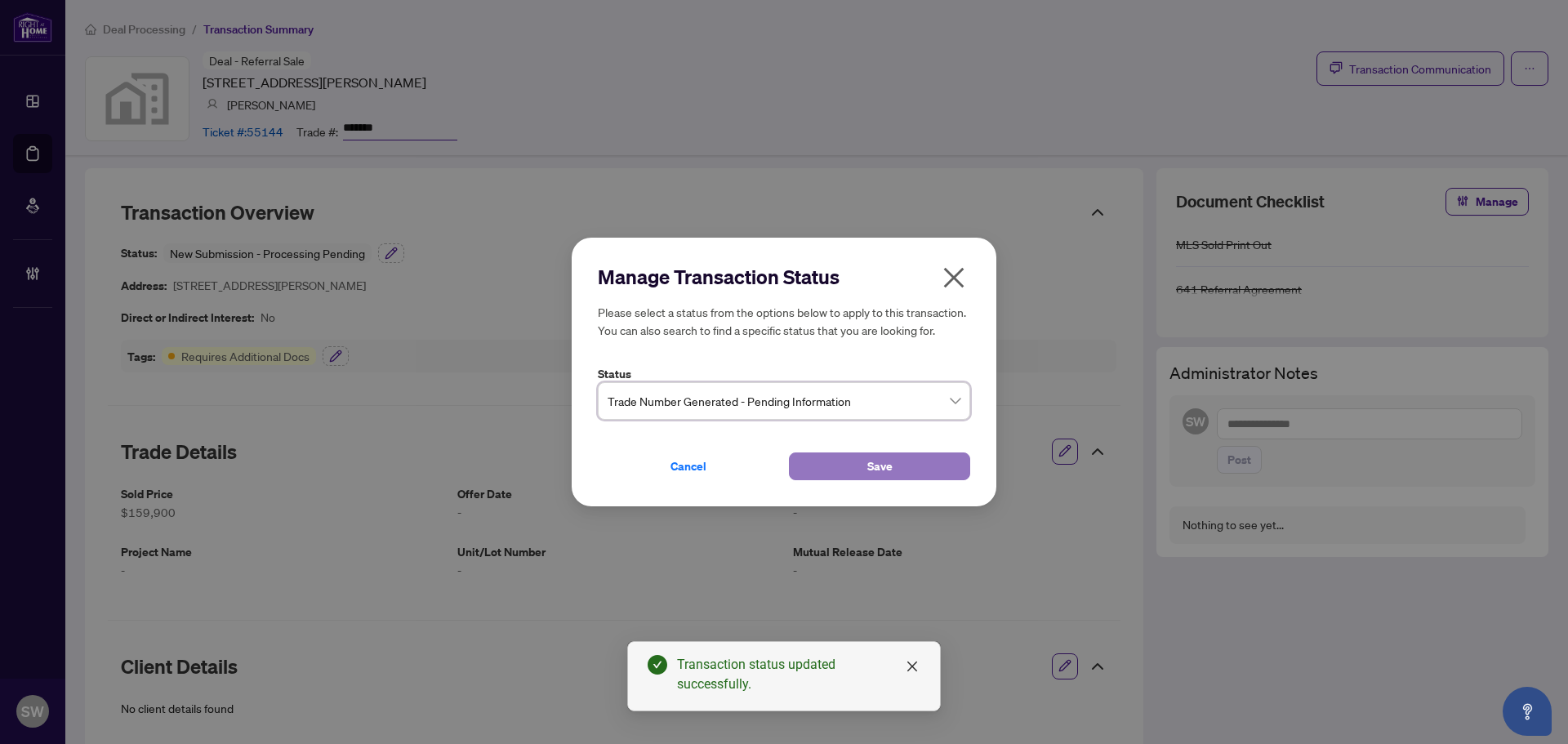
click at [830, 463] on button "Save" at bounding box center [879, 466] width 181 height 28
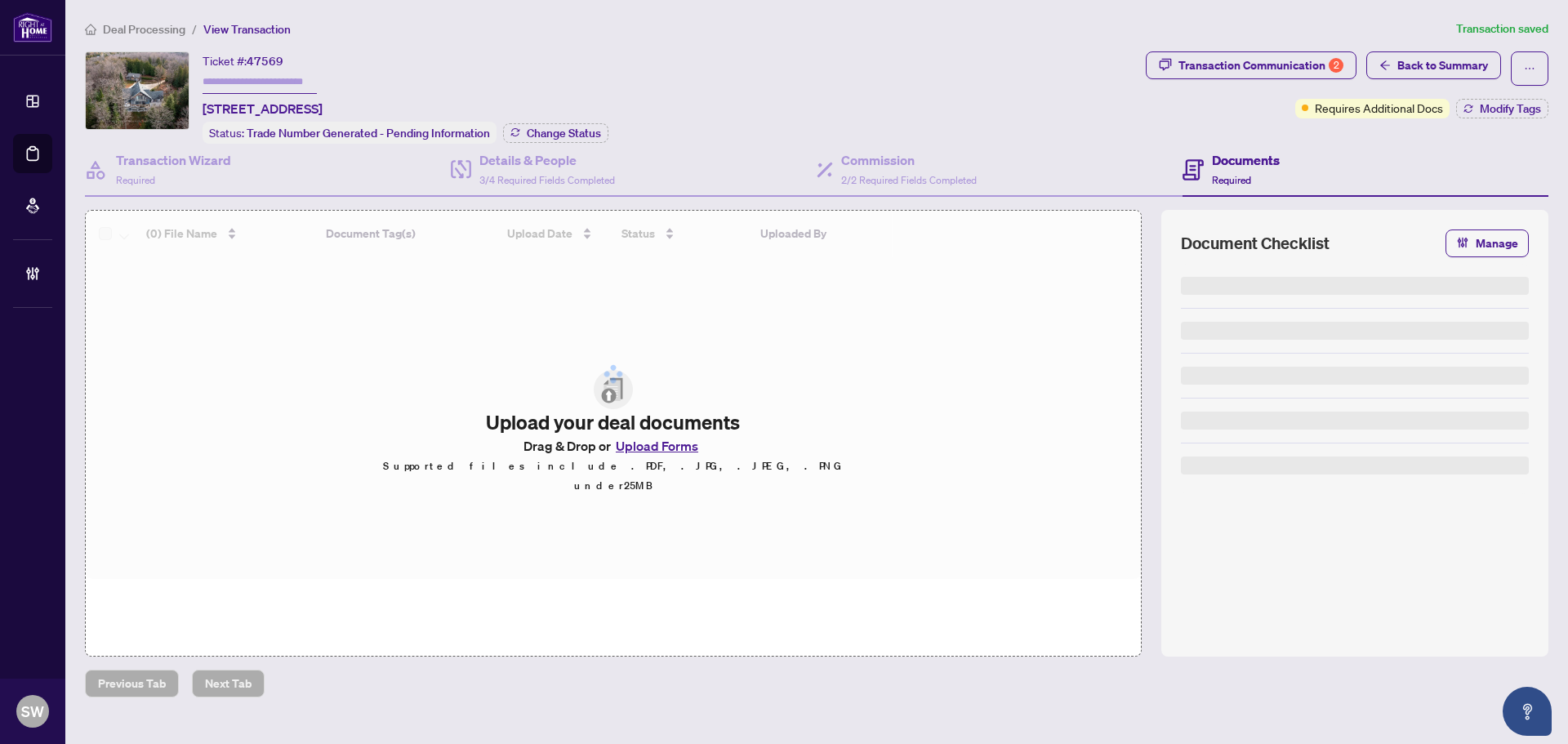
type input "*******"
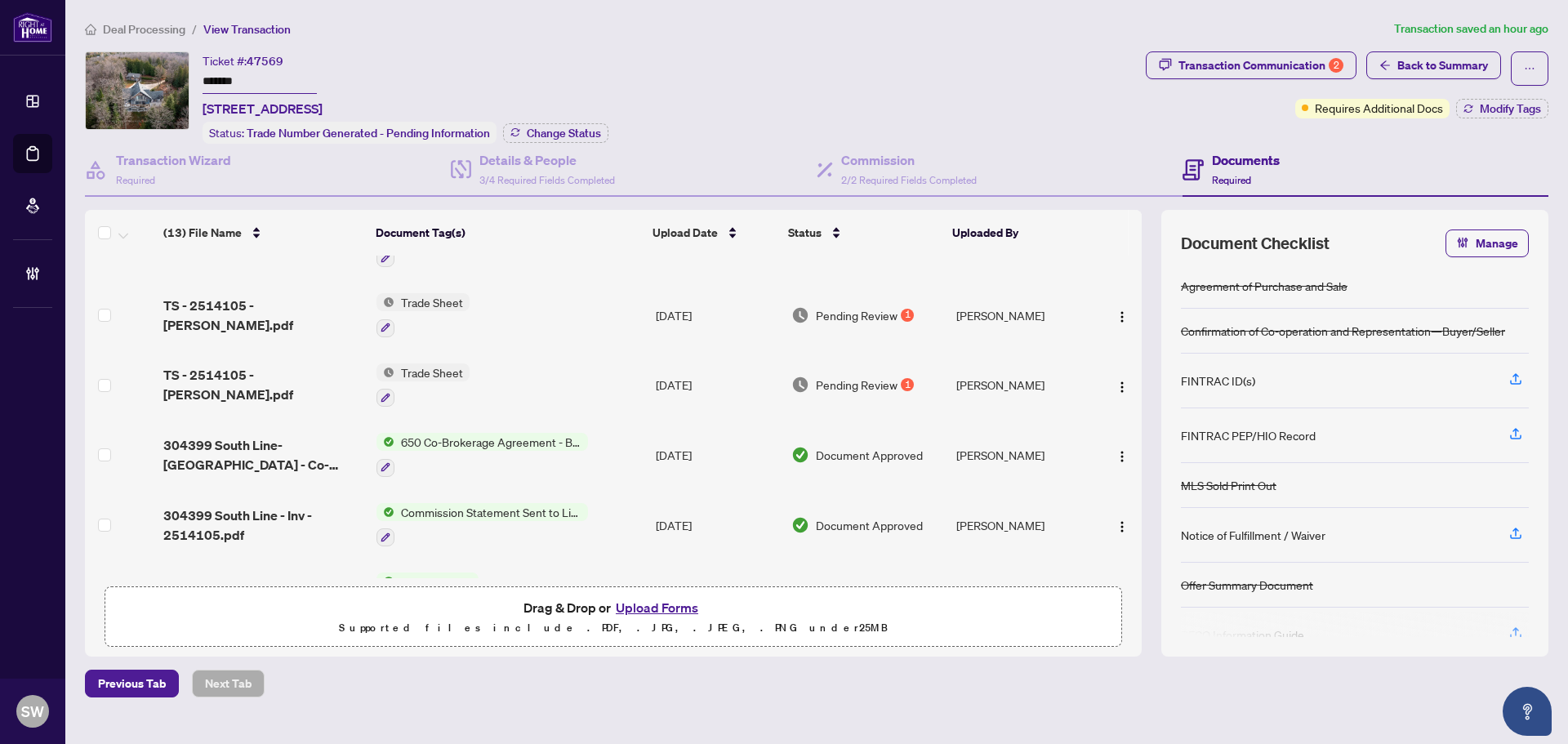
scroll to position [327, 0]
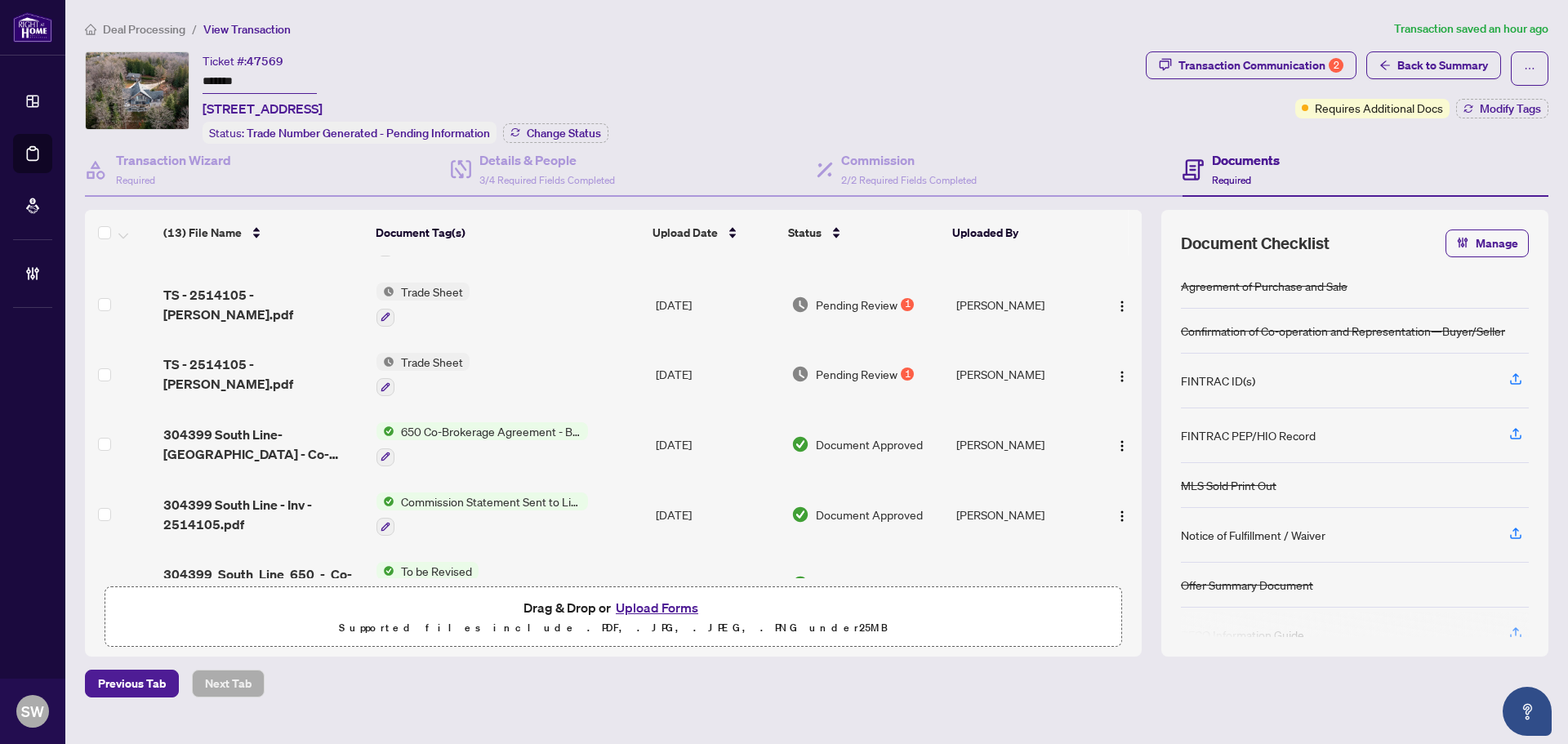
click at [218, 81] on input "*******" at bounding box center [260, 82] width 114 height 24
click at [1274, 64] on div "Transaction Communication 2" at bounding box center [1261, 65] width 165 height 26
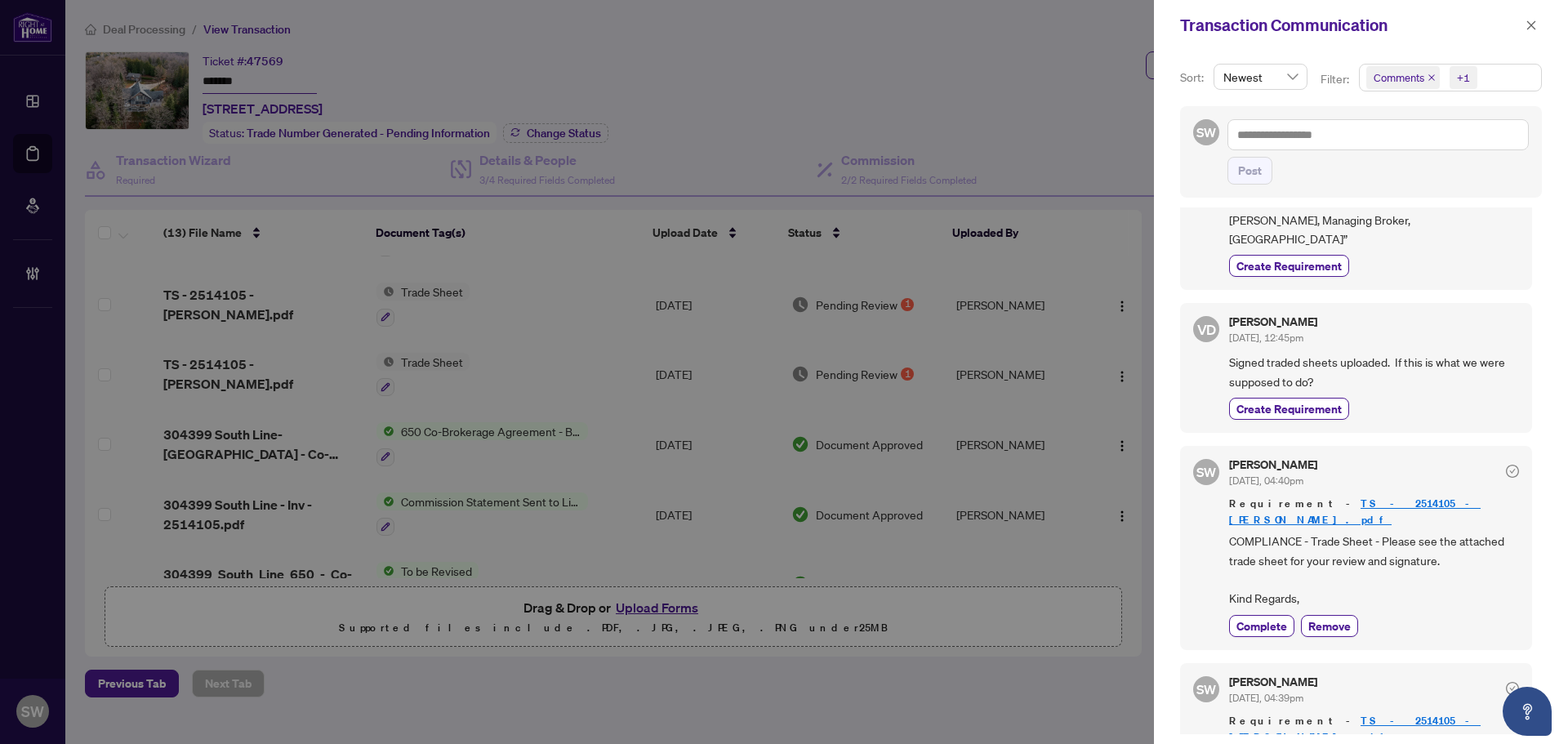
scroll to position [0, 0]
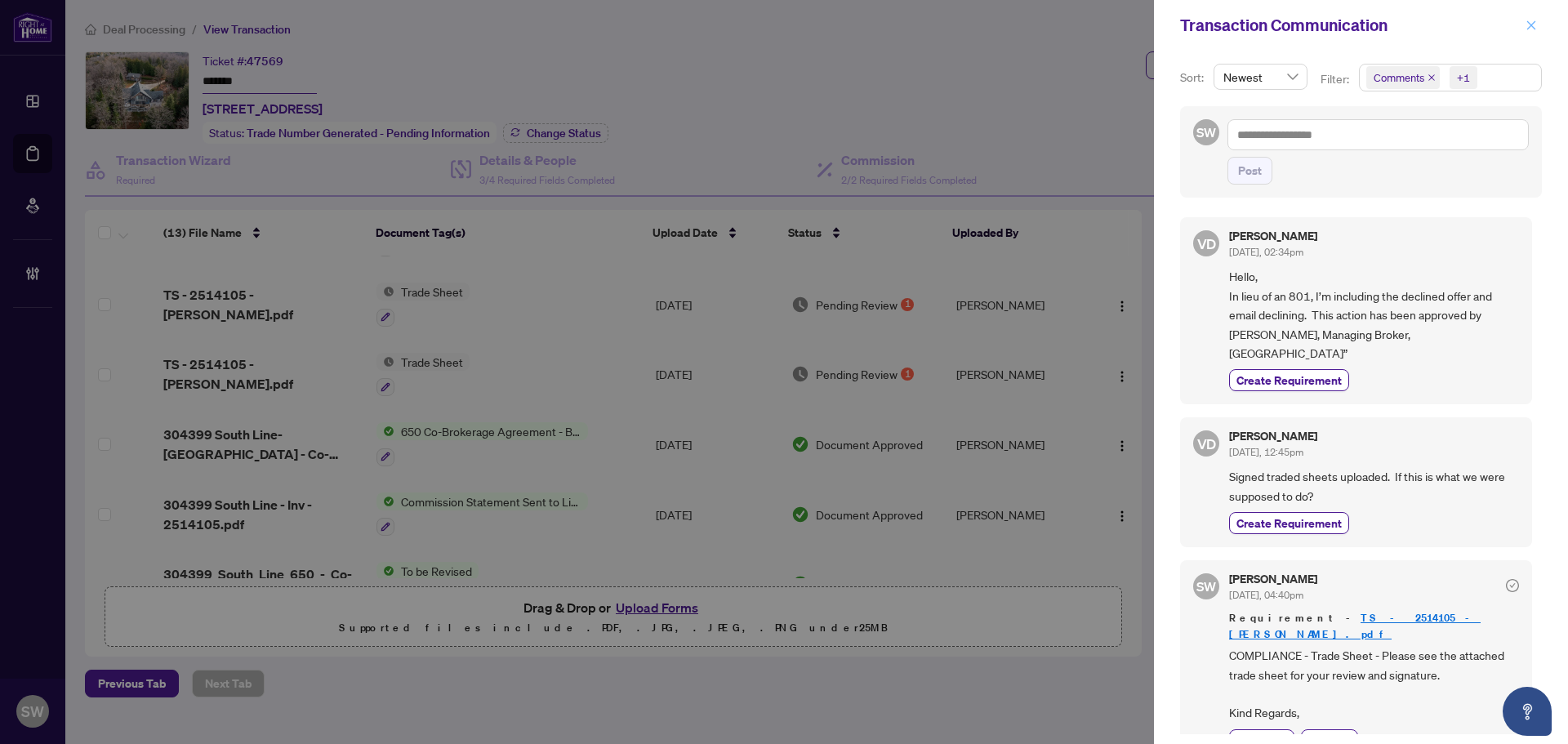
click at [1530, 30] on icon "close" at bounding box center [1531, 26] width 12 height 12
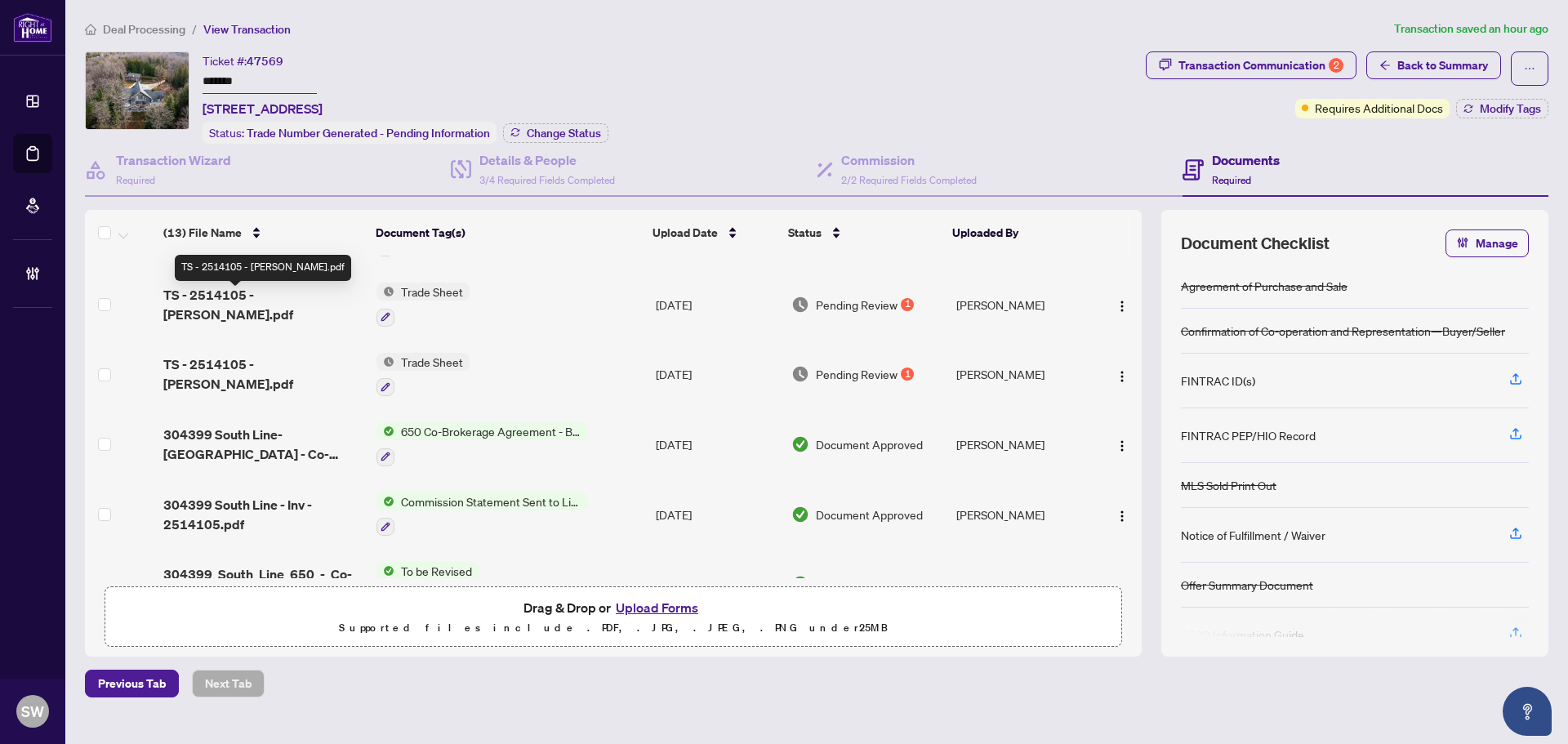
click at [193, 298] on span "TS - 2514105 - Vicki.pdf" at bounding box center [264, 304] width 200 height 39
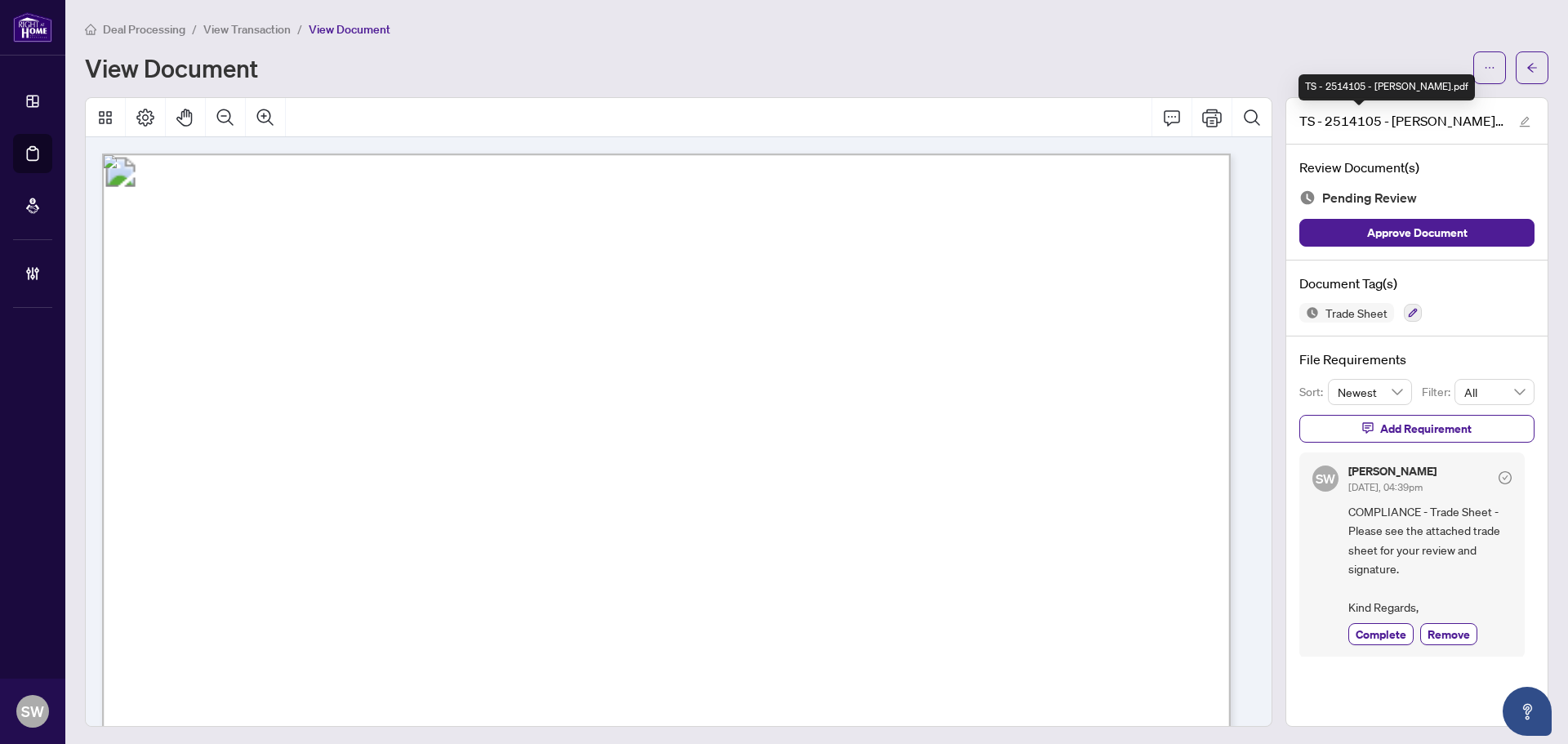
click at [1346, 117] on span "TS - 2514105 - Vicki.pdf" at bounding box center [1401, 121] width 204 height 20
copy span "2514105"
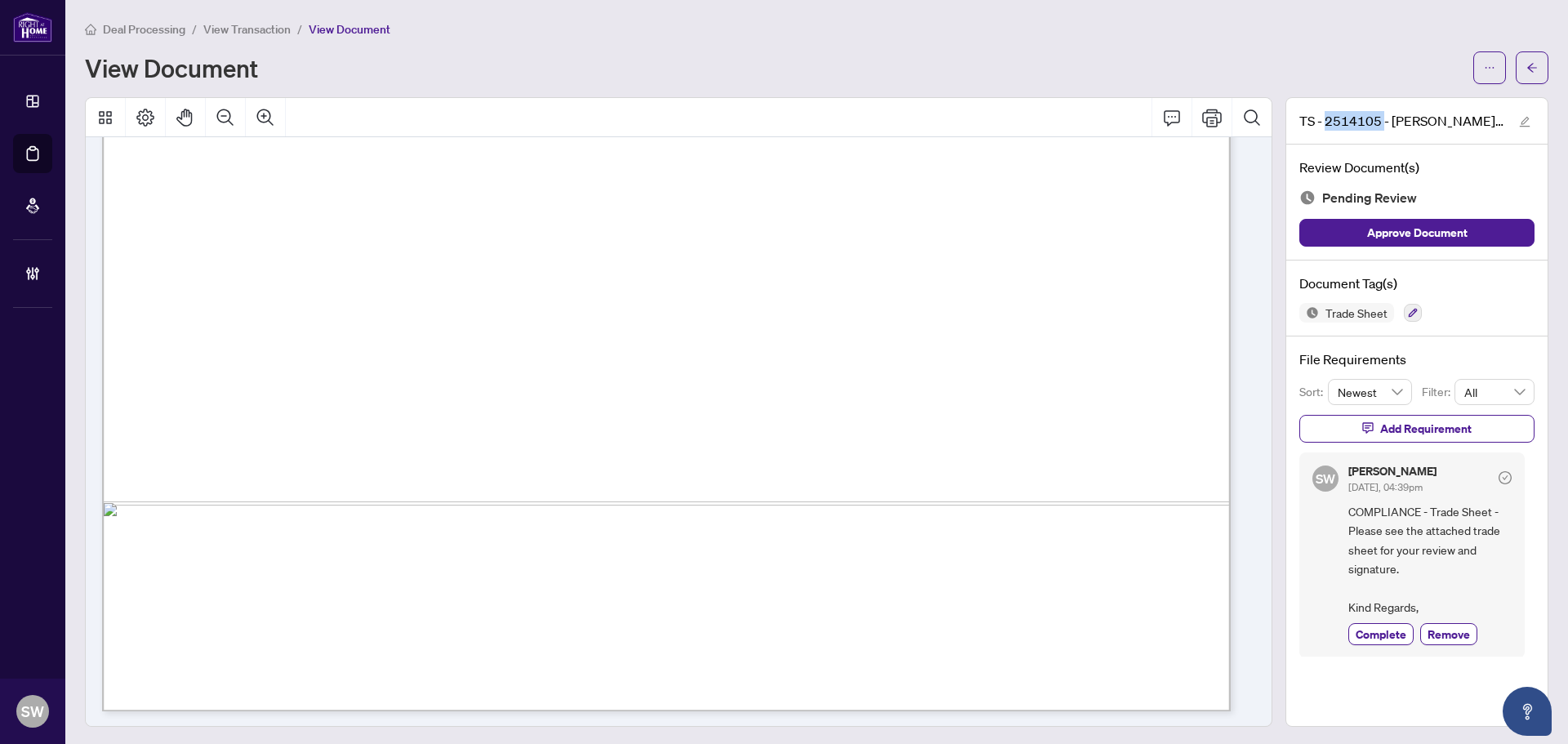
scroll to position [904, 0]
click at [1527, 72] on button "button" at bounding box center [1532, 68] width 33 height 33
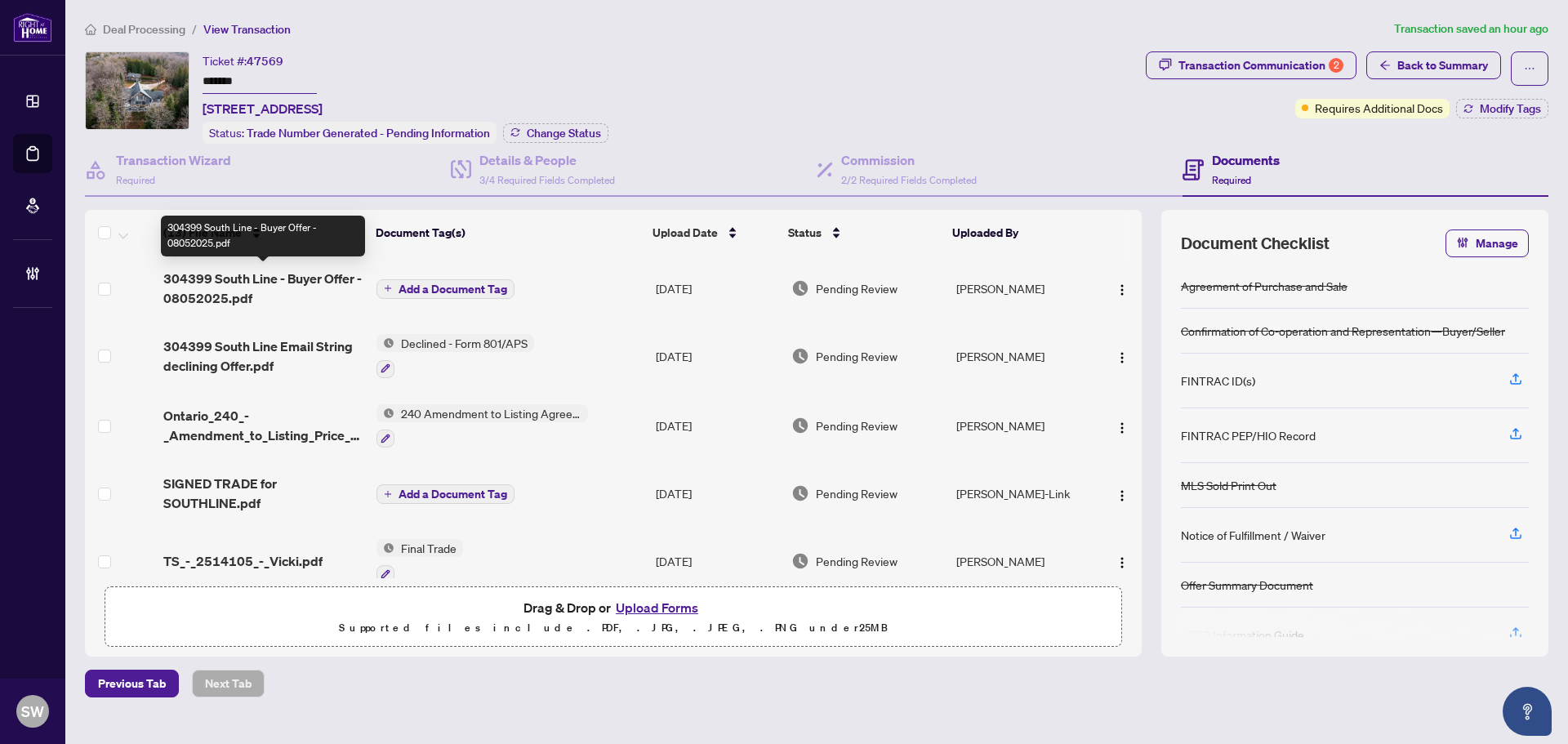
click at [275, 284] on span "304399 South Line - Buyer Offer - 08052025.pdf" at bounding box center [264, 288] width 200 height 39
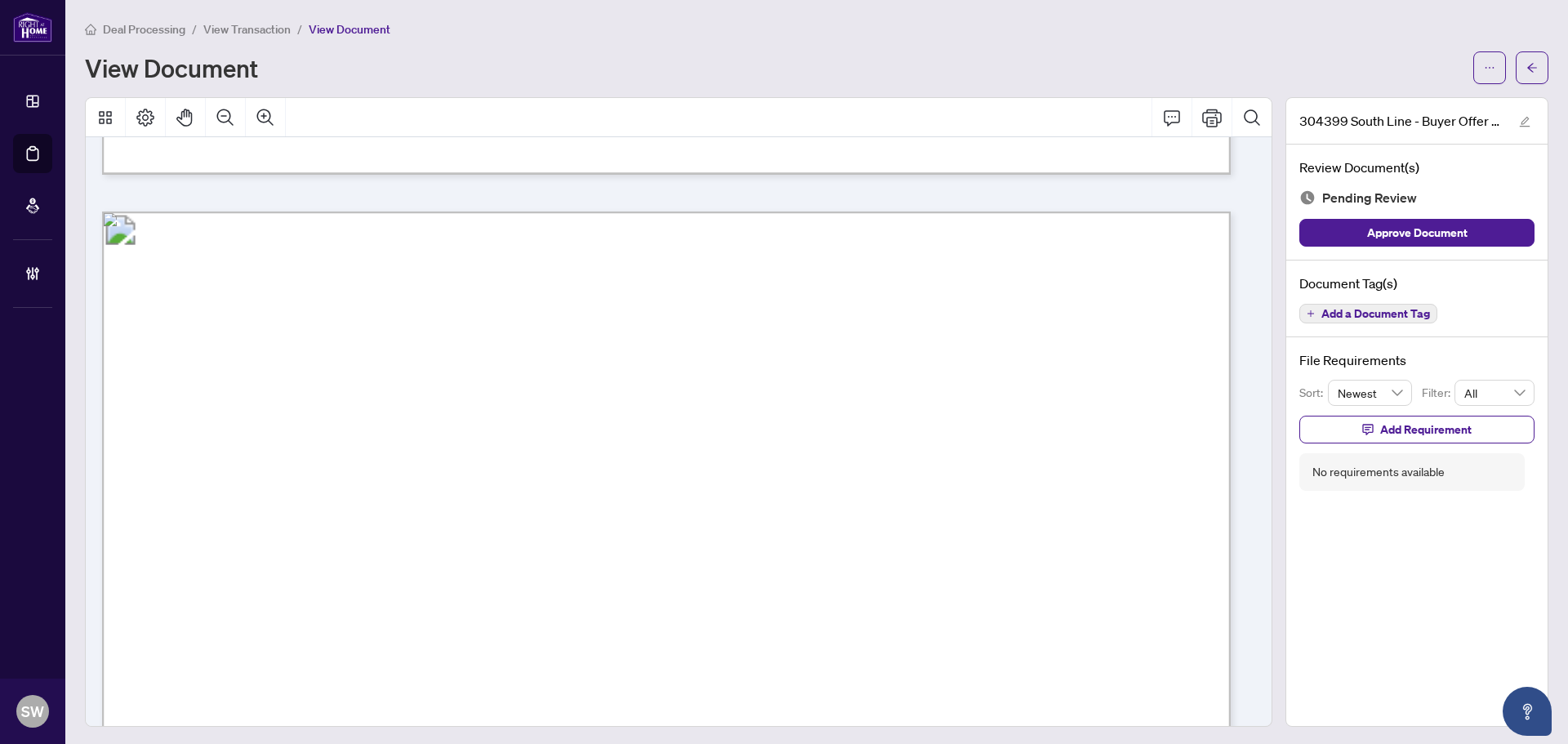
scroll to position [14382, 0]
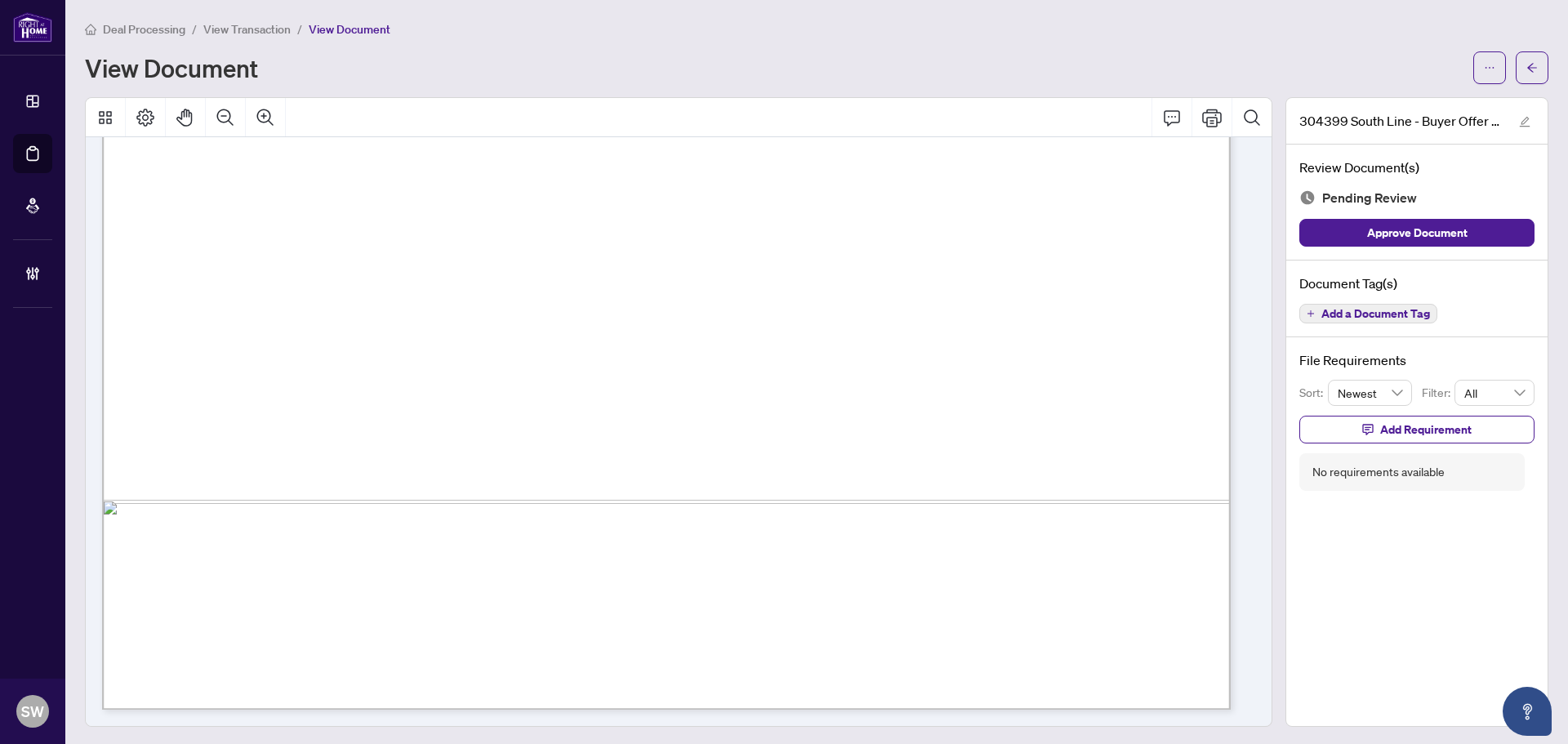
click at [1411, 309] on span "Add a Document Tag" at bounding box center [1375, 313] width 108 height 12
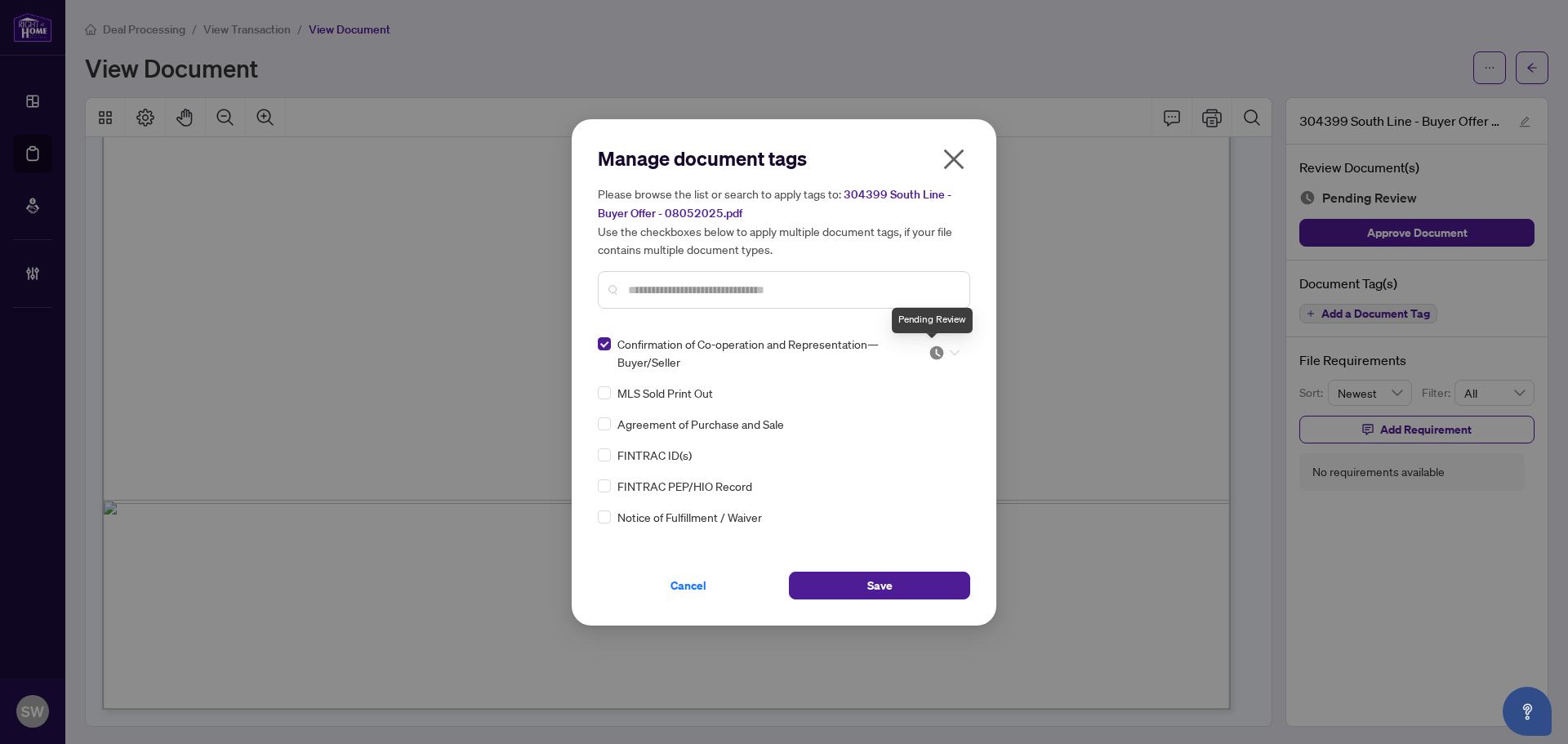
click at [931, 351] on img at bounding box center [937, 353] width 17 height 17
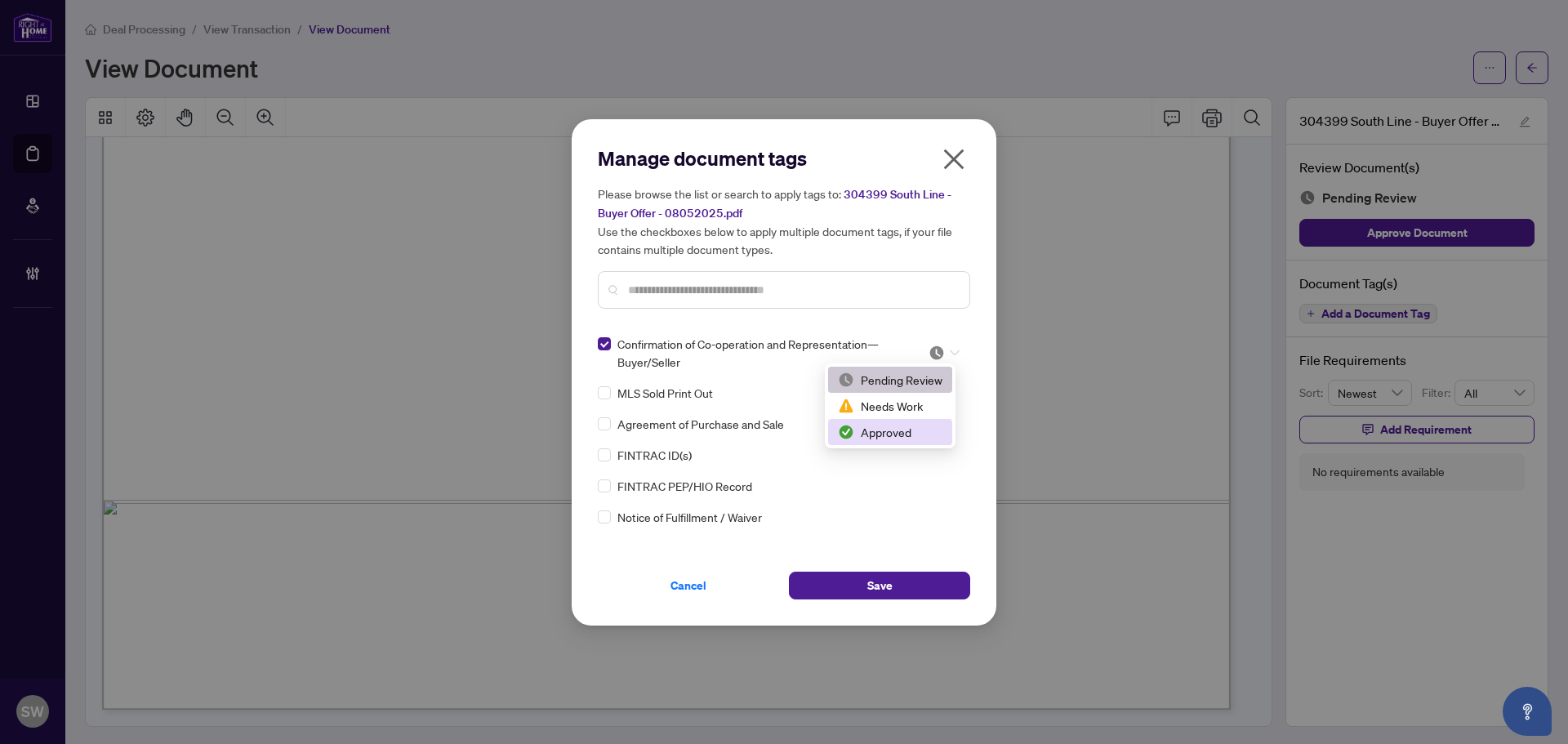
click at [889, 435] on div "Approved" at bounding box center [890, 432] width 104 height 18
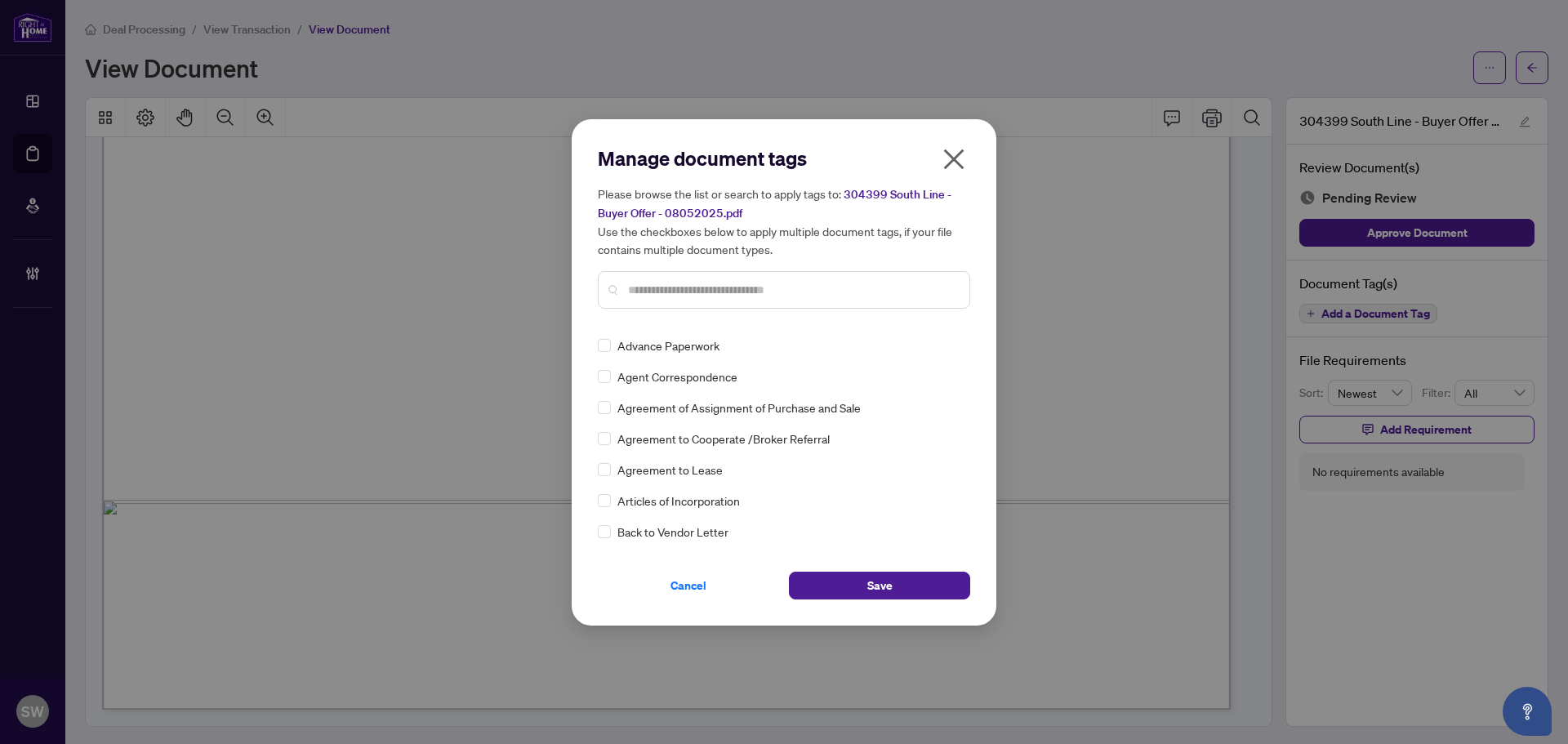
scroll to position [0, 0]
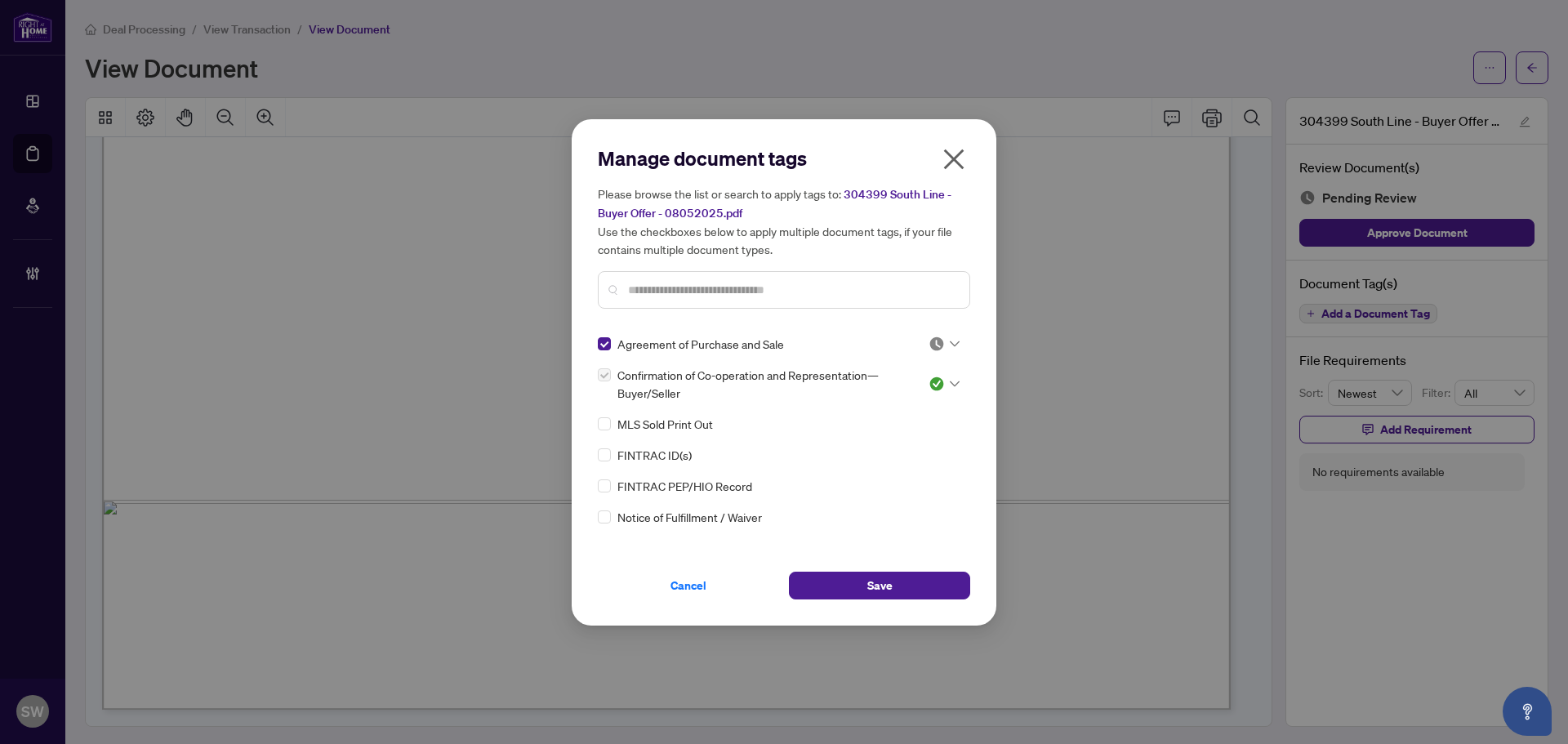
click at [943, 343] on div at bounding box center [944, 344] width 31 height 17
click at [884, 419] on div "Approved" at bounding box center [890, 423] width 104 height 18
click at [823, 576] on button "Save" at bounding box center [879, 586] width 181 height 28
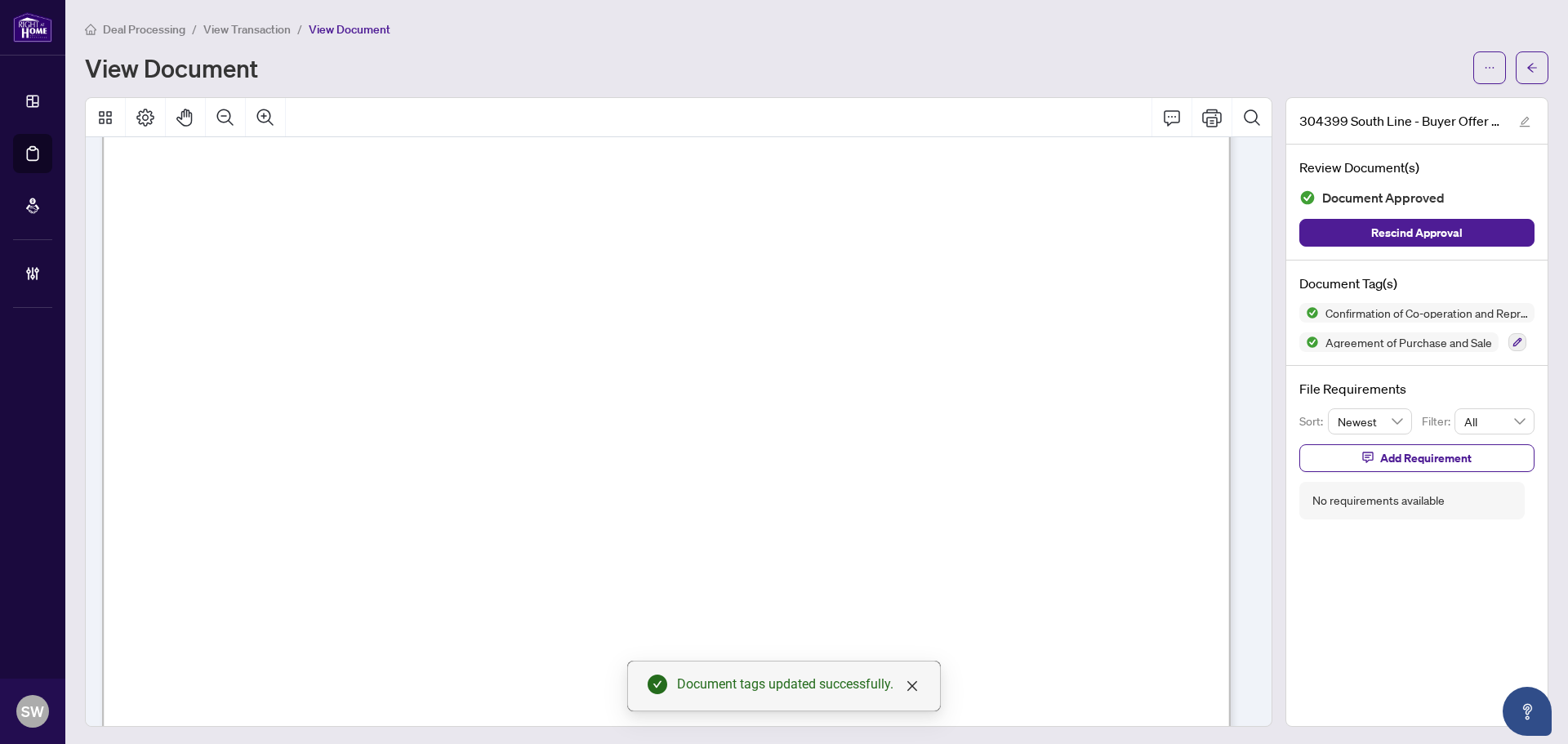
scroll to position [9311, 0]
click at [1513, 342] on icon "button" at bounding box center [1518, 342] width 9 height 9
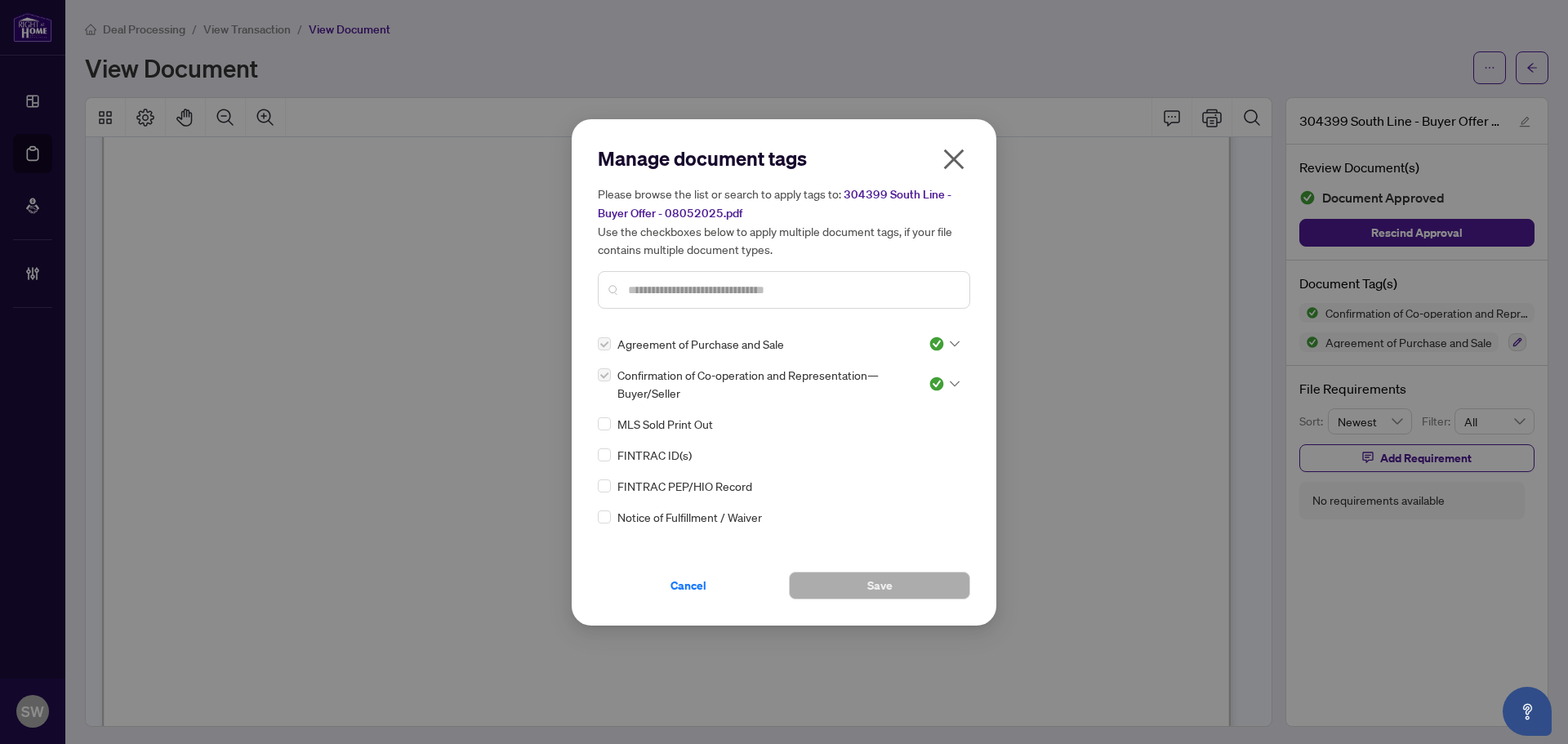
click at [950, 342] on icon at bounding box center [955, 343] width 10 height 6
click at [921, 370] on div "Pending Review" at bounding box center [890, 371] width 104 height 18
click at [941, 371] on span at bounding box center [944, 384] width 31 height 25
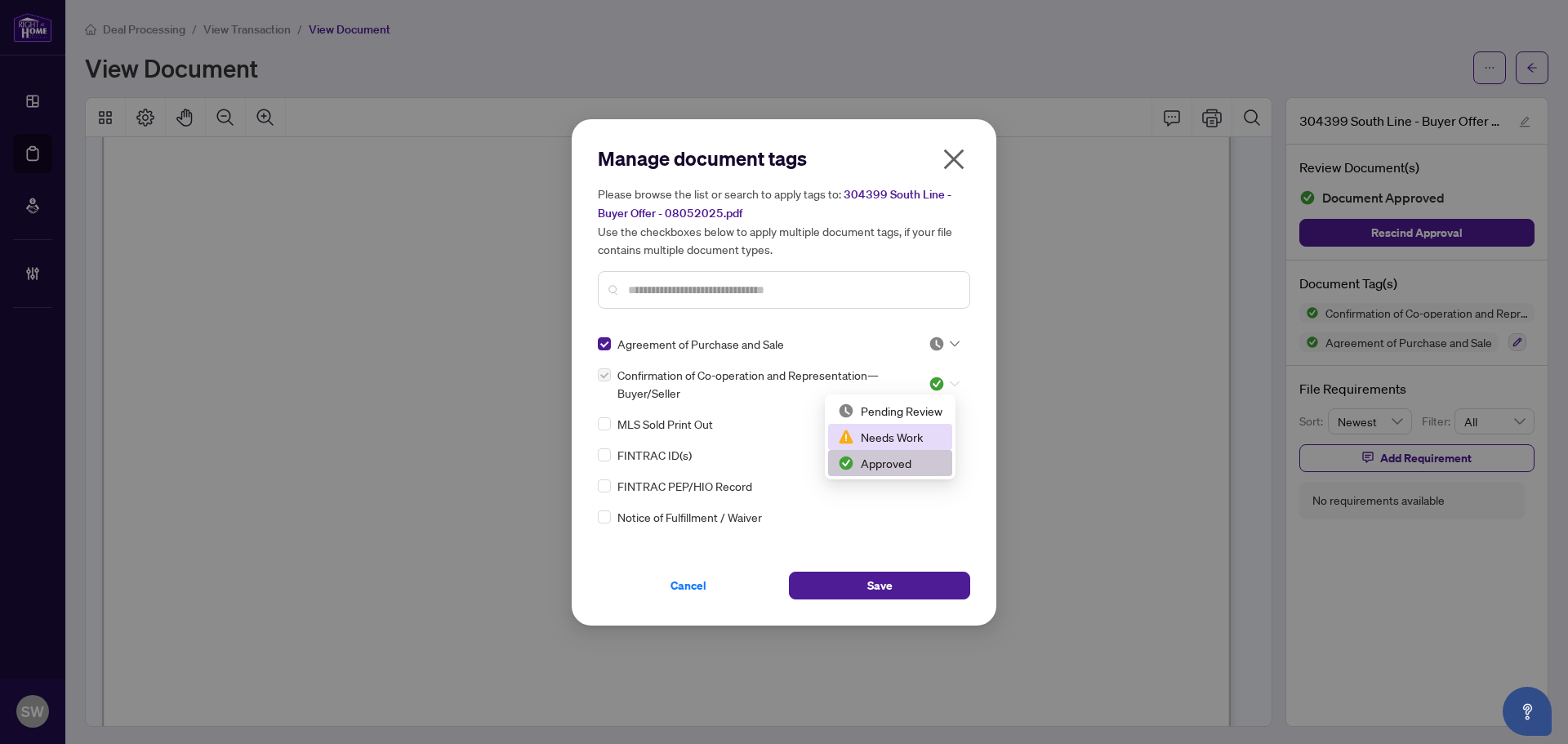
click at [911, 424] on div "Needs Work" at bounding box center [890, 437] width 124 height 26
click at [947, 377] on div at bounding box center [944, 384] width 31 height 17
click at [910, 412] on div "Pending Review" at bounding box center [890, 411] width 104 height 18
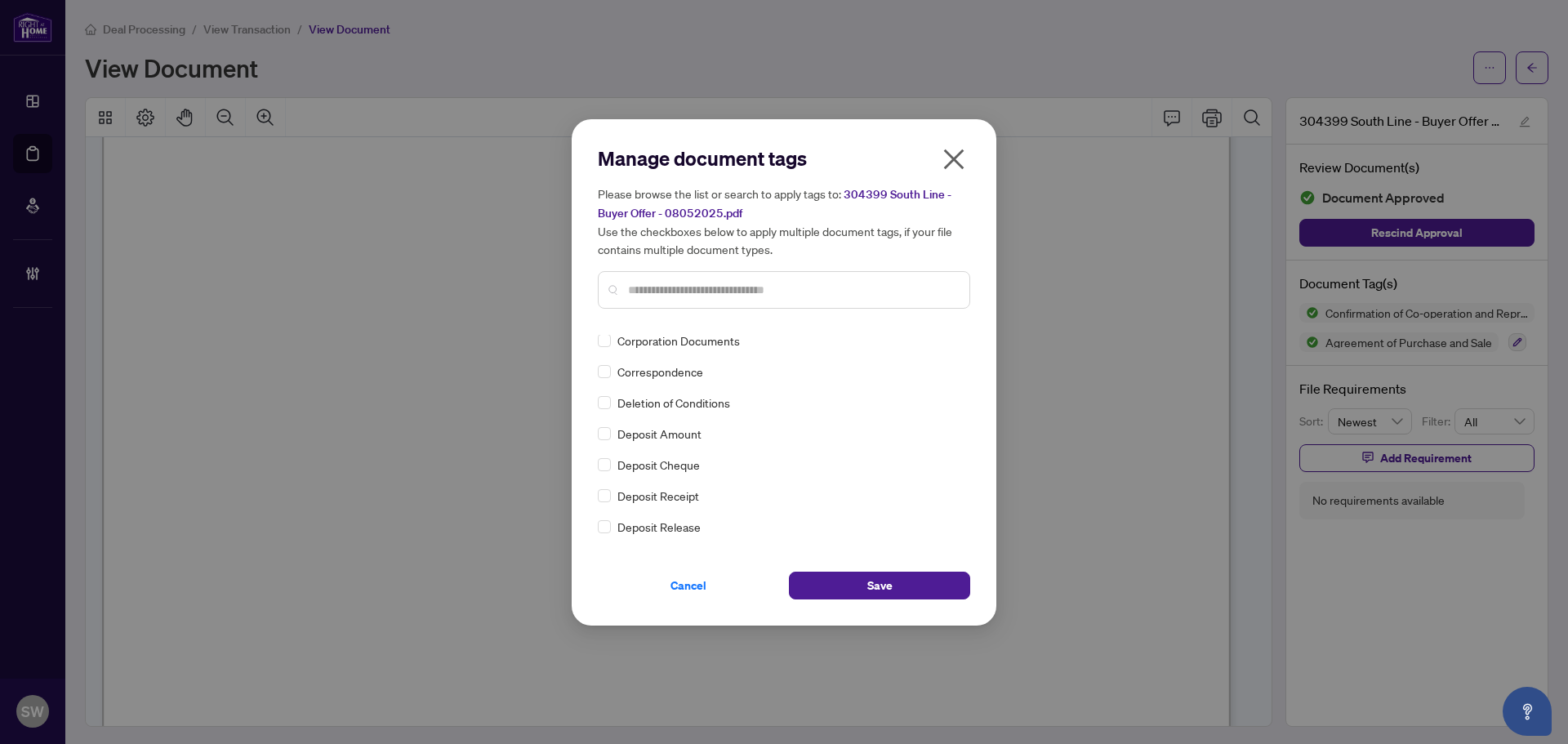
scroll to position [0, 0]
click at [950, 346] on icon at bounding box center [955, 344] width 10 height 7
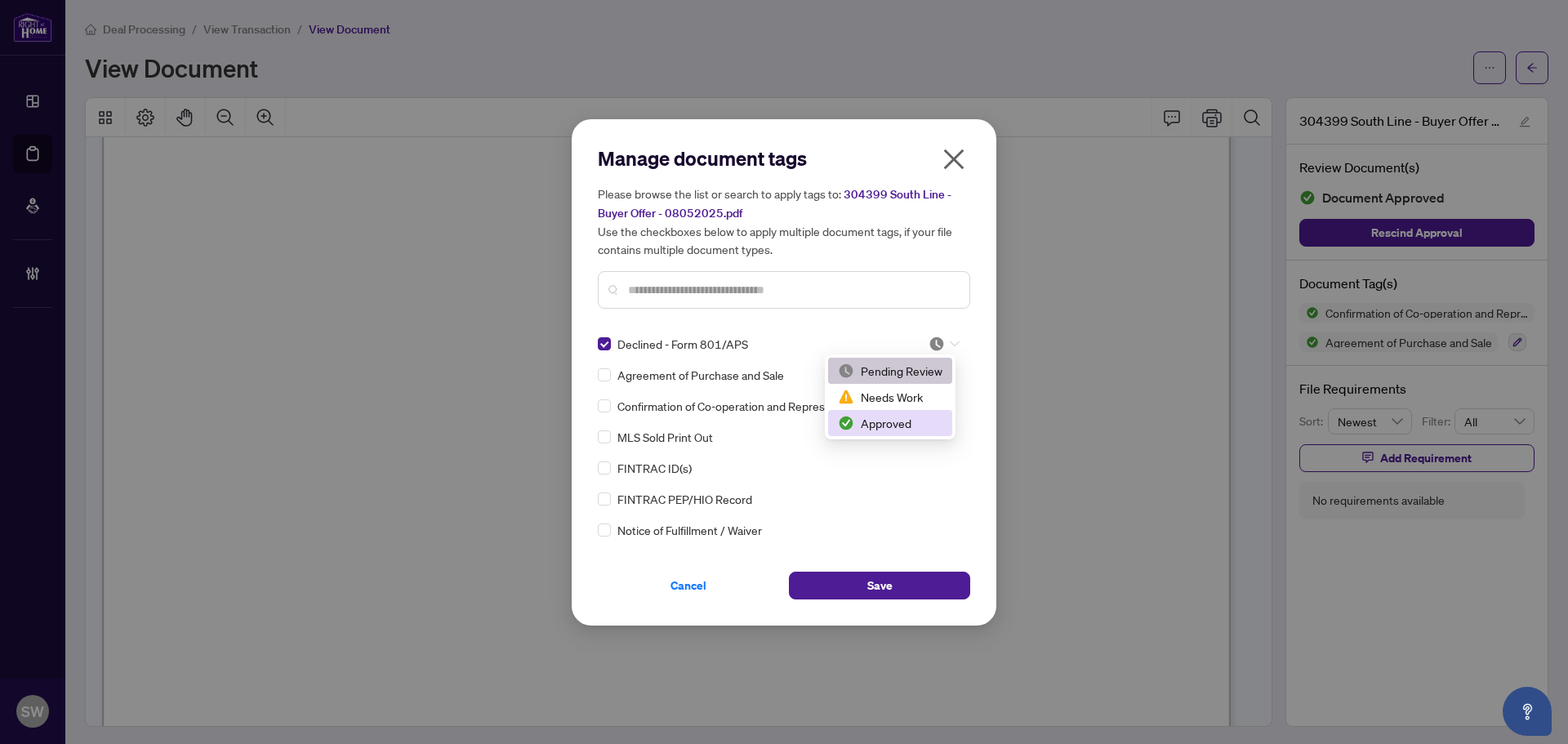
click at [905, 424] on div "Approved" at bounding box center [890, 423] width 104 height 18
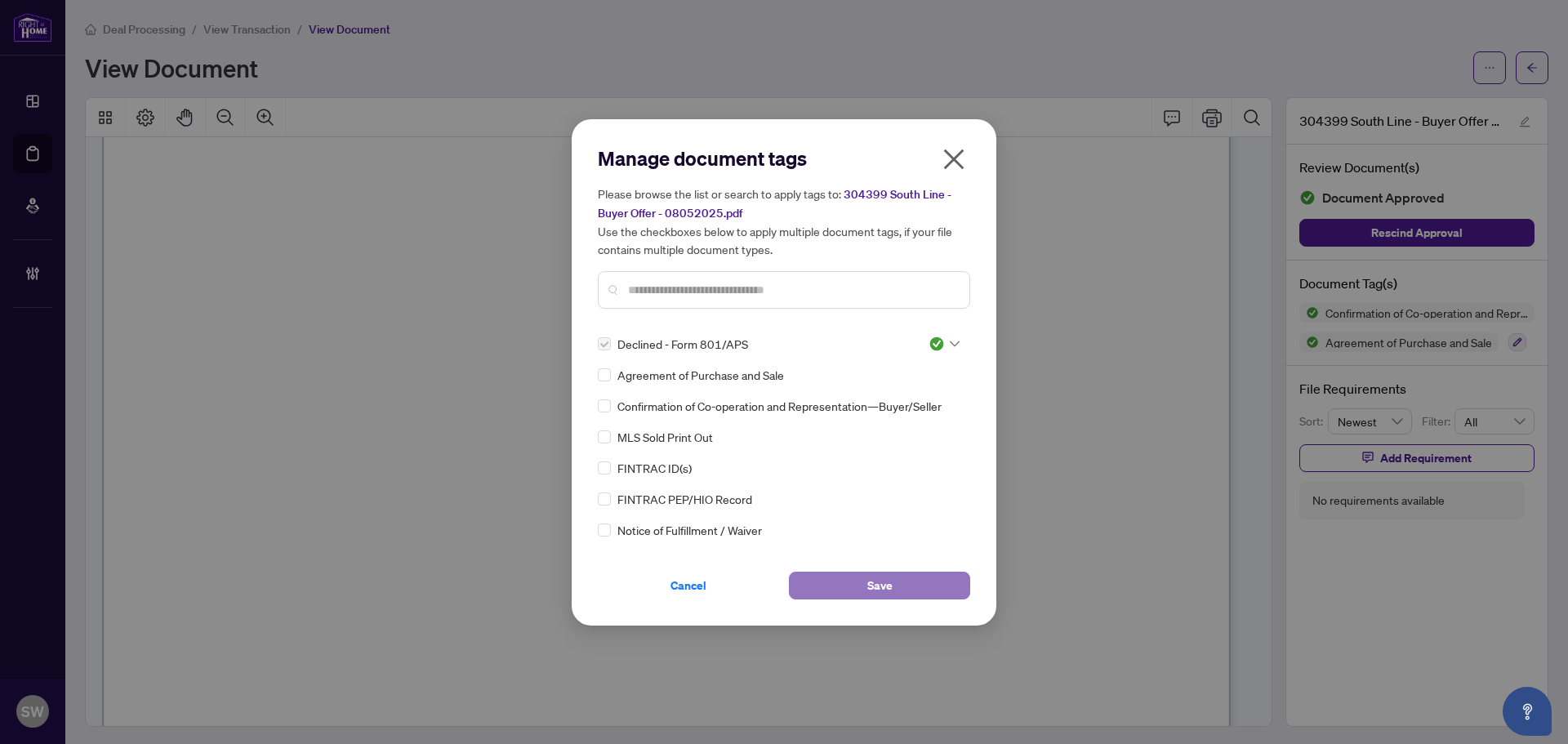
click at [886, 578] on span "Save" at bounding box center [879, 586] width 26 height 26
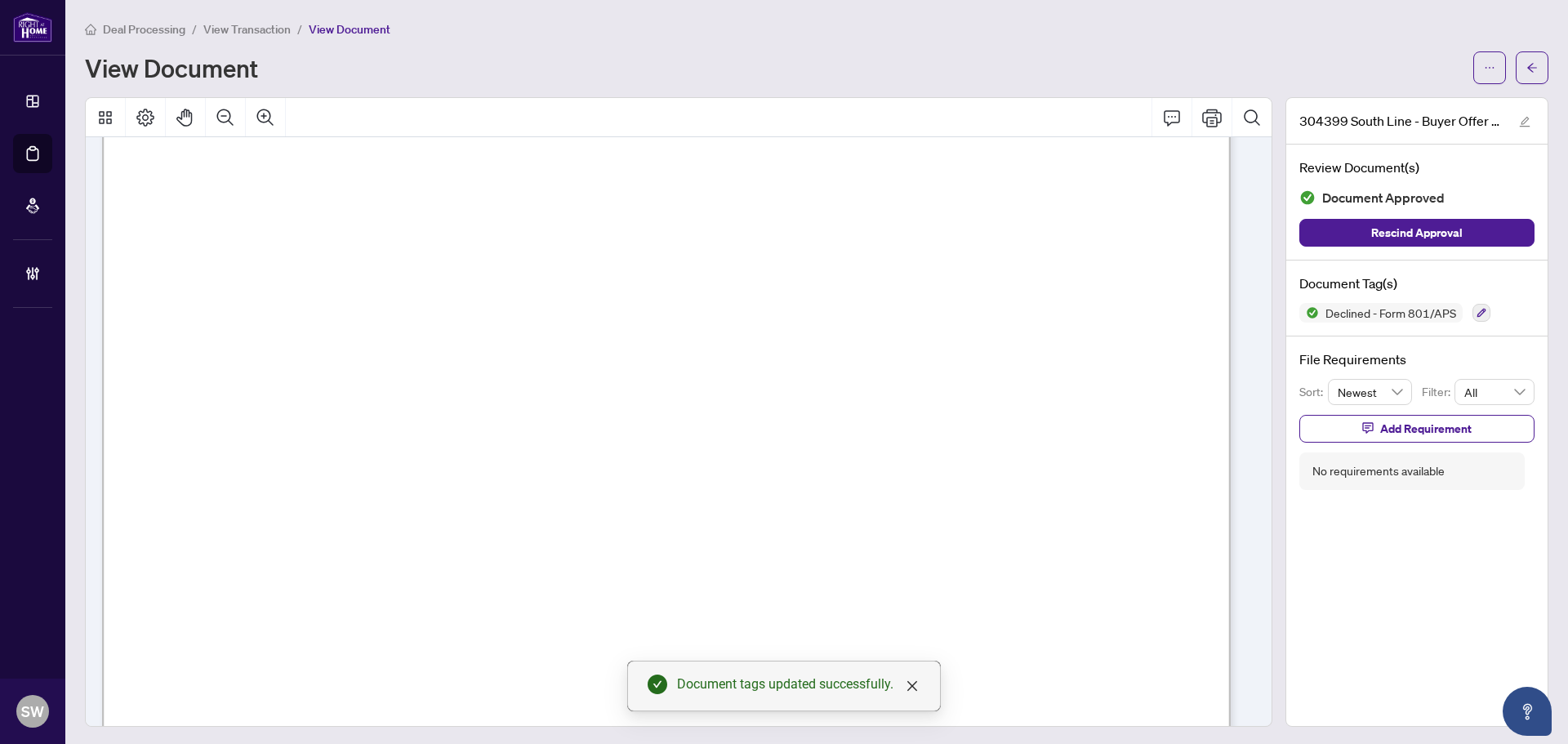
click at [1526, 66] on icon "arrow-left" at bounding box center [1532, 68] width 12 height 12
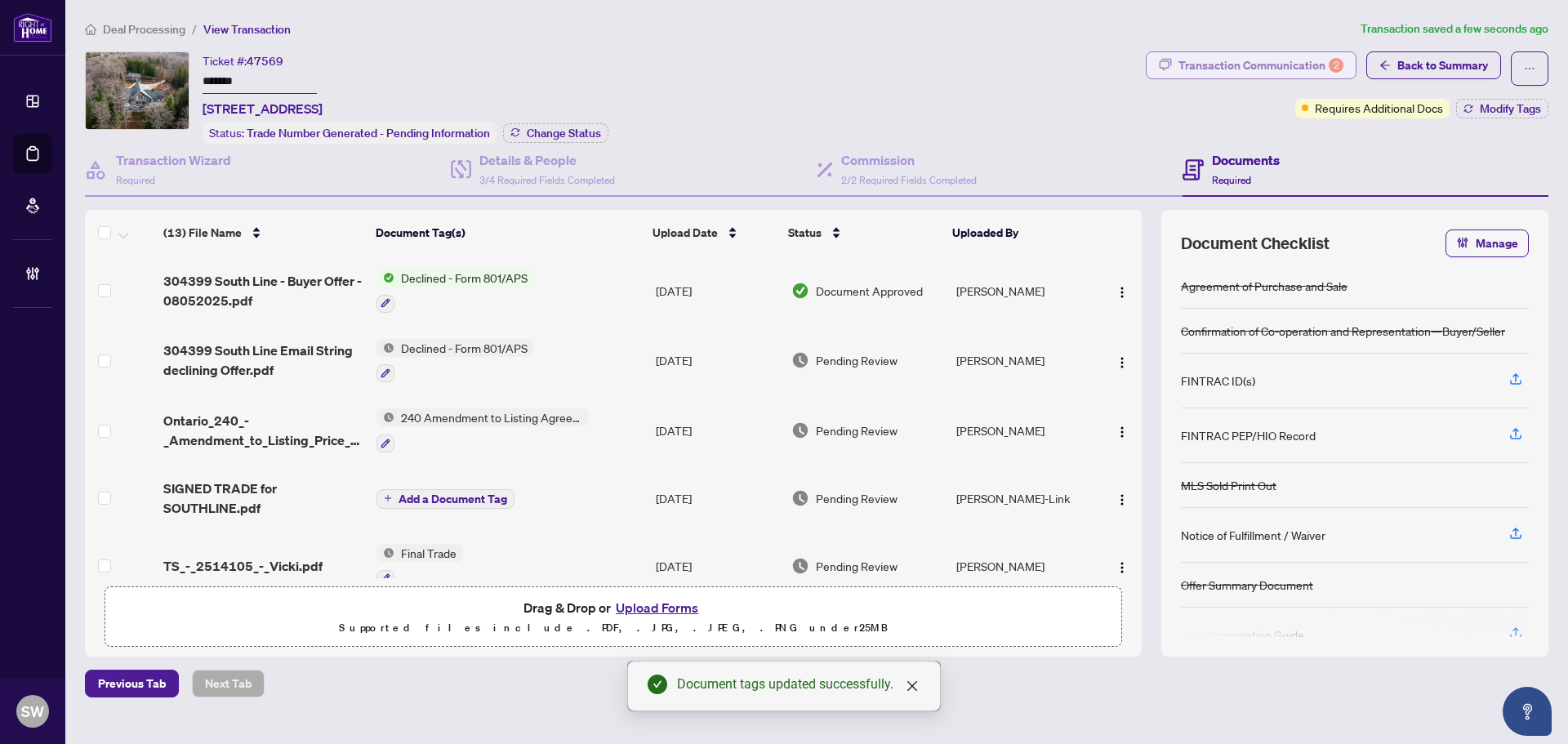
click at [1238, 78] on button "Transaction Communication 2" at bounding box center [1251, 65] width 211 height 28
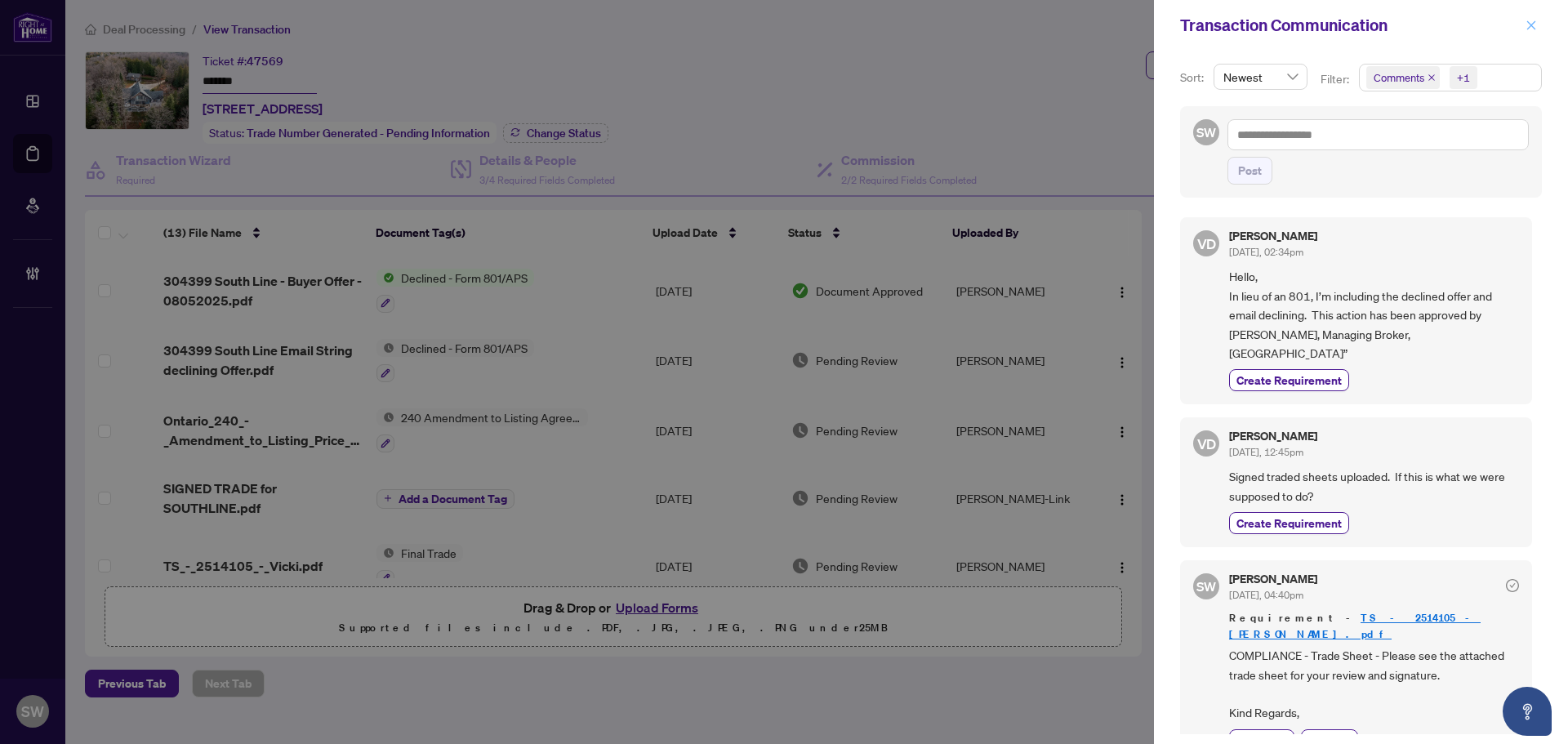
click at [1536, 34] on span "button" at bounding box center [1531, 26] width 12 height 26
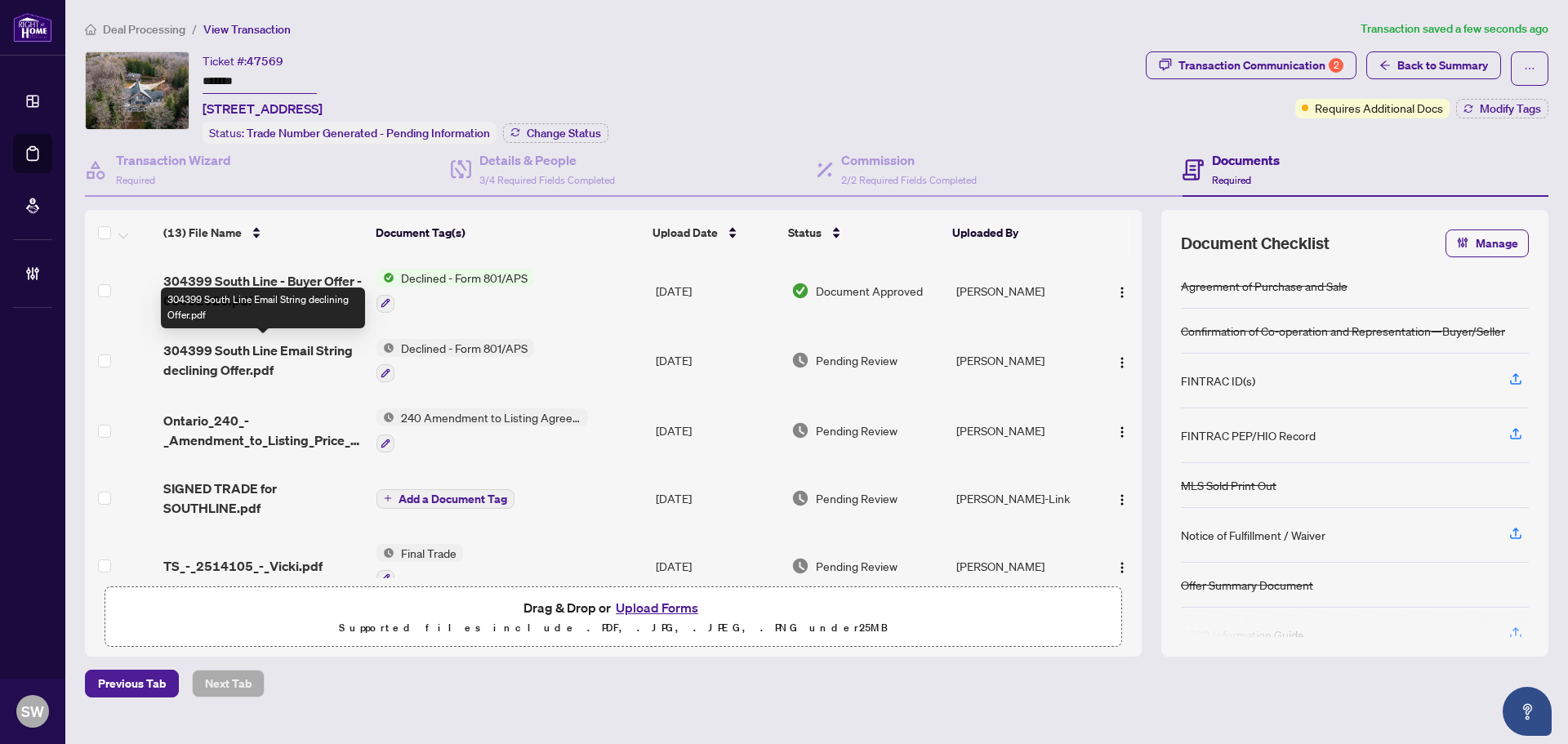
click at [245, 349] on span "304399 South Line Email String declining Offer.pdf" at bounding box center [264, 360] width 200 height 39
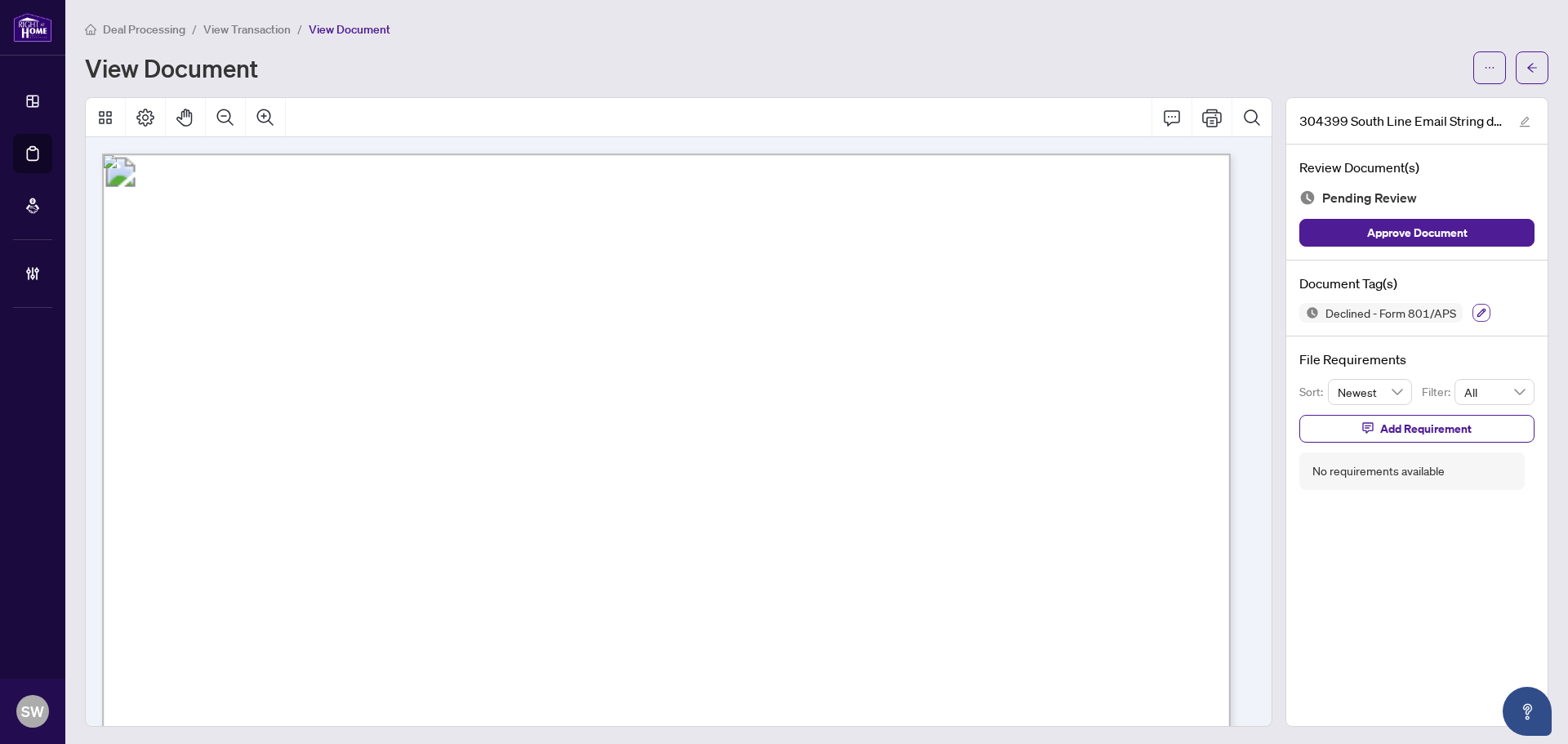
click at [1476, 308] on icon "button" at bounding box center [1481, 312] width 10 height 10
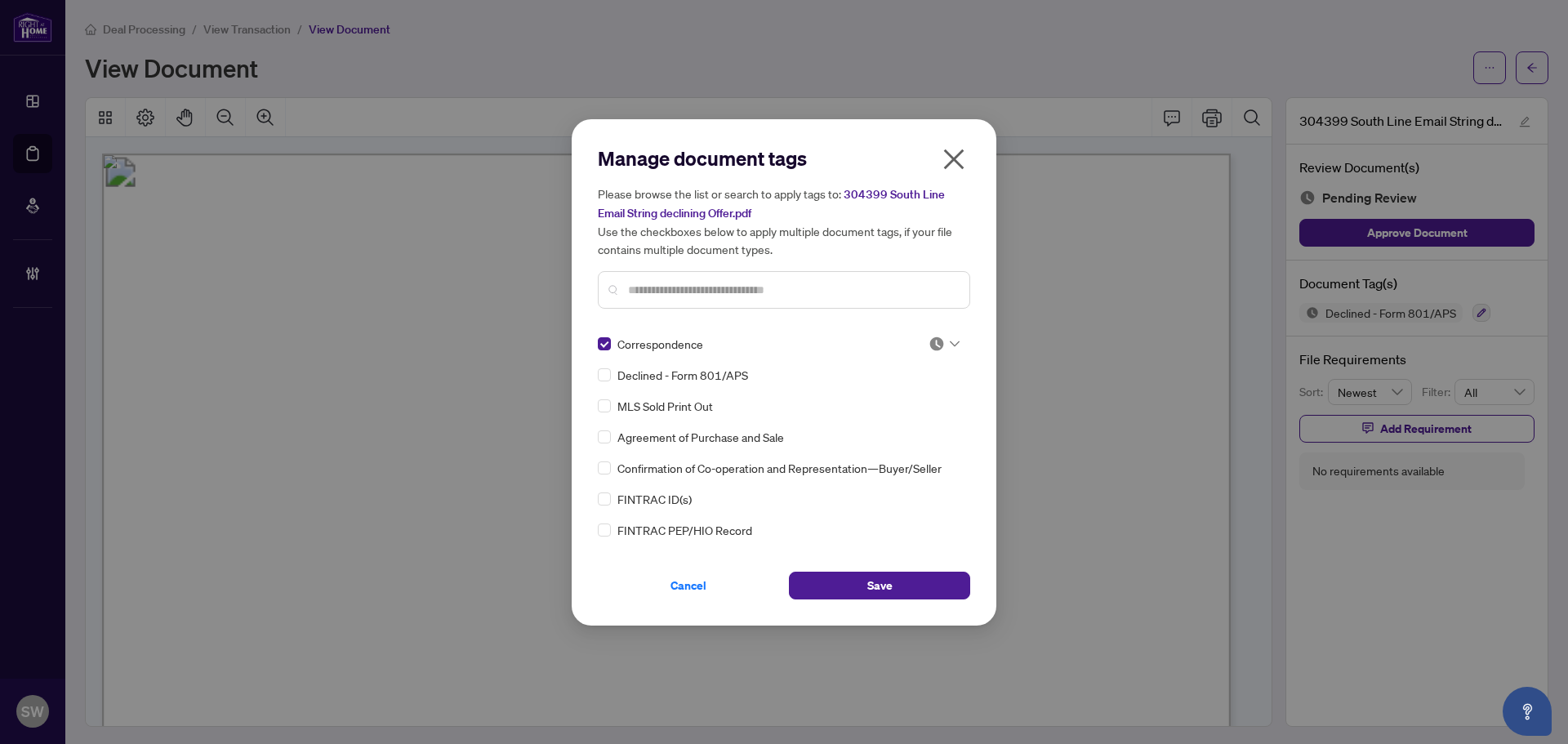
click at [956, 337] on div "Correspondence Declined - Form 801/APS MLS Sold Print Out Agreement of Purchase…" at bounding box center [784, 436] width 372 height 204
click at [957, 343] on div "Correspondence Declined - Form 801/APS MLS Sold Print Out Agreement of Purchase…" at bounding box center [784, 436] width 372 height 204
click at [943, 343] on div at bounding box center [944, 344] width 31 height 17
click at [908, 425] on div "Approved" at bounding box center [890, 423] width 104 height 18
click at [853, 584] on button "Save" at bounding box center [879, 586] width 181 height 28
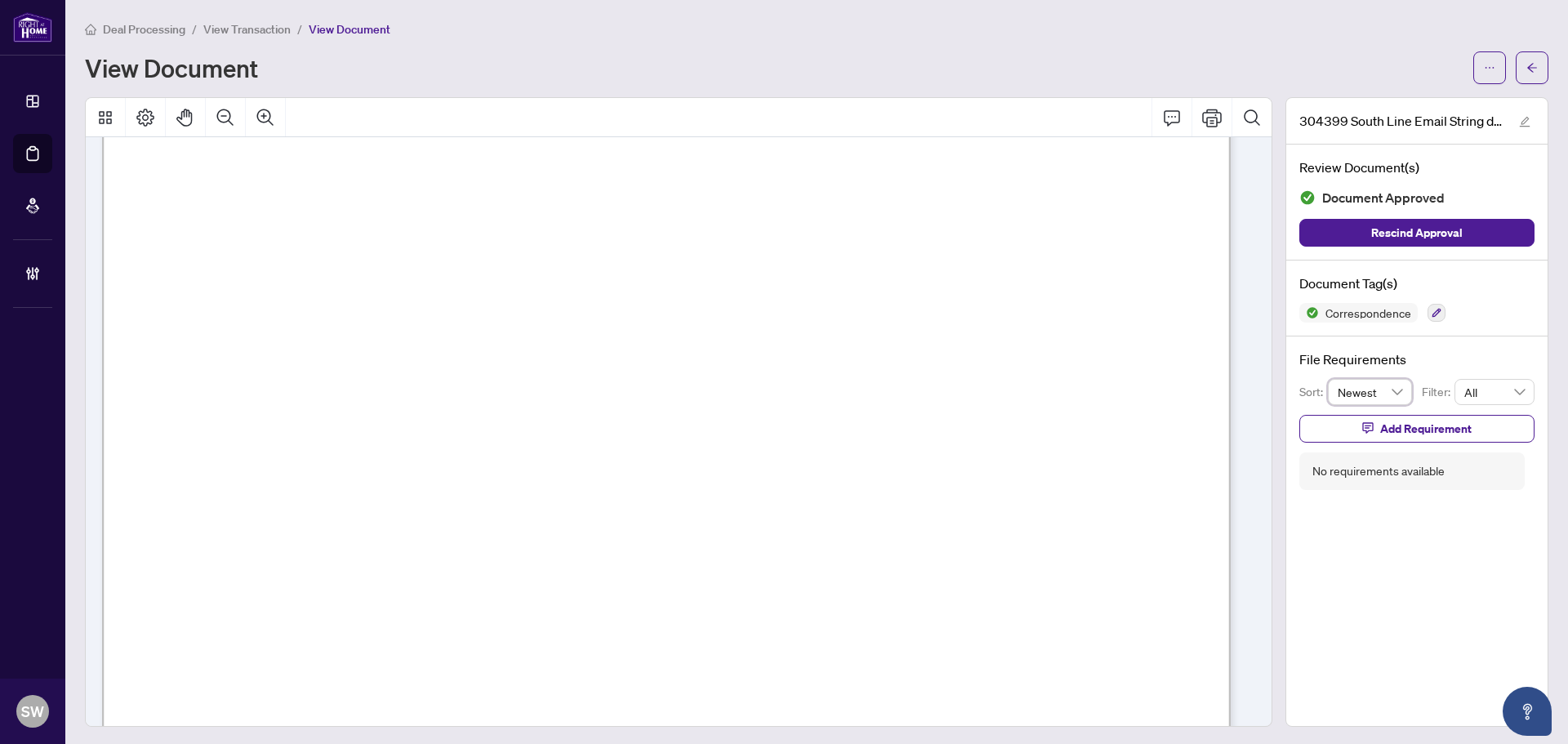
scroll to position [413, 0]
click at [1516, 72] on button "button" at bounding box center [1532, 68] width 33 height 33
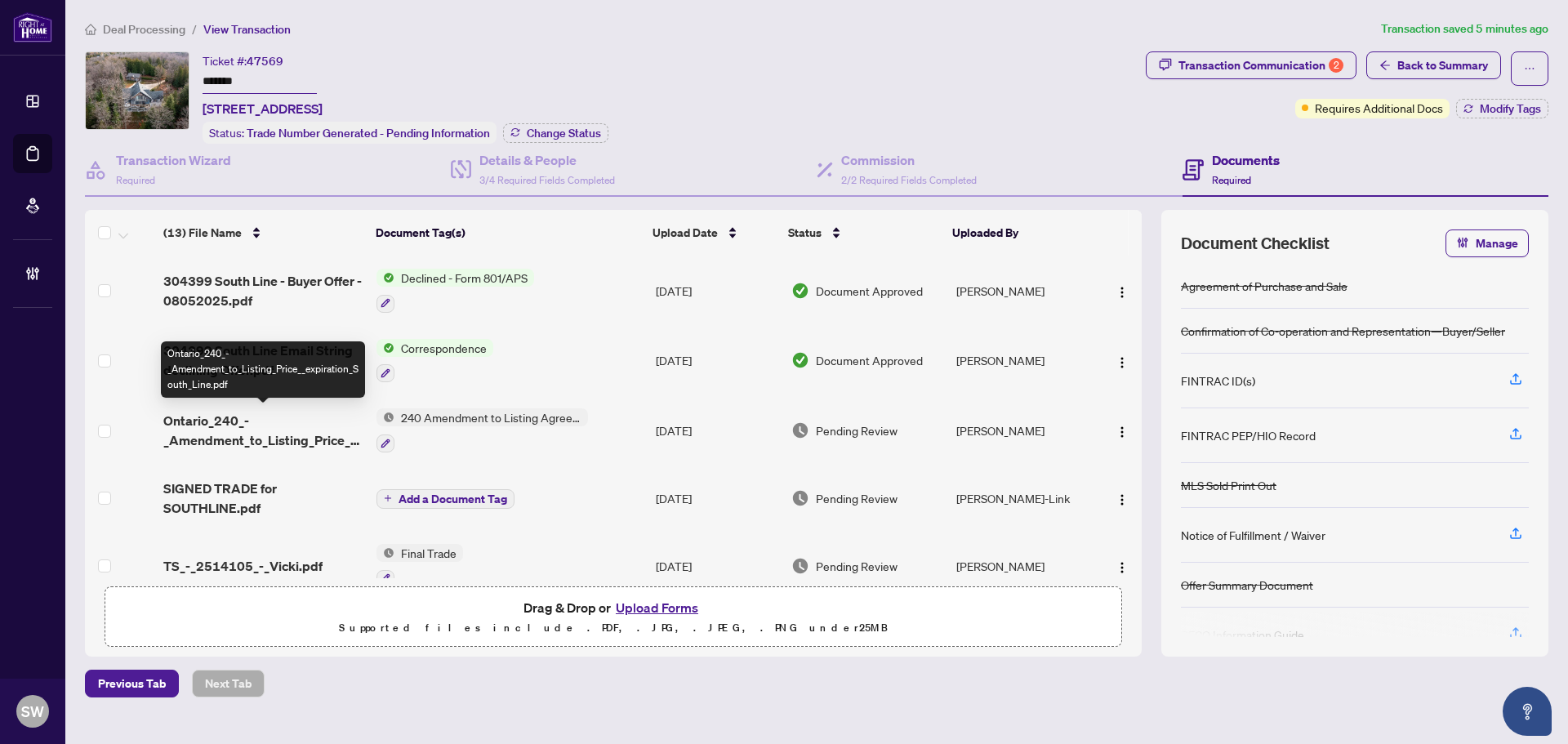
click at [341, 417] on span "Ontario_240_-_Amendment_to_Listing_Price__expiration_South_Line.pdf" at bounding box center [264, 430] width 200 height 39
